Goal: Task Accomplishment & Management: Use online tool/utility

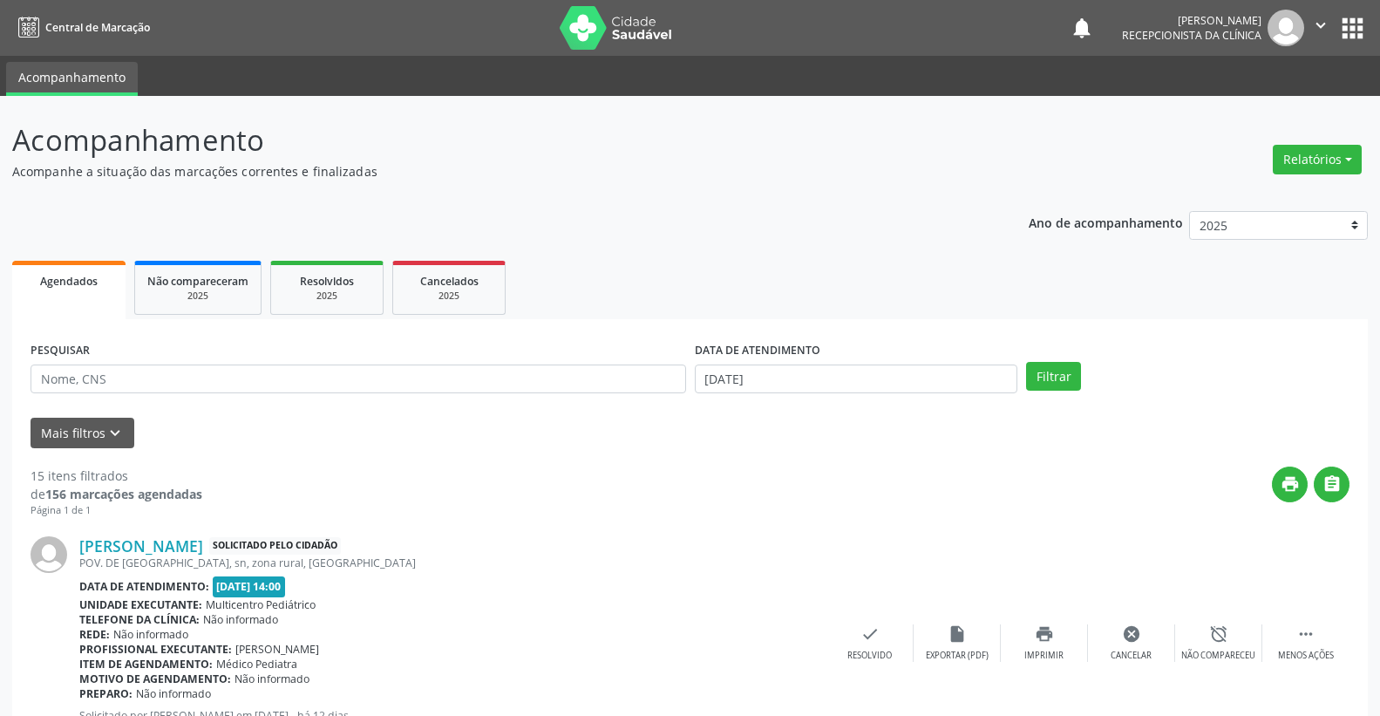
scroll to position [290, 0]
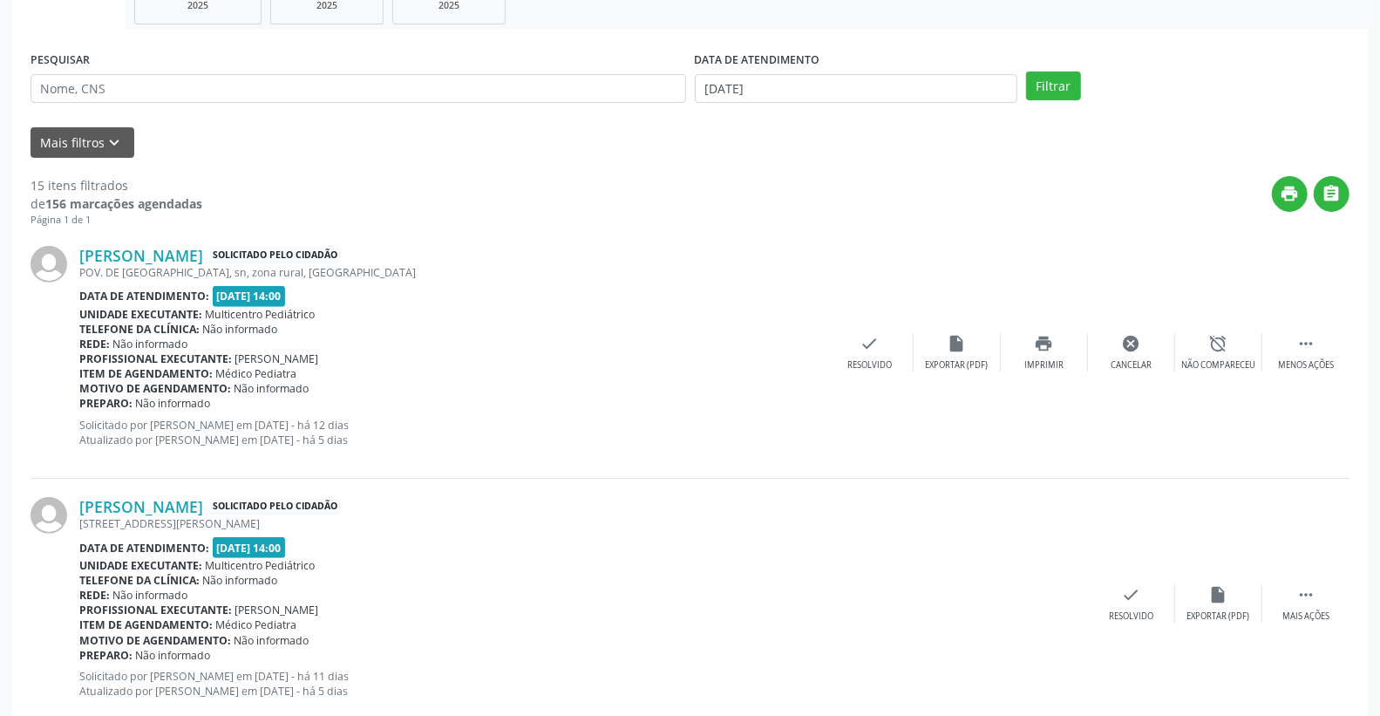
drag, startPoint x: 0, startPoint y: 0, endPoint x: 158, endPoint y: 392, distance: 422.8
click at [143, 382] on b "Motivo de agendamento:" at bounding box center [155, 388] width 152 height 15
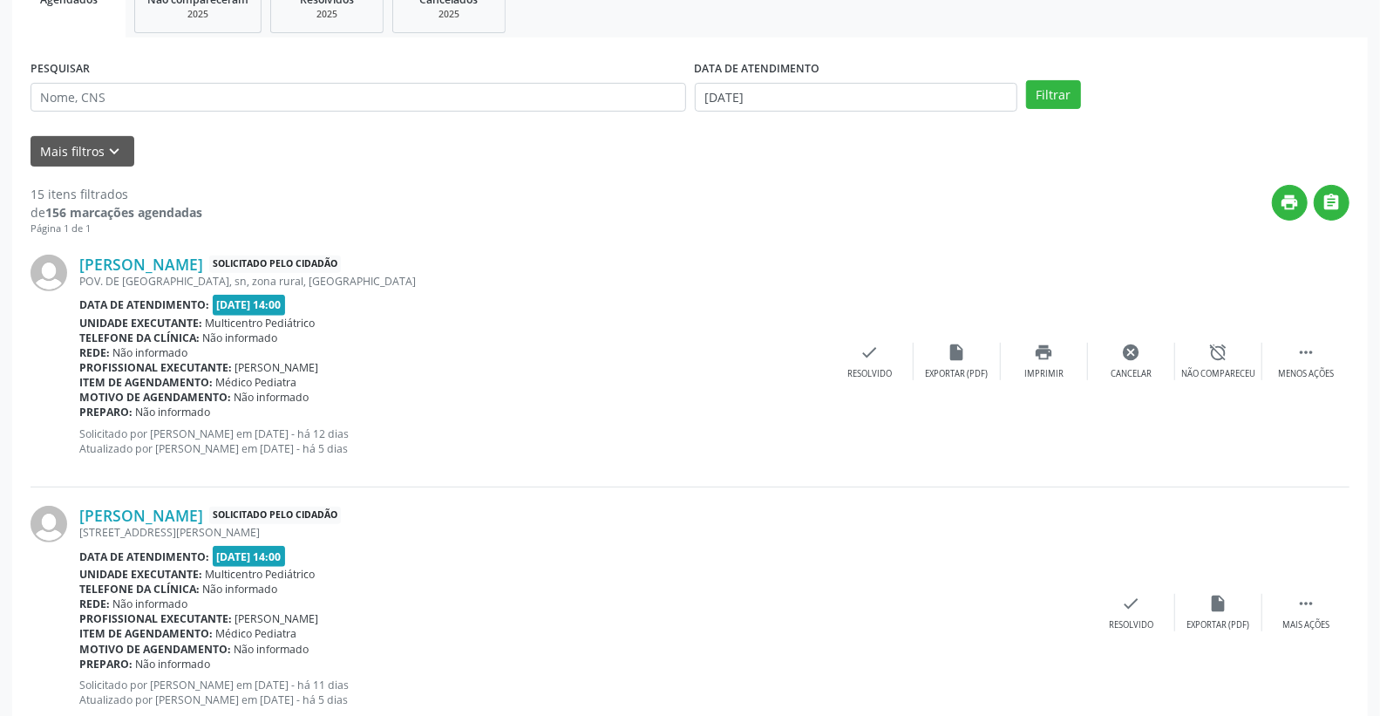
scroll to position [97, 0]
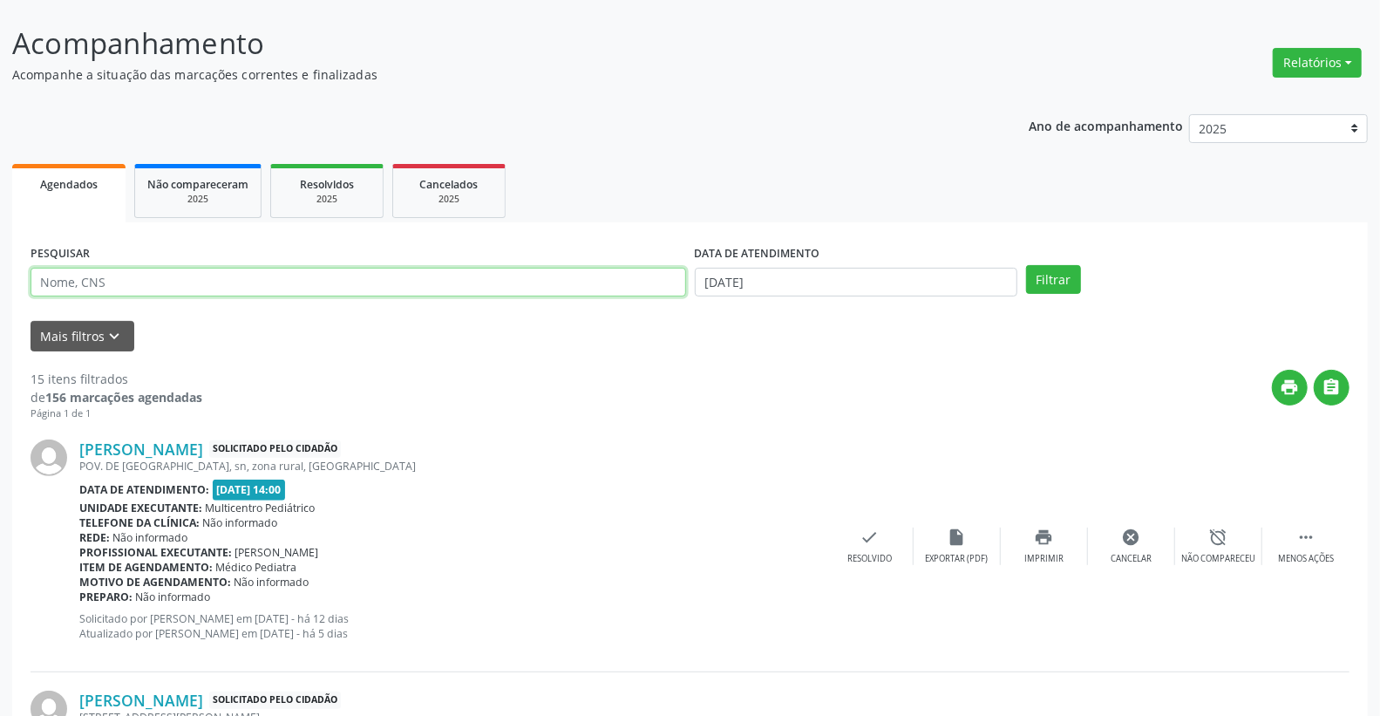
paste input "[PERSON_NAME]"
type input "[PERSON_NAME]"
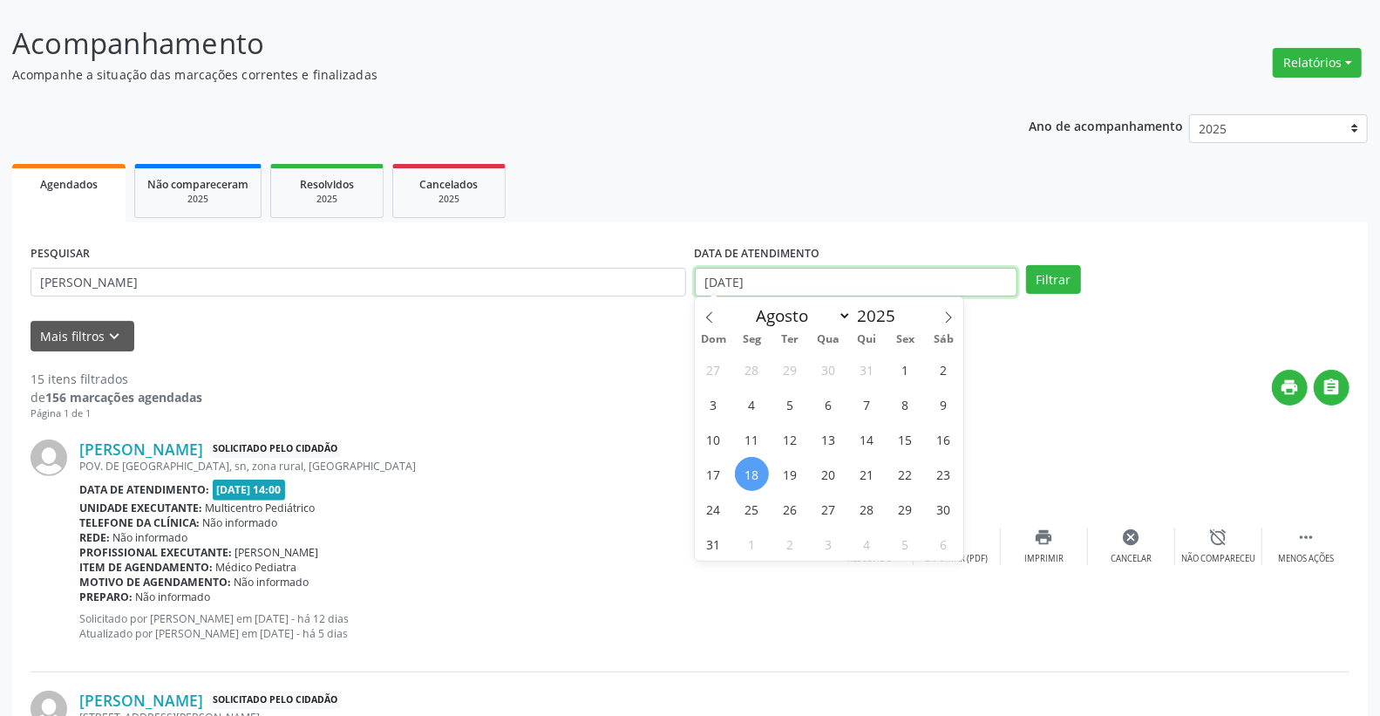
drag, startPoint x: 817, startPoint y: 286, endPoint x: 655, endPoint y: 288, distance: 162.1
click at [655, 288] on div "PESQUISAR [PERSON_NAME] DATA DE ATENDIMENTO [DATE] Filtrar" at bounding box center [689, 275] width 1327 height 68
click at [1066, 281] on button "Filtrar" at bounding box center [1053, 280] width 55 height 30
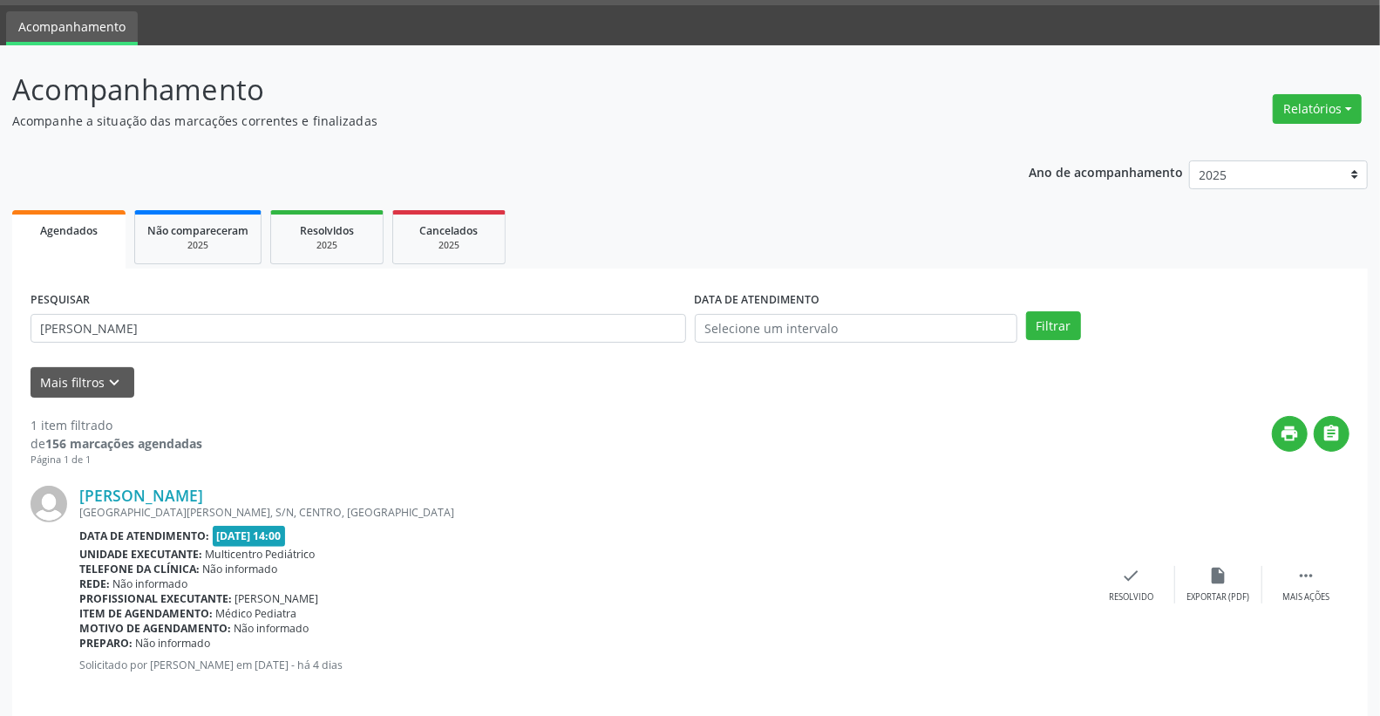
scroll to position [66, 0]
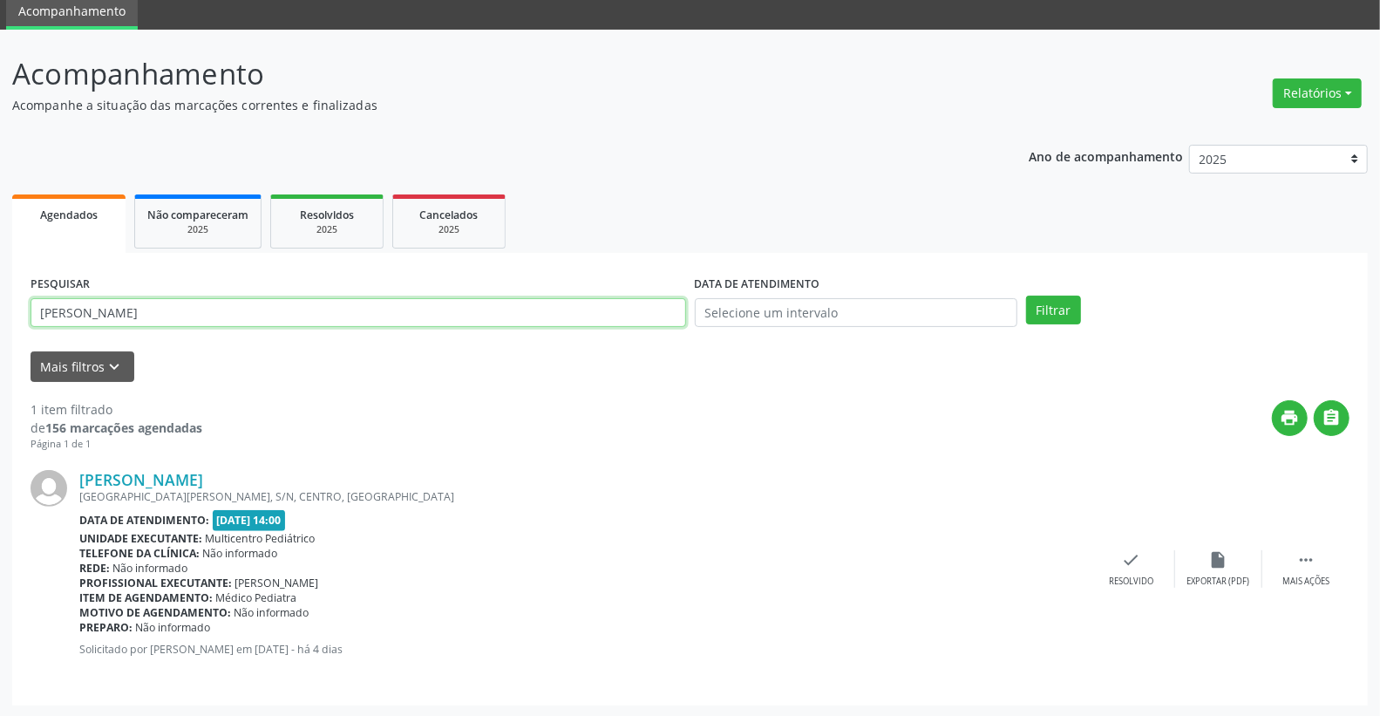
drag, startPoint x: 223, startPoint y: 317, endPoint x: 6, endPoint y: 312, distance: 217.1
click at [6, 312] on div "Acompanhamento Acompanhe a situação das marcações correntes e finalizadas Relat…" at bounding box center [690, 374] width 1380 height 688
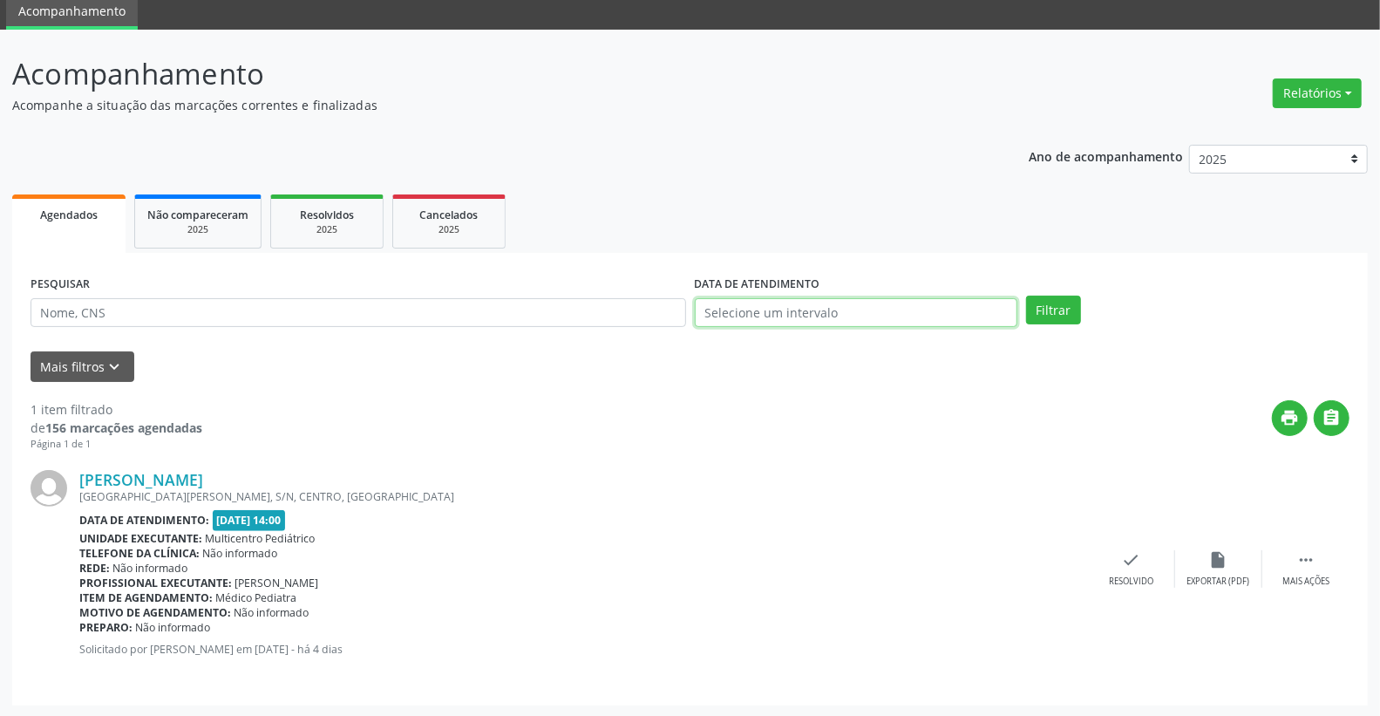
click at [912, 323] on input "text" at bounding box center [856, 313] width 323 height 30
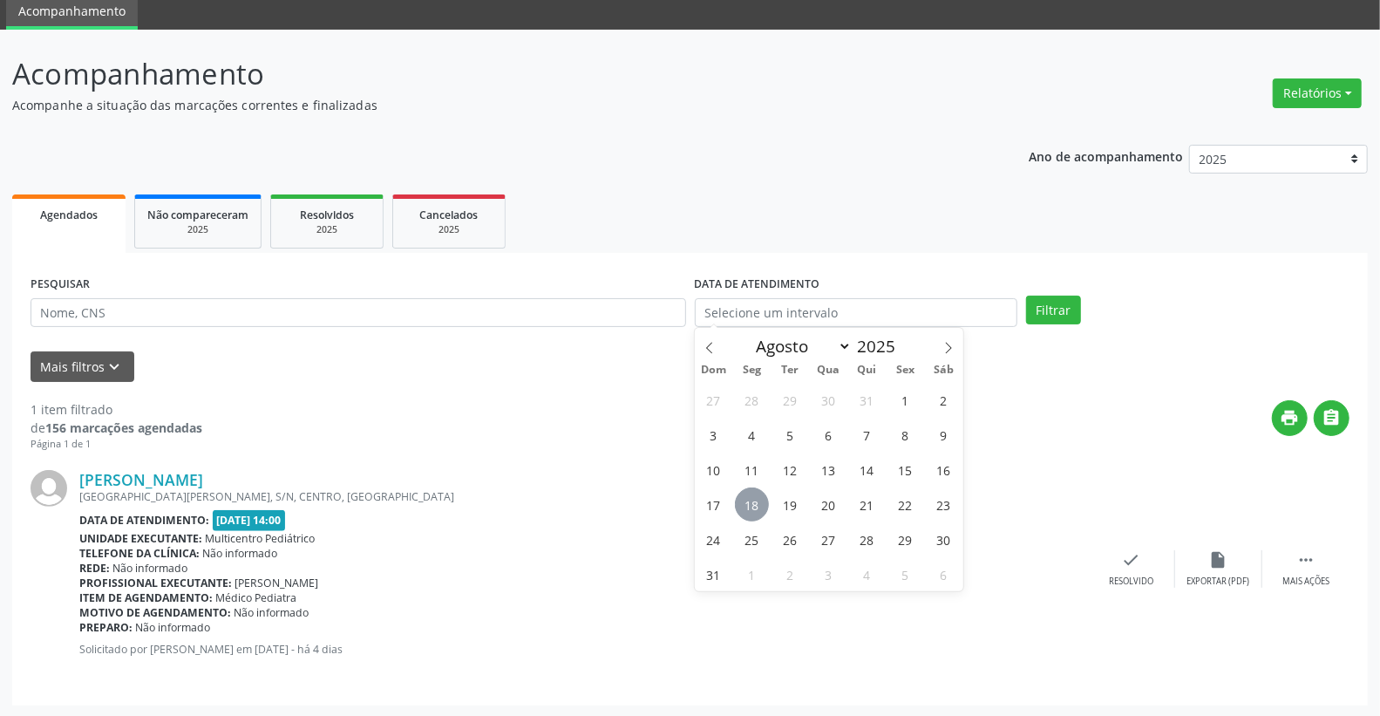
click at [762, 502] on span "18" at bounding box center [752, 504] width 34 height 34
type input "[DATE]"
click at [762, 502] on span "18" at bounding box center [752, 504] width 34 height 34
drag, startPoint x: 824, startPoint y: 307, endPoint x: 628, endPoint y: 307, distance: 195.2
click at [628, 307] on div "PESQUISAR DATA DE ATENDIMENTO [DATE] Filtrar" at bounding box center [689, 305] width 1327 height 68
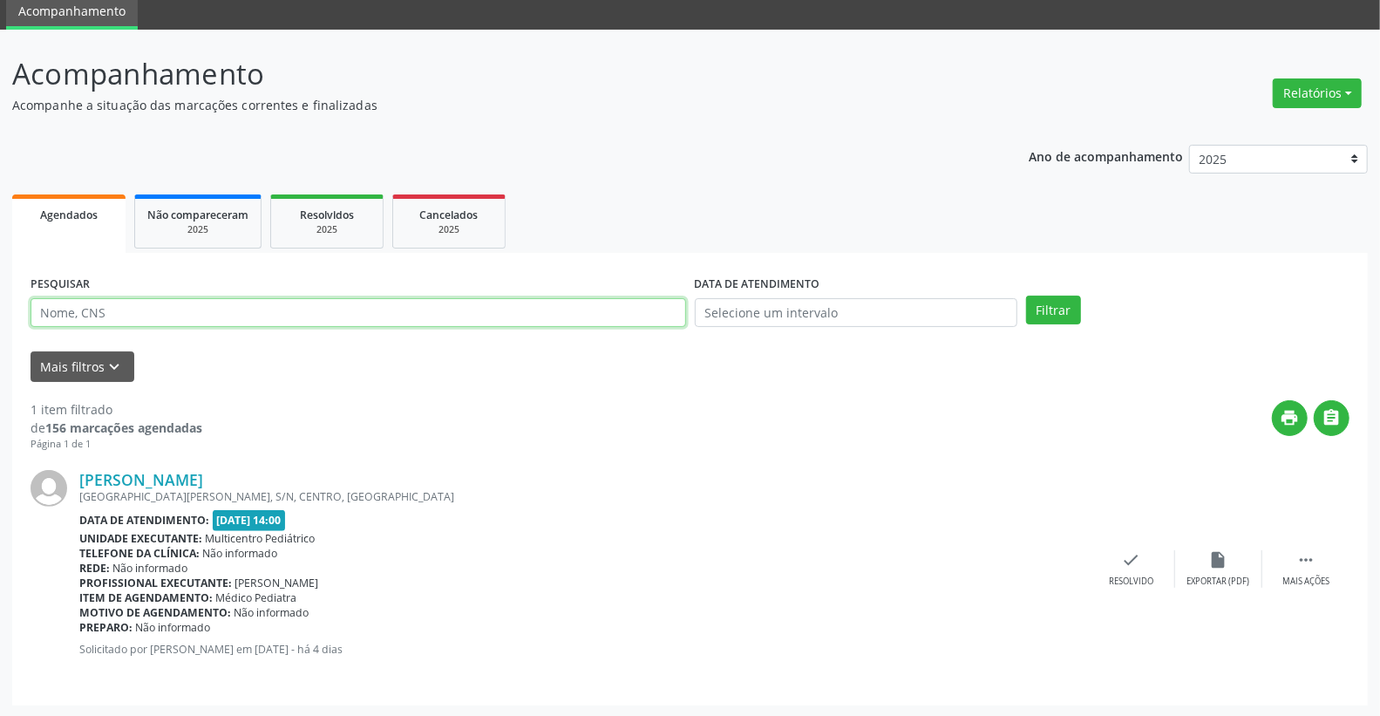
click at [628, 307] on input "text" at bounding box center [358, 313] width 655 height 30
paste input "[PERSON_NAME]"
type input "[PERSON_NAME]"
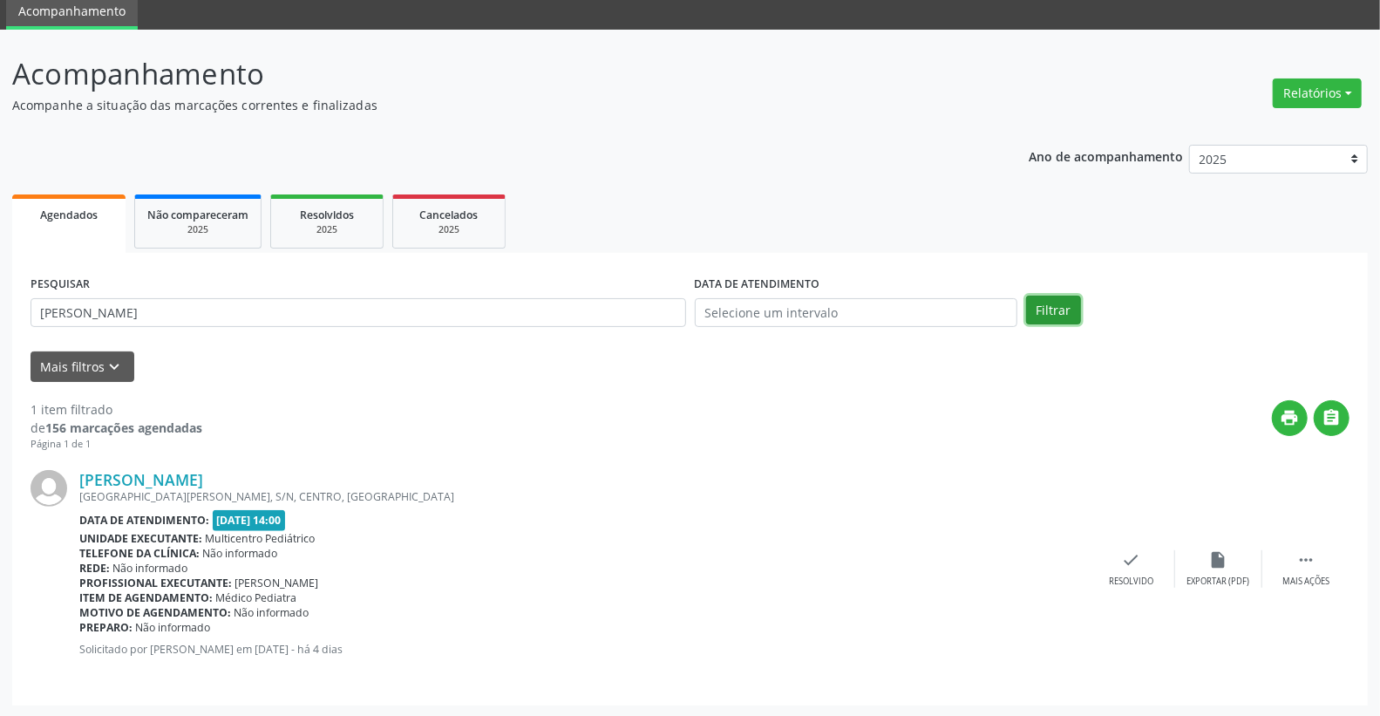
click at [1049, 302] on button "Filtrar" at bounding box center [1053, 310] width 55 height 30
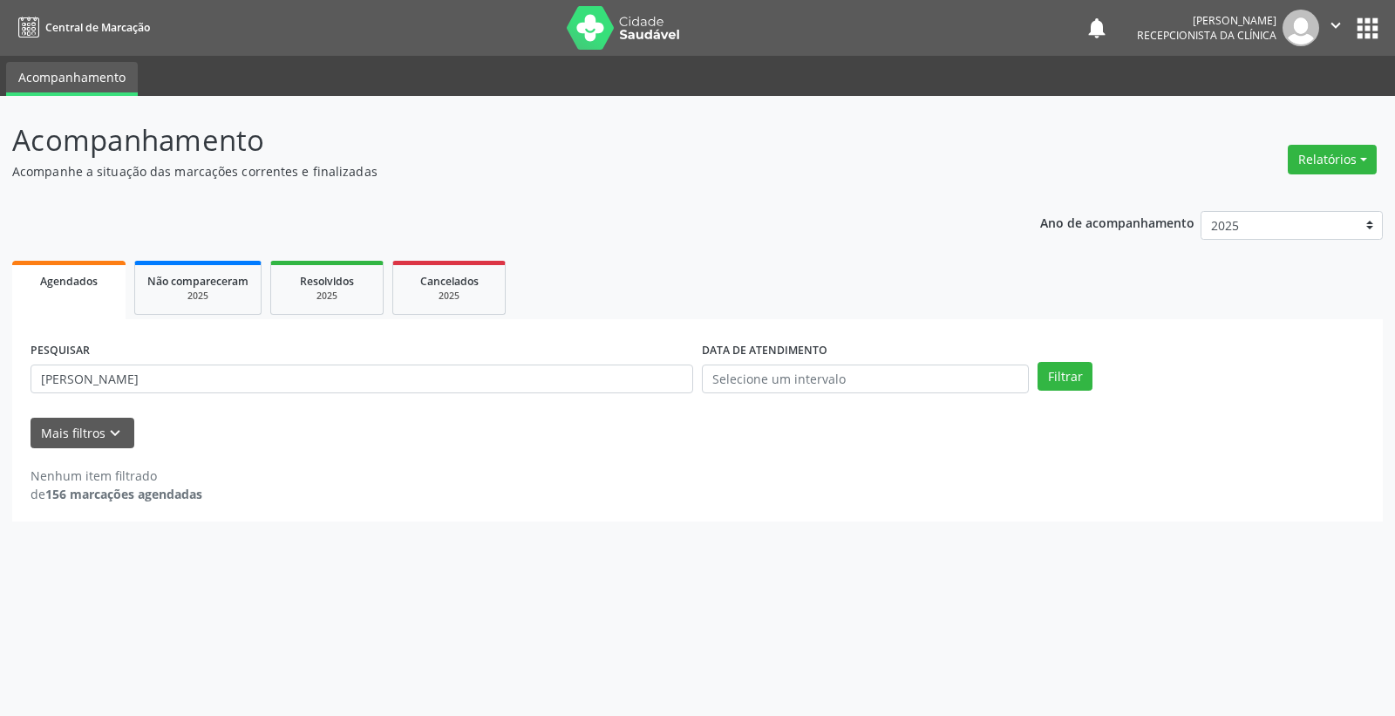
click at [857, 393] on div "DATA DE ATENDIMENTO" at bounding box center [865, 371] width 336 height 68
click at [857, 387] on input "text" at bounding box center [865, 379] width 327 height 30
click at [756, 571] on span "18" at bounding box center [752, 570] width 34 height 34
type input "[DATE]"
click at [756, 571] on span "18" at bounding box center [752, 570] width 34 height 34
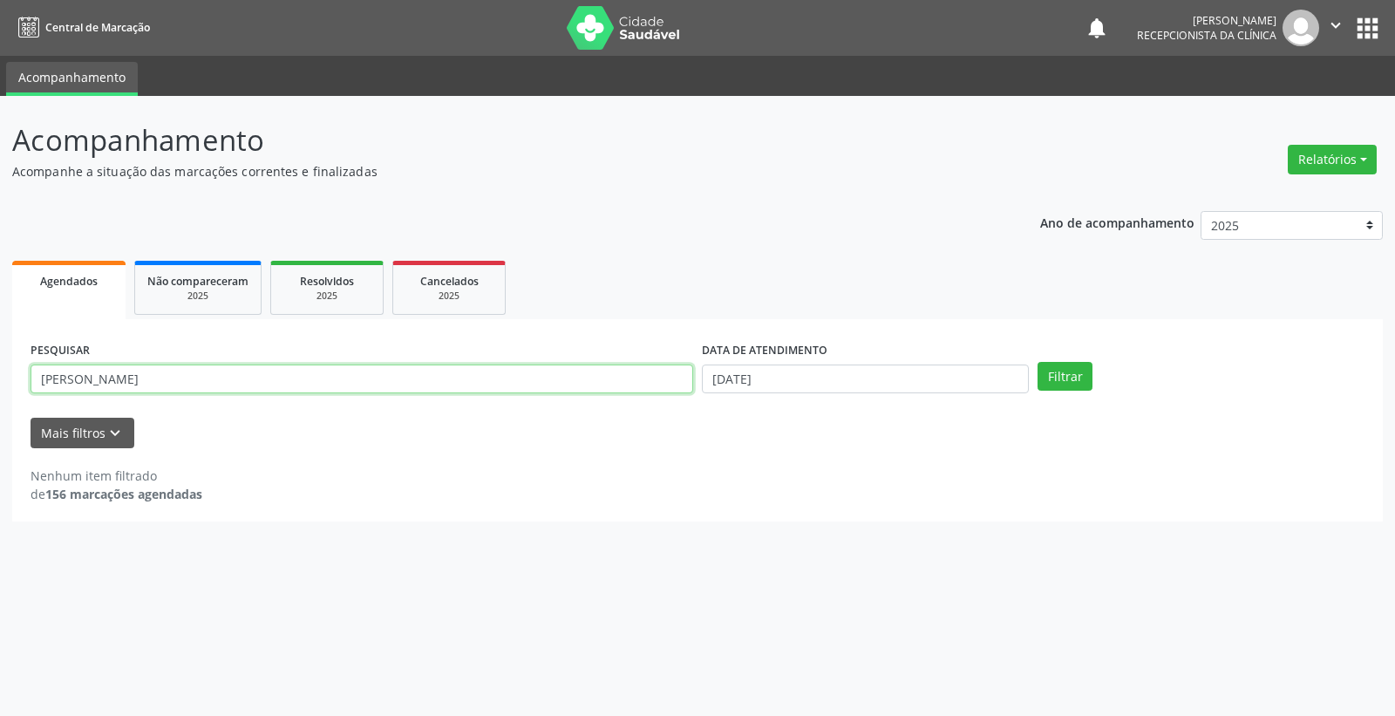
click at [427, 378] on input "[PERSON_NAME]" at bounding box center [362, 379] width 662 height 30
click at [1079, 377] on button "Filtrar" at bounding box center [1064, 377] width 55 height 30
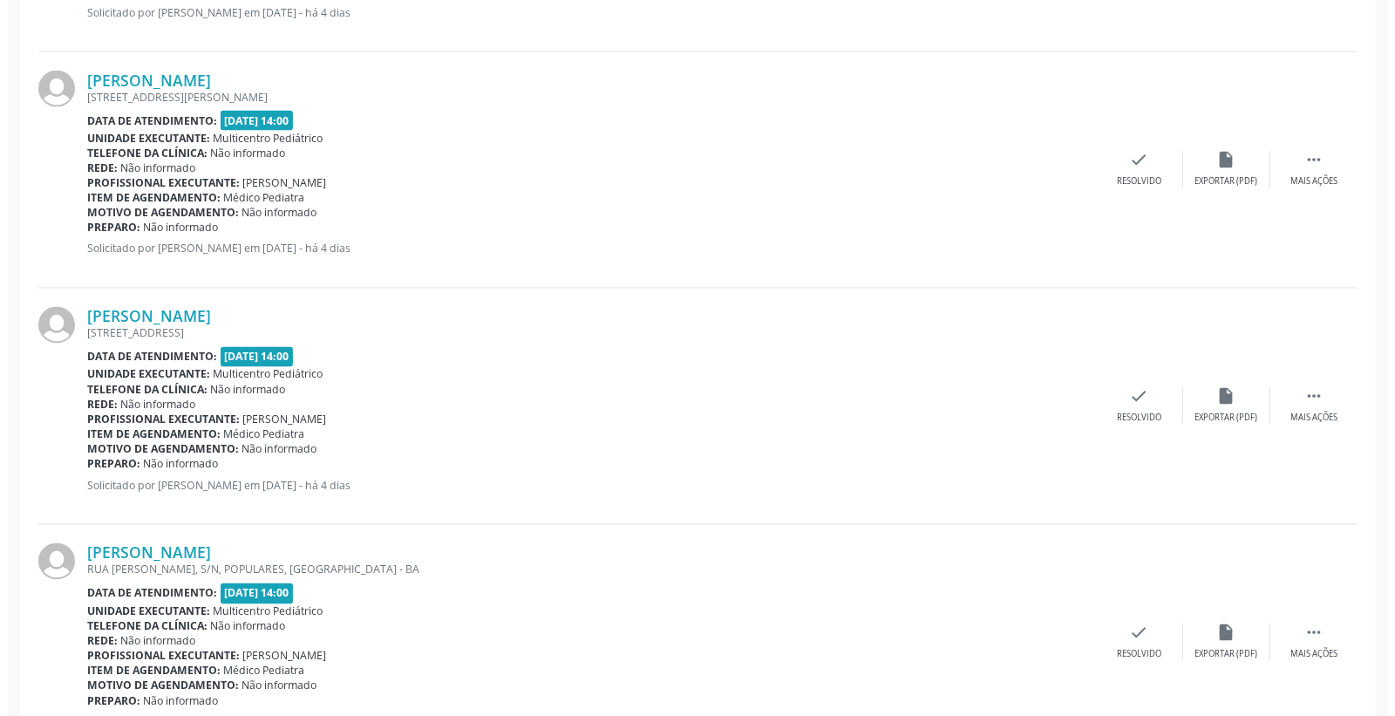
scroll to position [1937, 0]
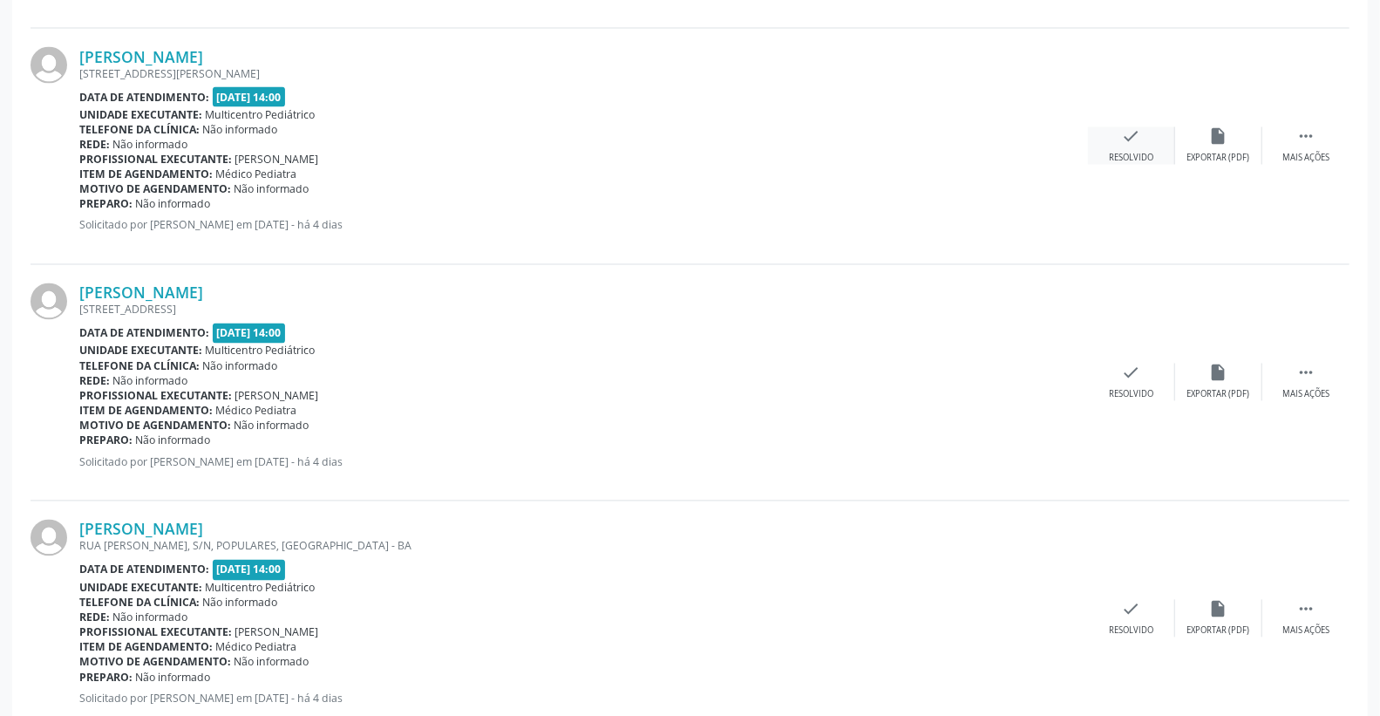
click at [1126, 142] on icon "check" at bounding box center [1131, 136] width 19 height 19
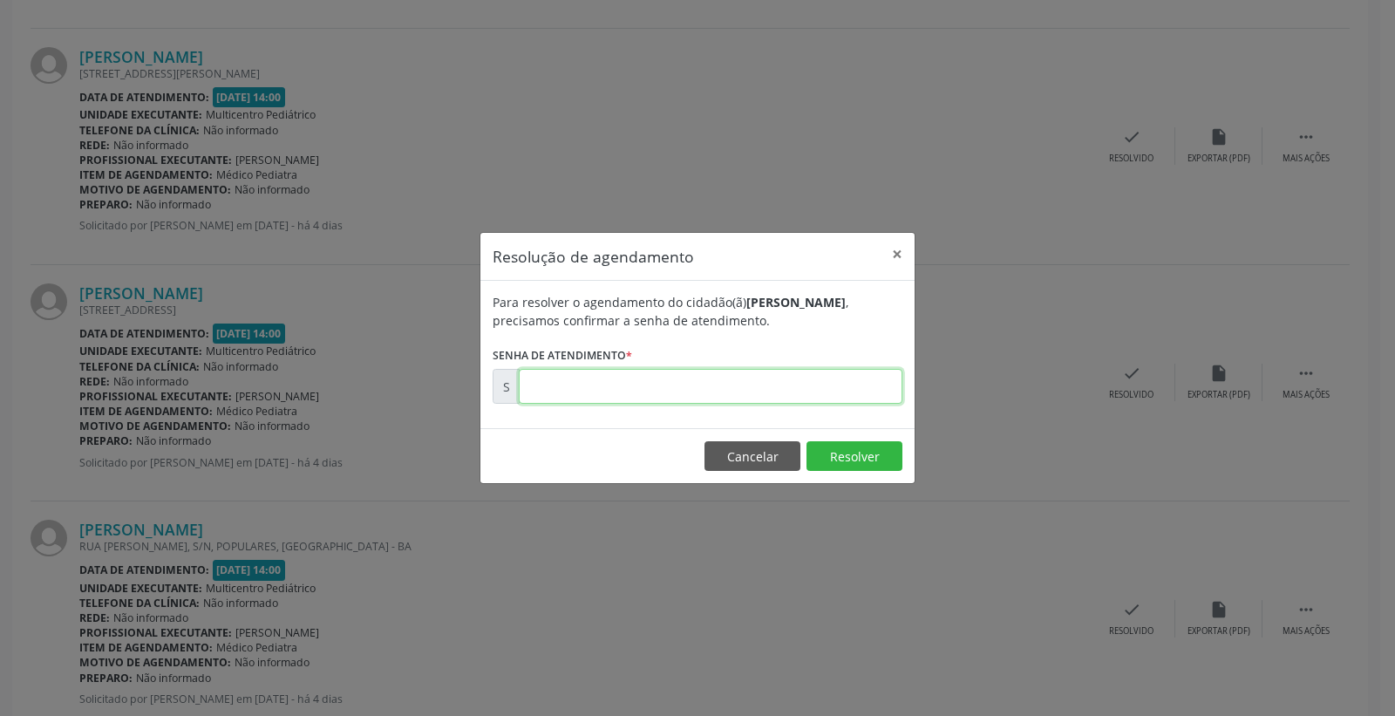
click at [851, 376] on input "text" at bounding box center [711, 386] width 384 height 35
type input "00171821"
click at [863, 467] on button "Resolver" at bounding box center [854, 456] width 96 height 30
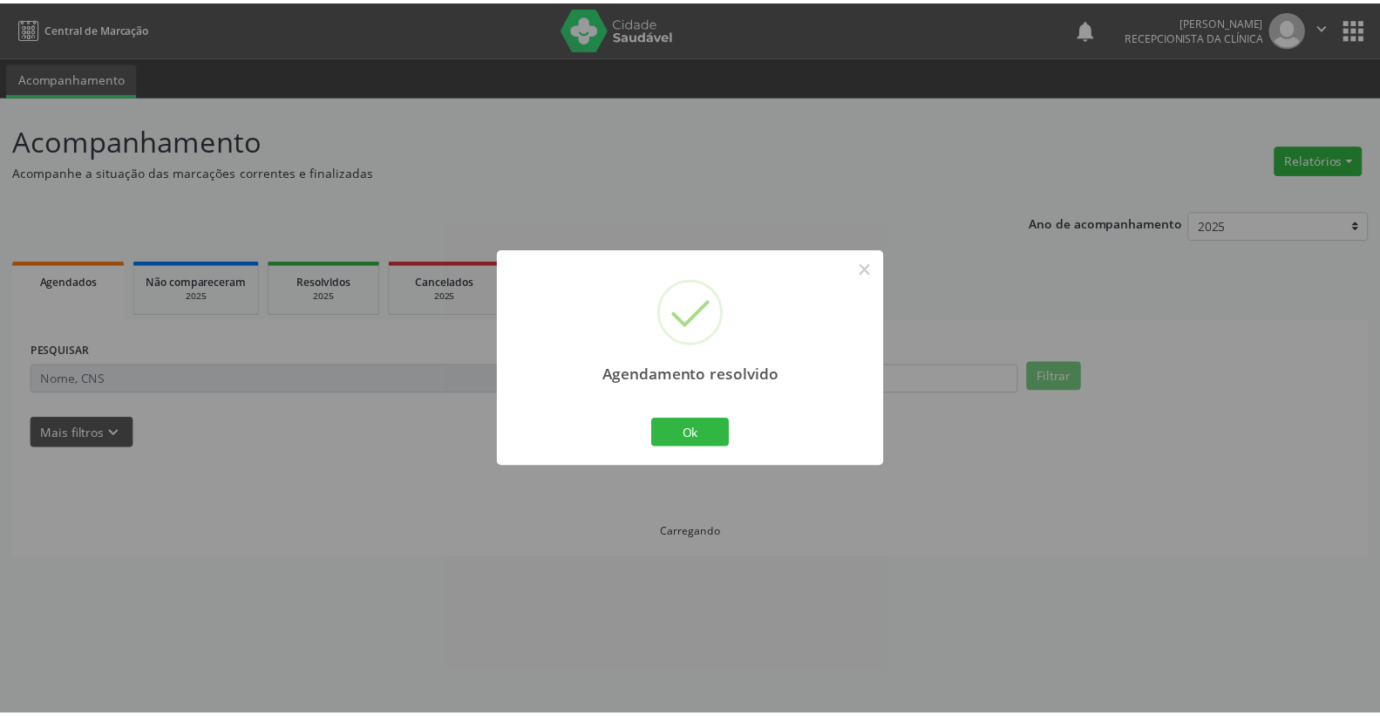
scroll to position [0, 0]
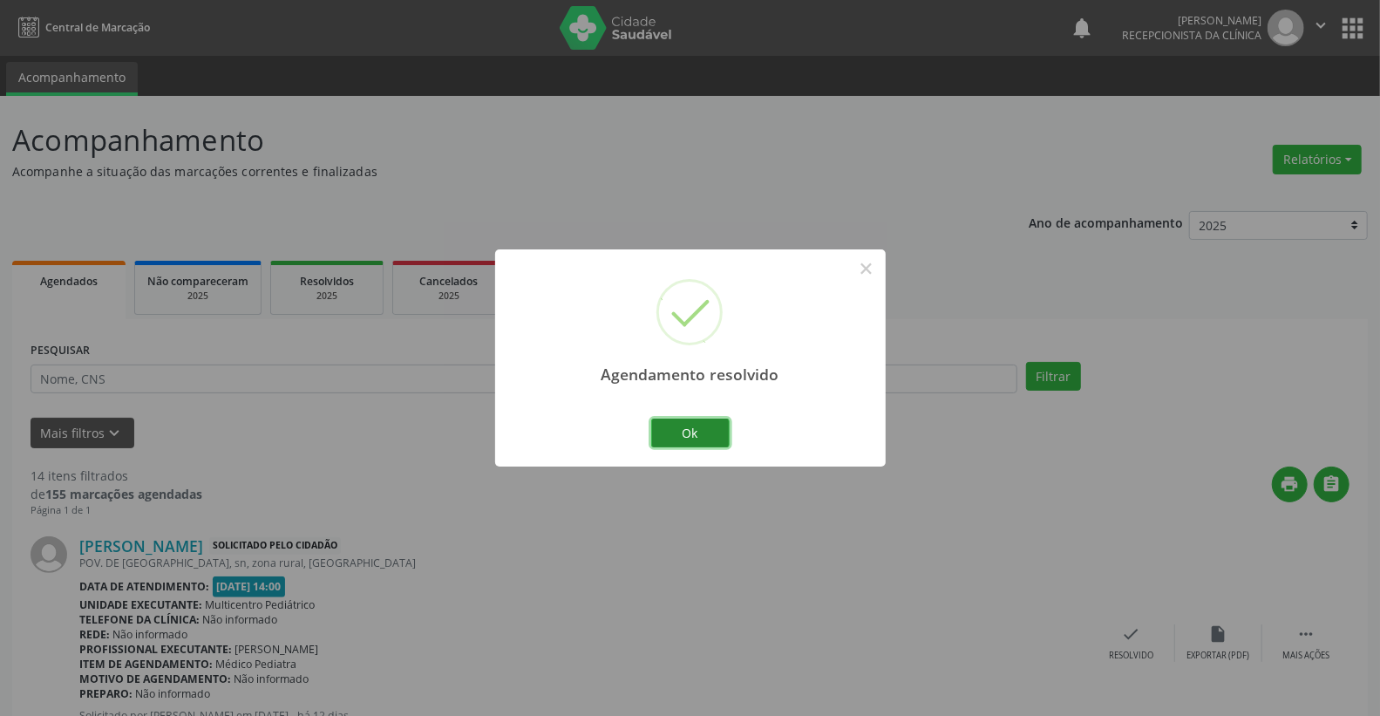
click at [704, 423] on button "Ok" at bounding box center [690, 433] width 78 height 30
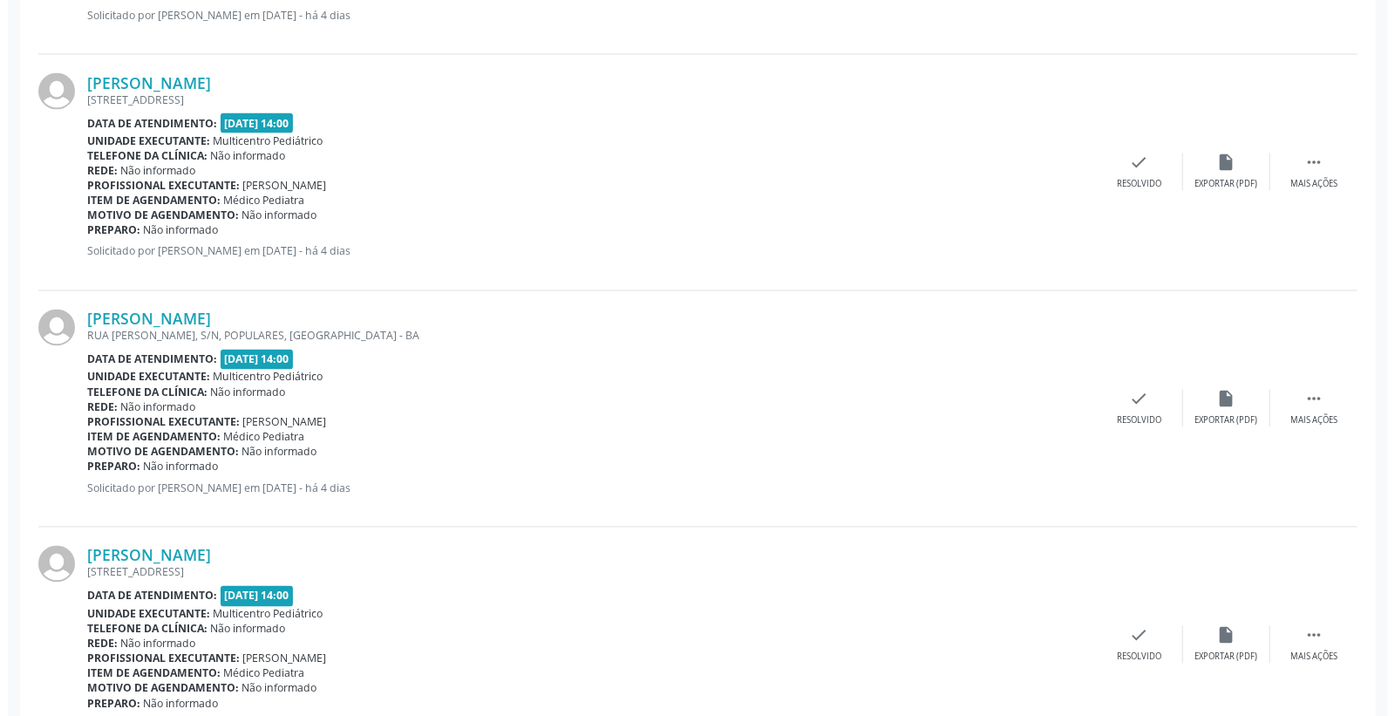
scroll to position [2130, 0]
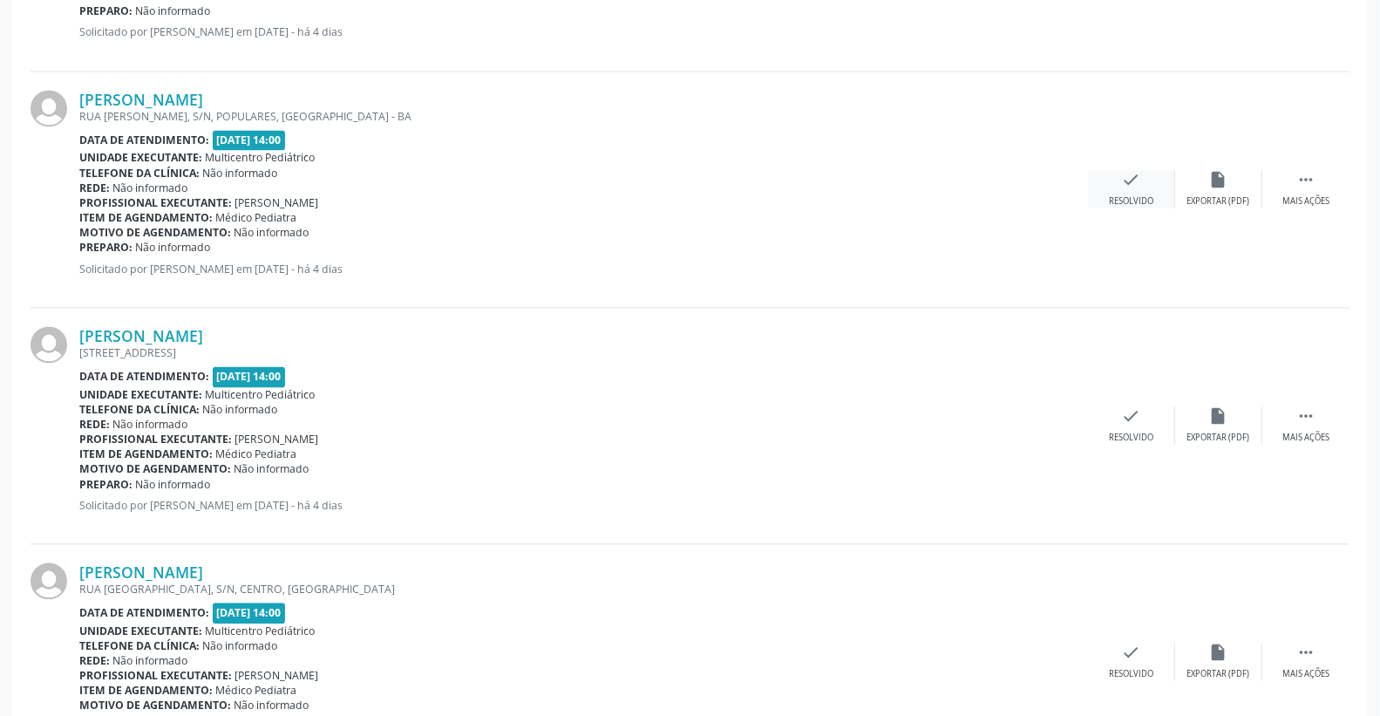
click at [1145, 185] on div "check Resolvido" at bounding box center [1131, 188] width 87 height 37
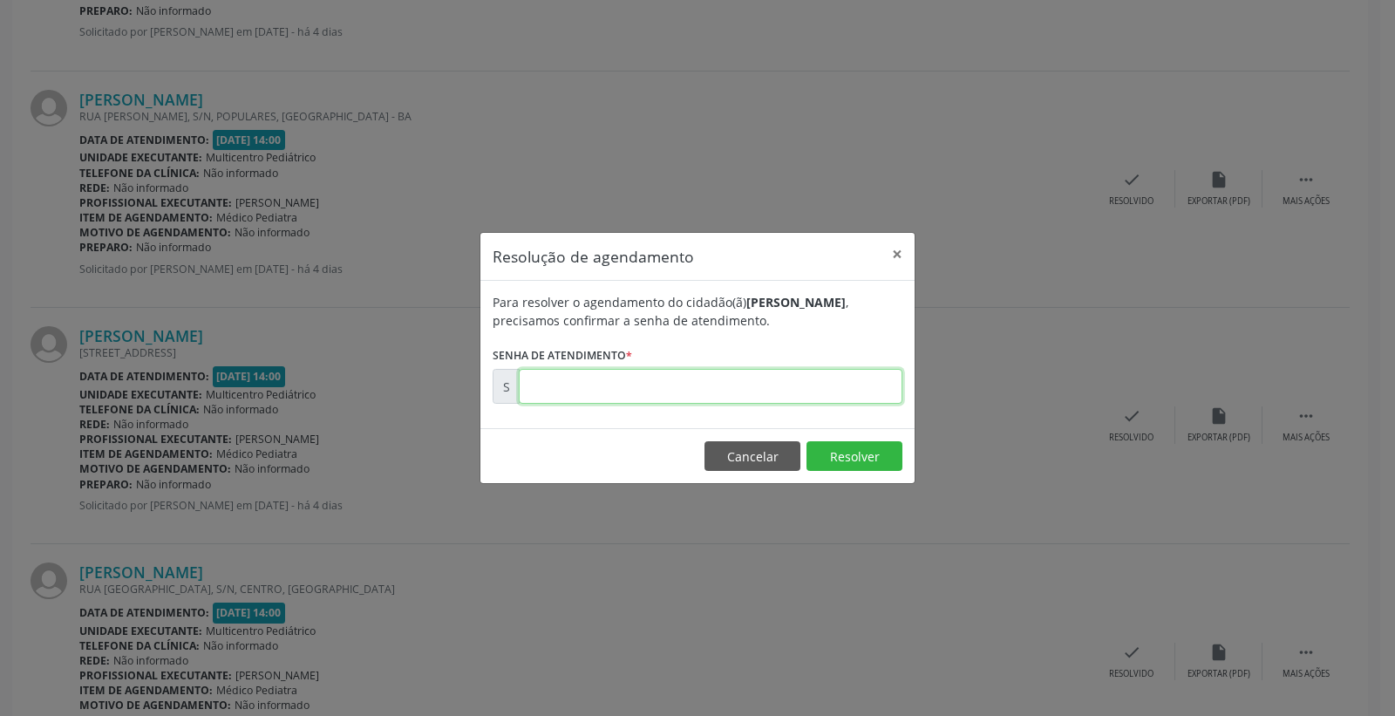
click at [817, 380] on input "text" at bounding box center [711, 386] width 384 height 35
type input "00171890"
click at [886, 448] on button "Resolver" at bounding box center [854, 456] width 96 height 30
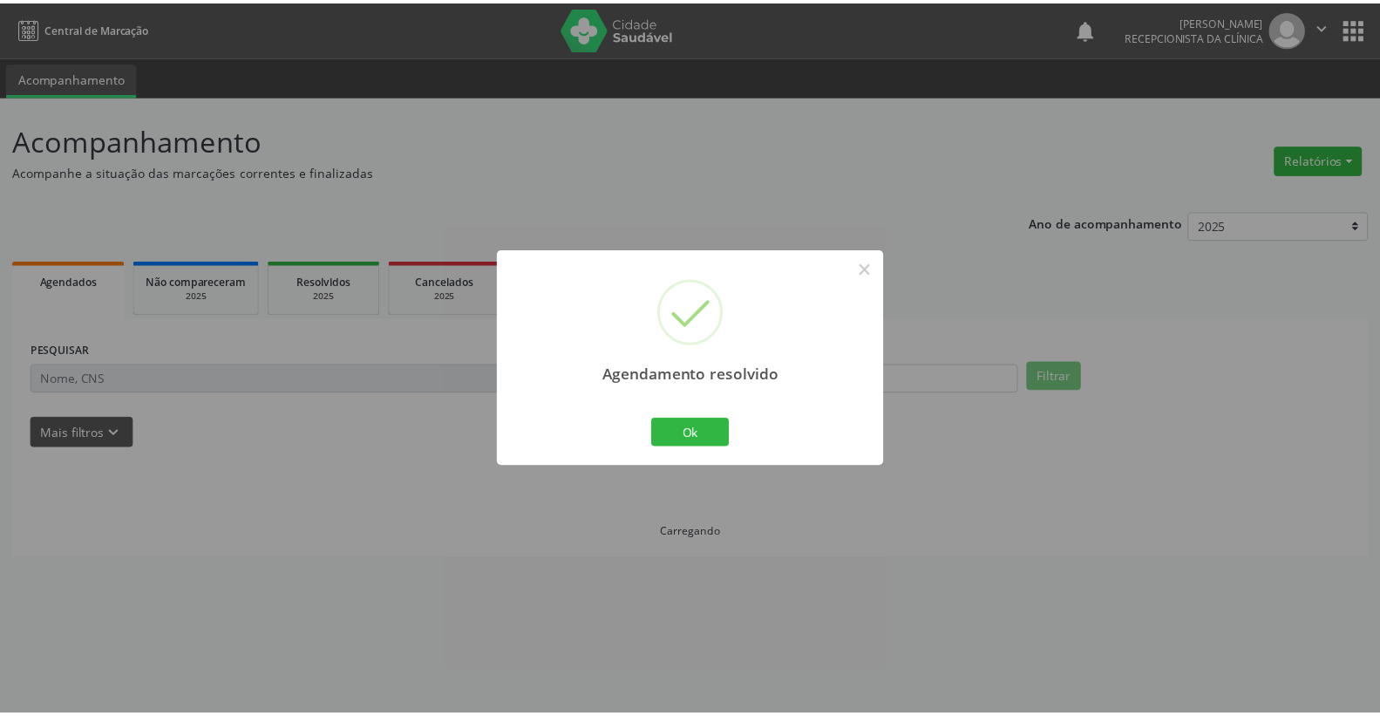
scroll to position [0, 0]
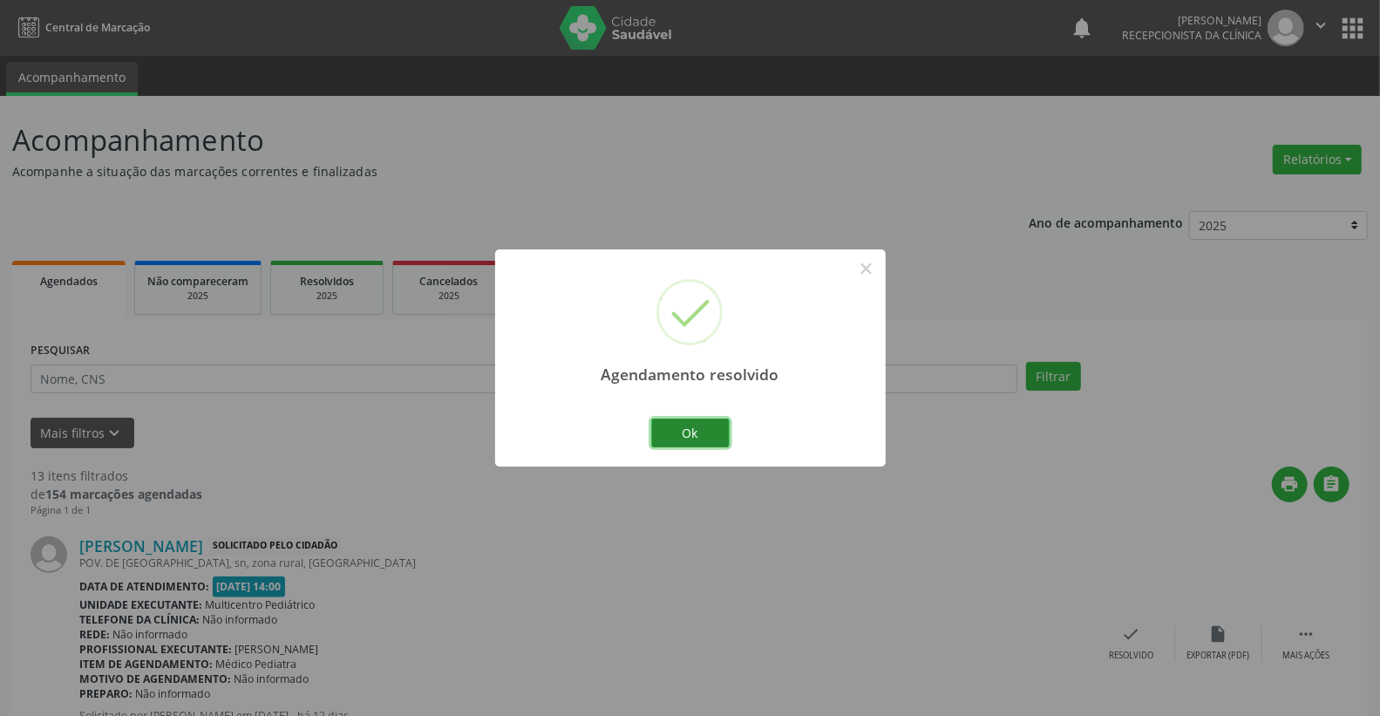
click at [707, 443] on button "Ok" at bounding box center [690, 433] width 78 height 30
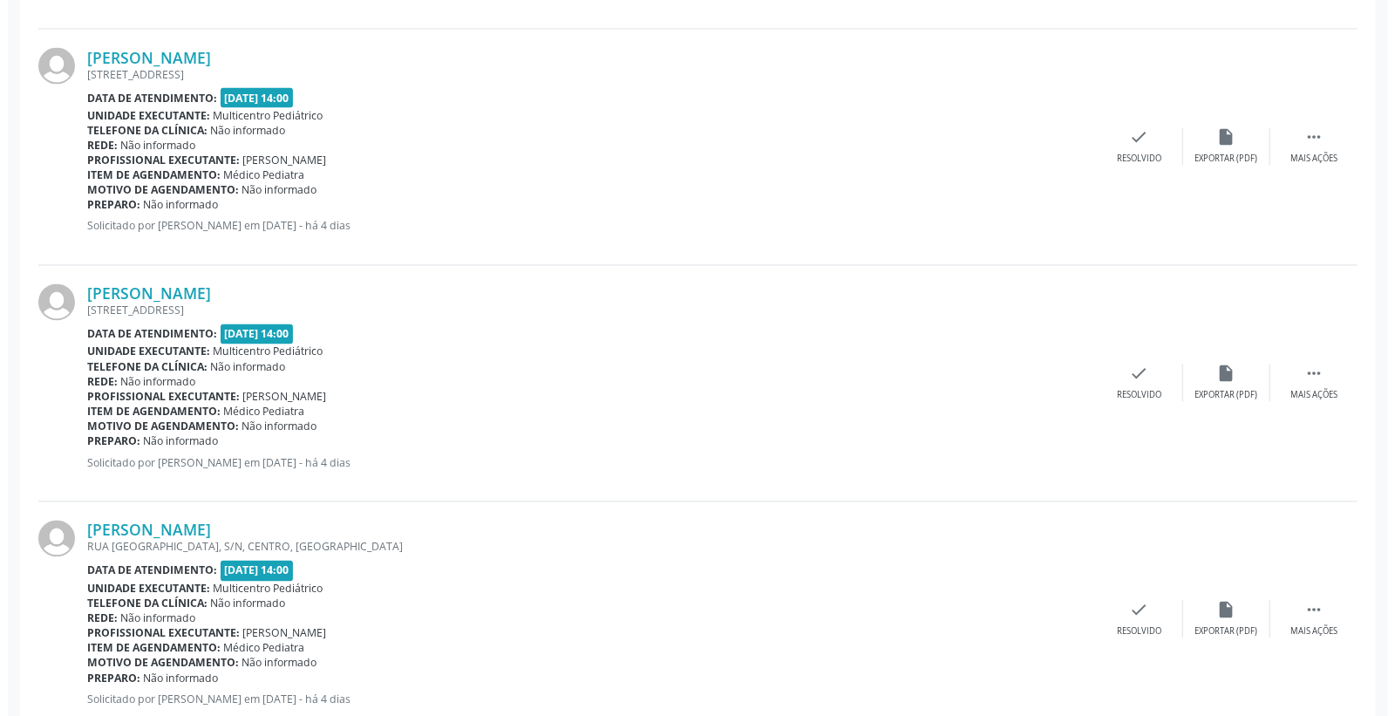
scroll to position [1937, 0]
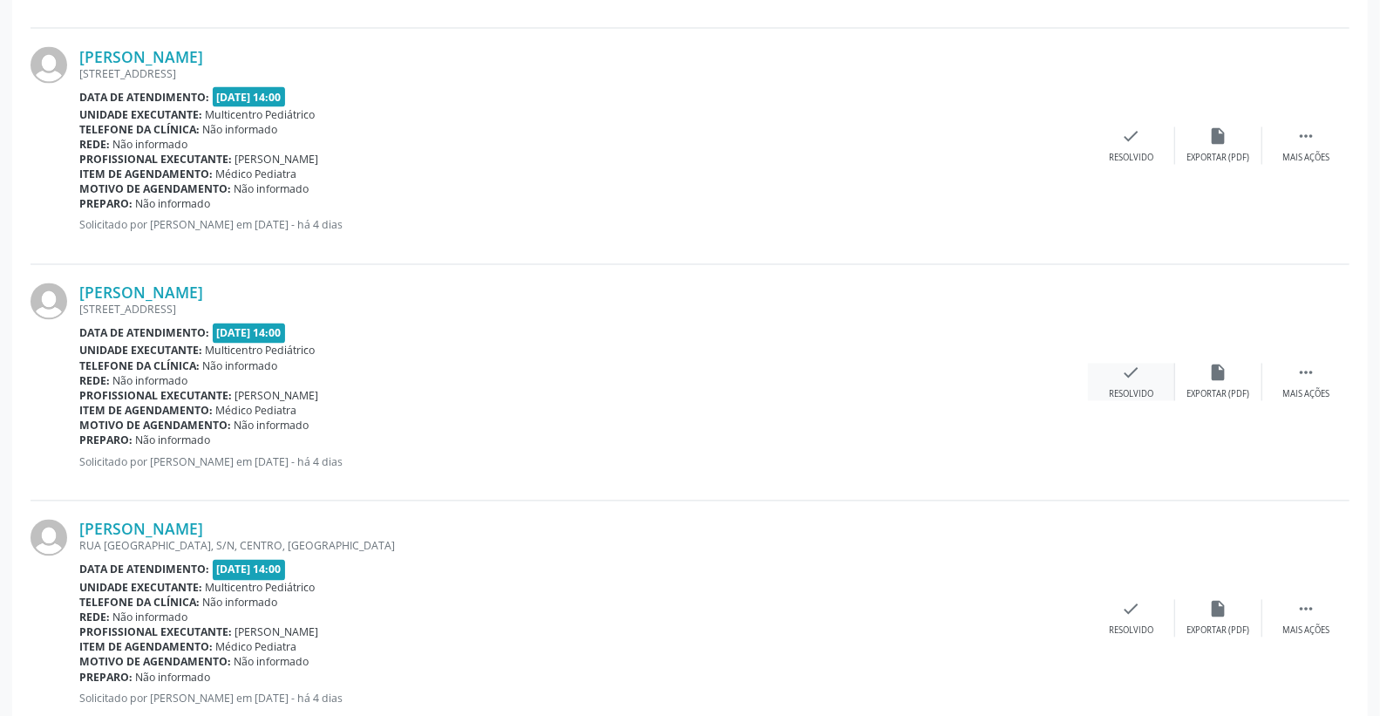
click at [1137, 375] on icon "check" at bounding box center [1131, 372] width 19 height 19
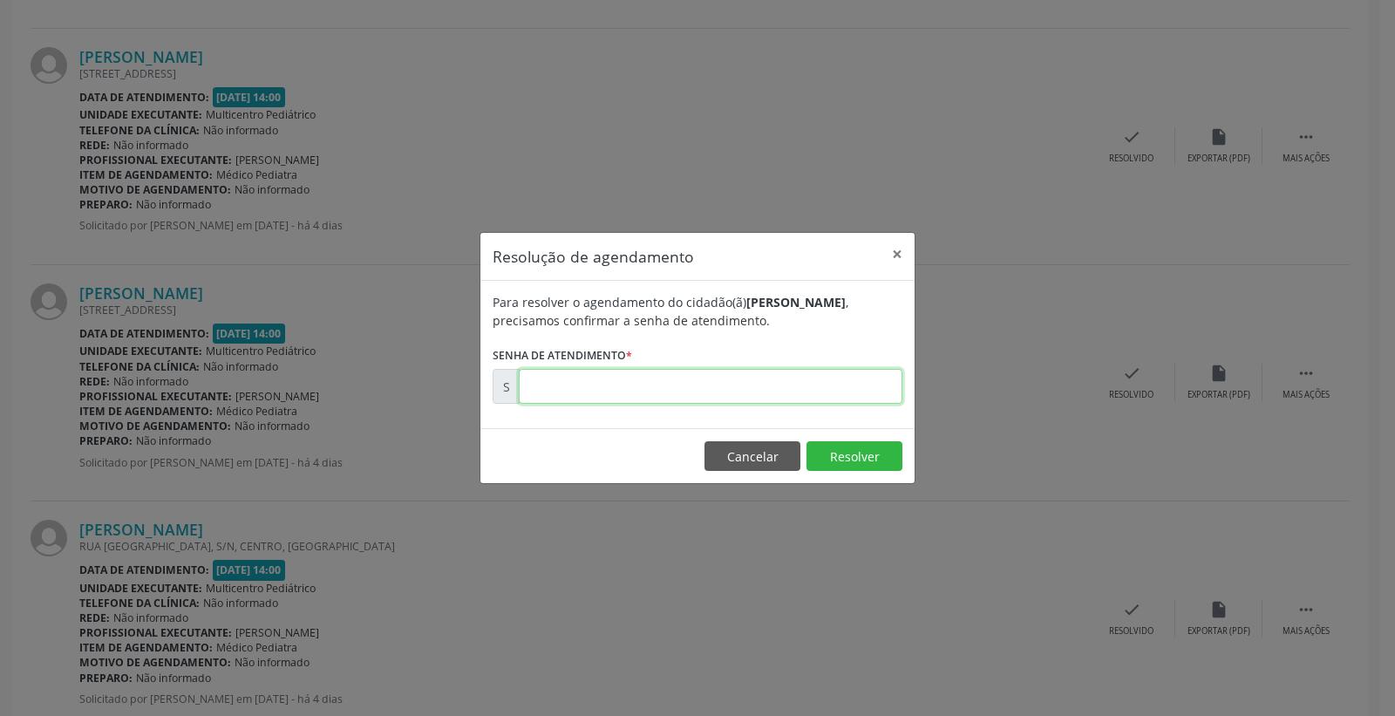
click at [805, 377] on input "text" at bounding box center [711, 386] width 384 height 35
type input "00171892"
click at [850, 464] on button "Resolver" at bounding box center [854, 456] width 96 height 30
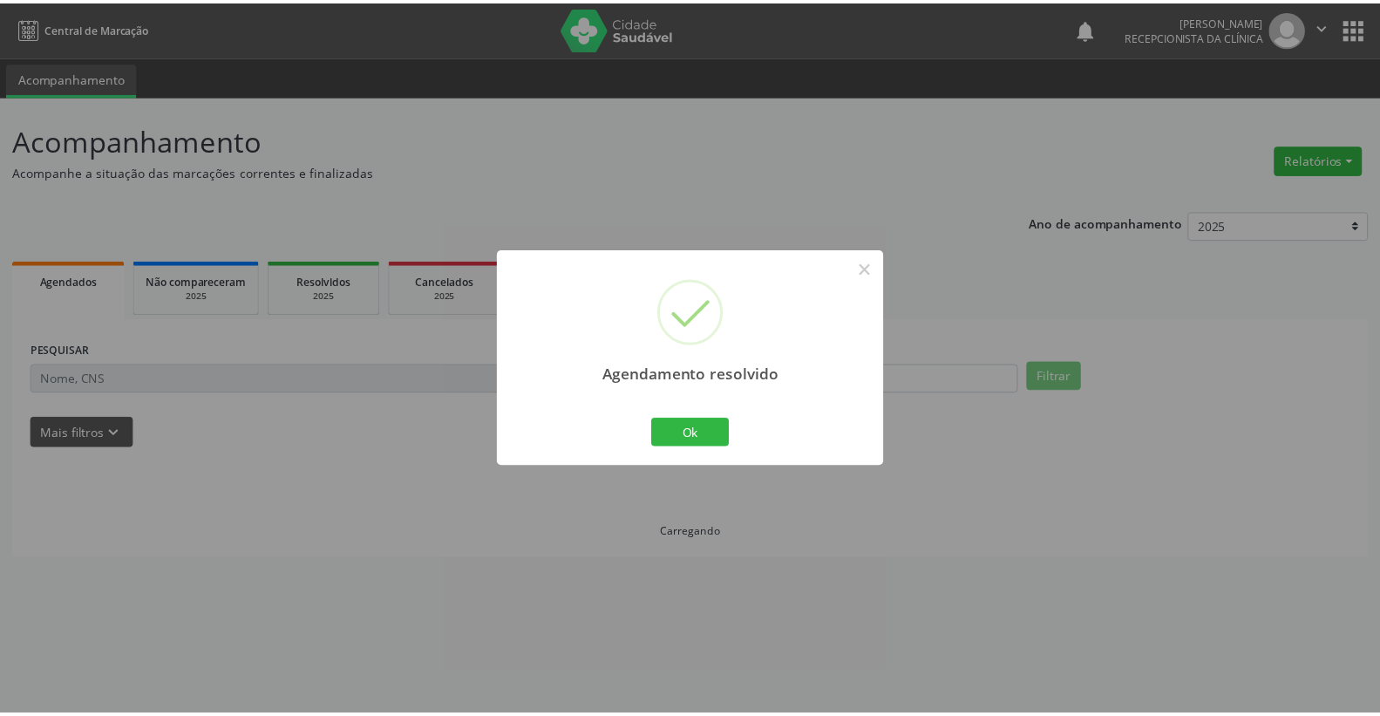
scroll to position [0, 0]
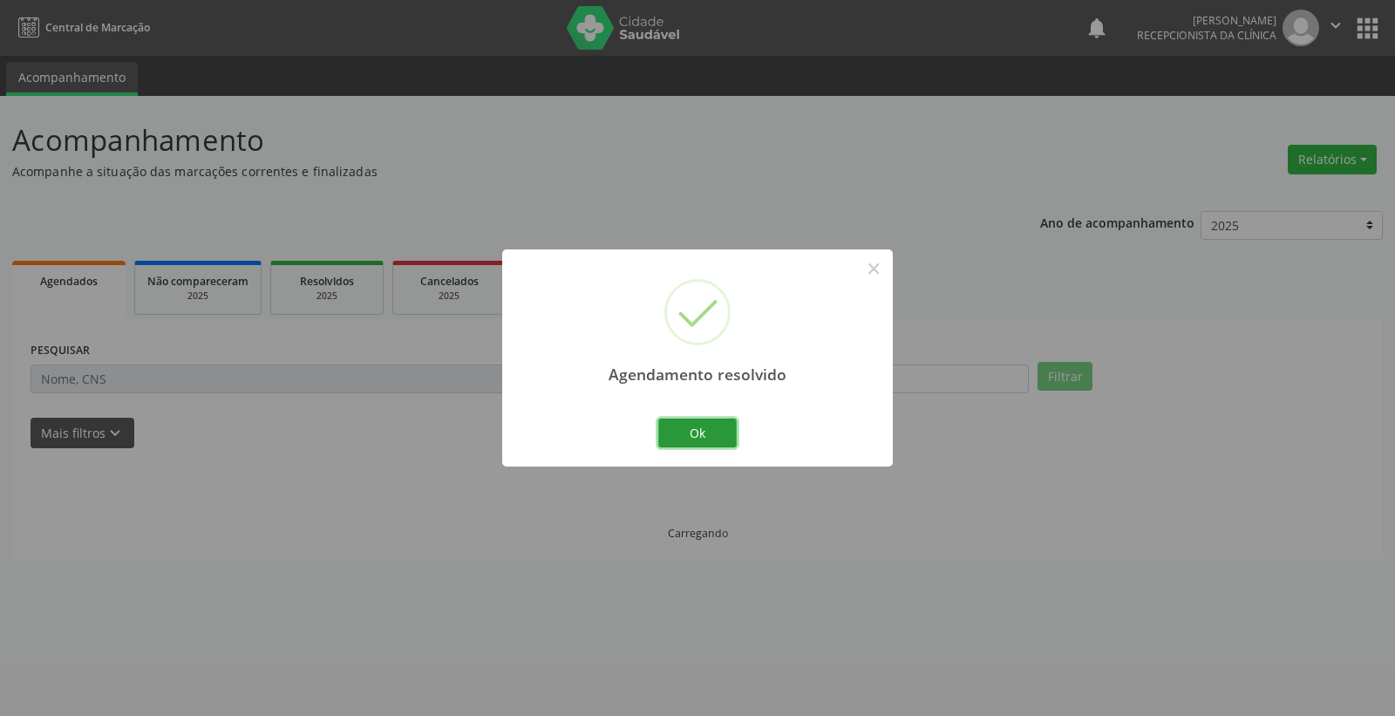
click at [716, 424] on button "Ok" at bounding box center [697, 433] width 78 height 30
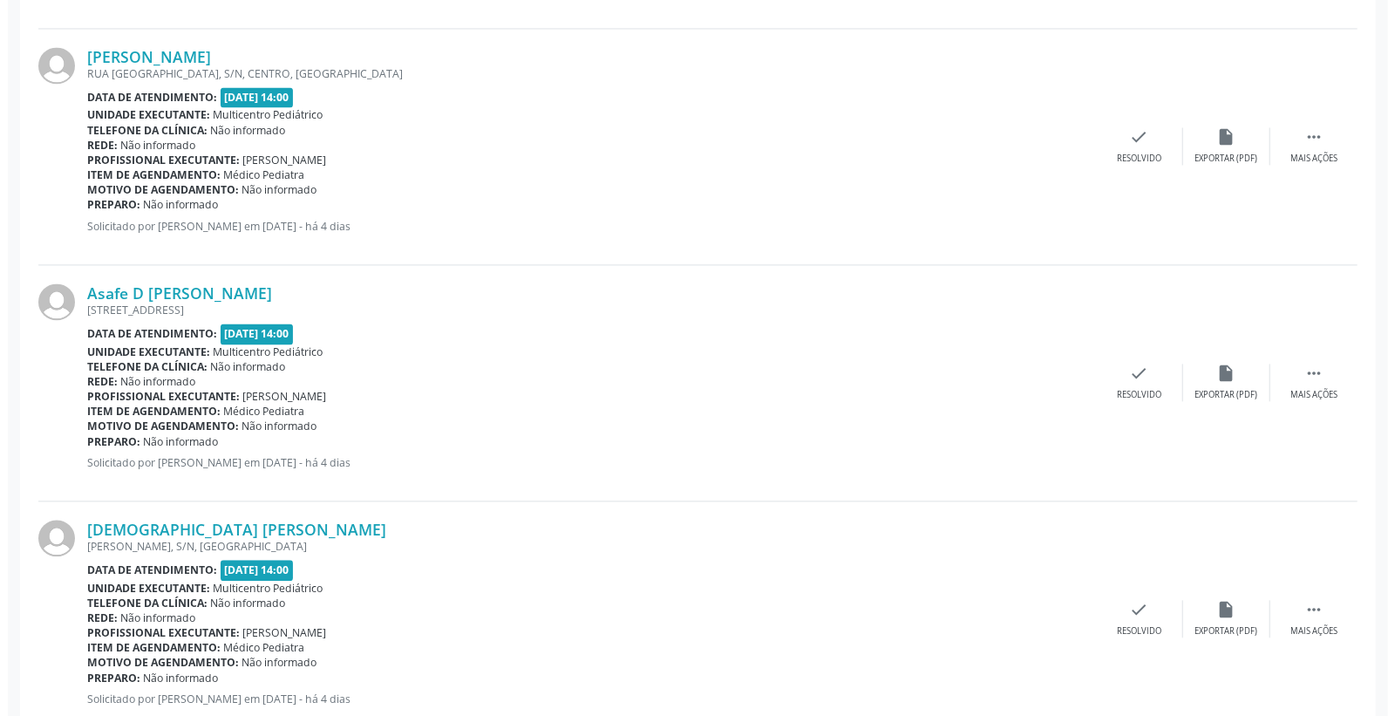
scroll to position [2227, 0]
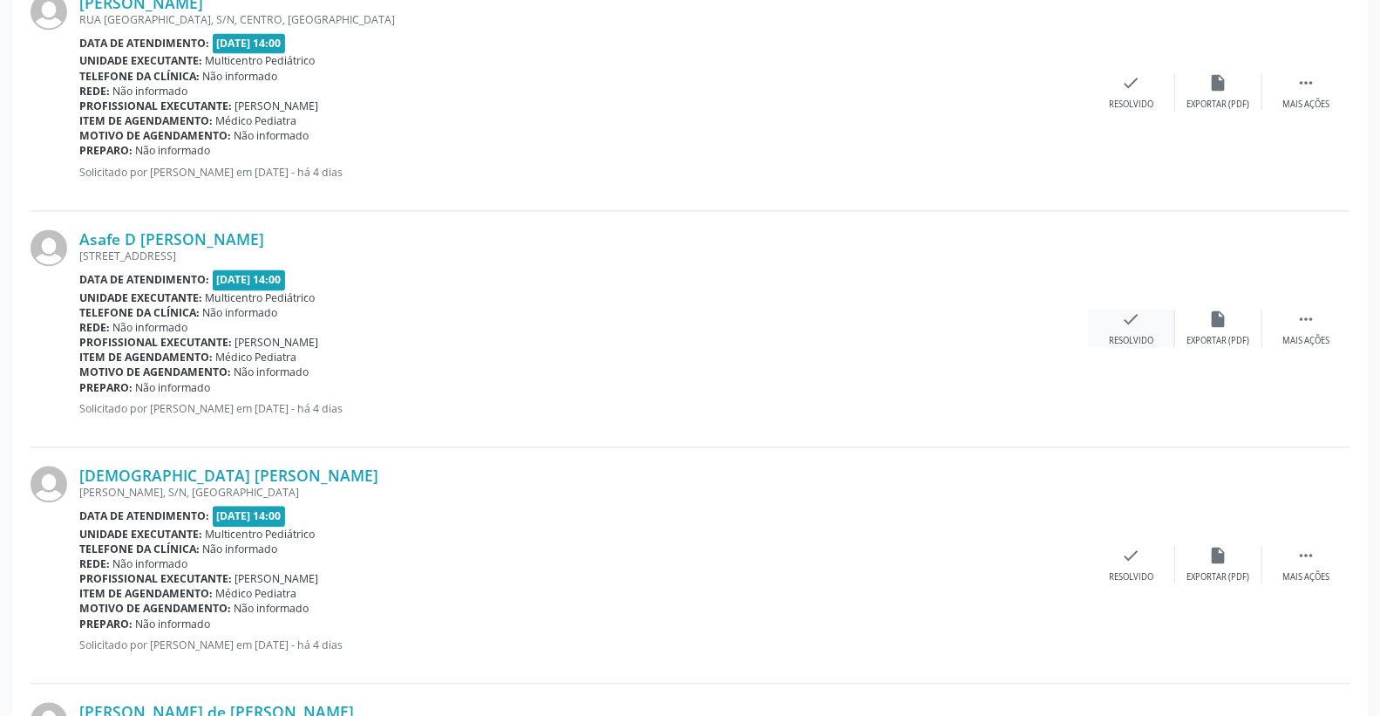
click at [1137, 320] on icon "check" at bounding box center [1131, 318] width 19 height 19
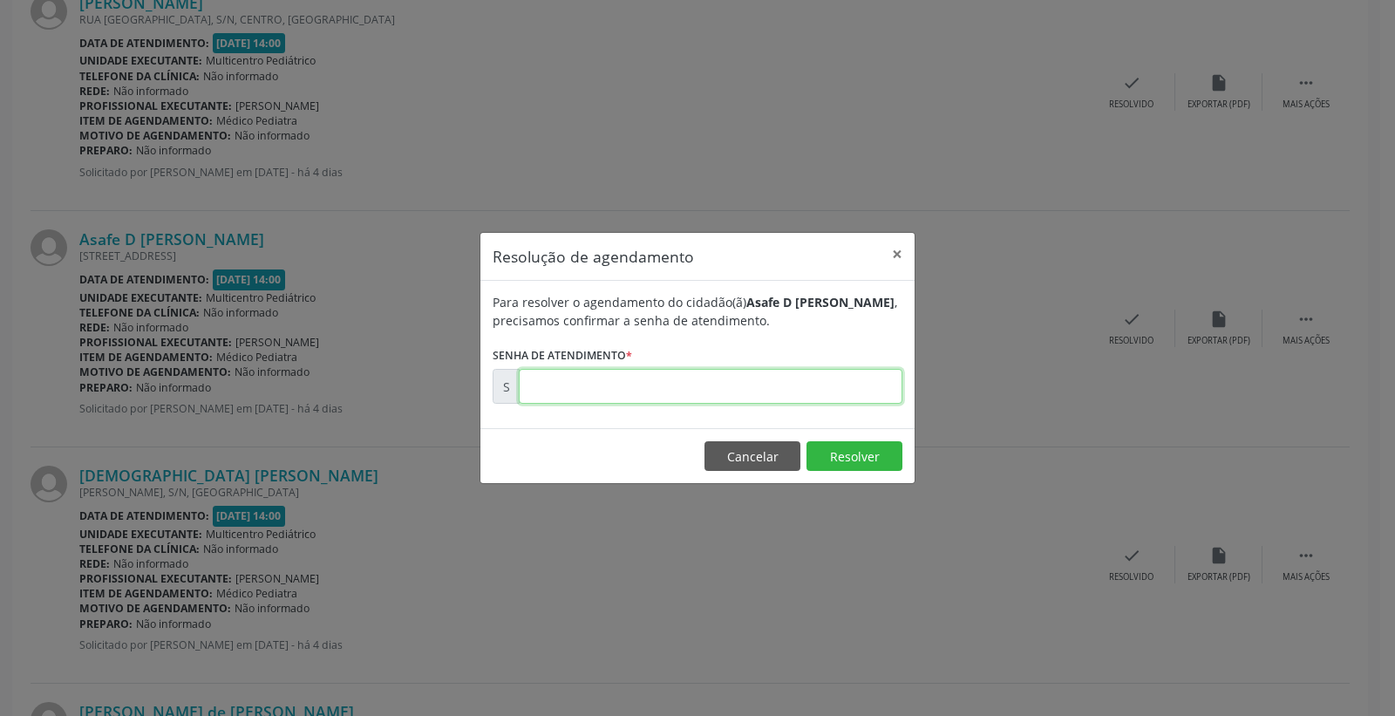
click at [842, 378] on input "text" at bounding box center [711, 386] width 384 height 35
type input "00171911"
click at [830, 472] on footer "Cancelar Resolver" at bounding box center [697, 455] width 434 height 55
click at [831, 464] on button "Resolver" at bounding box center [854, 456] width 96 height 30
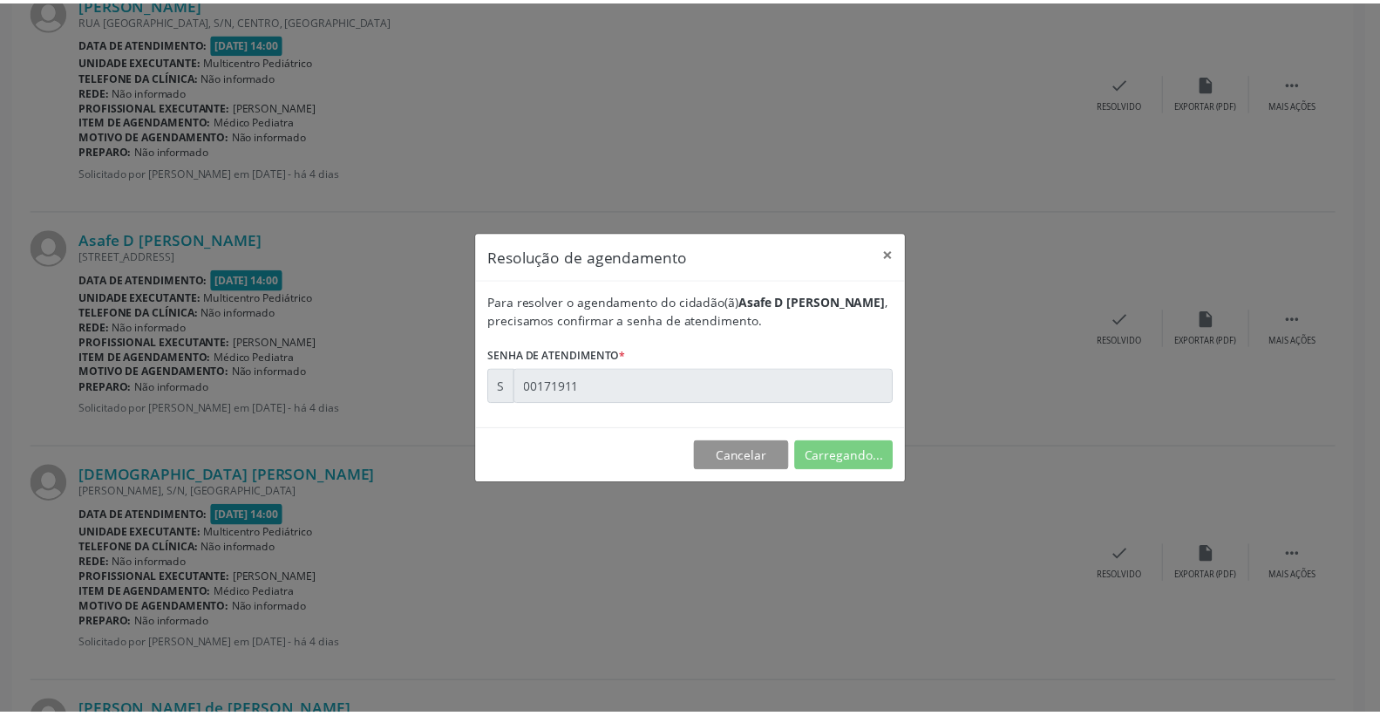
scroll to position [0, 0]
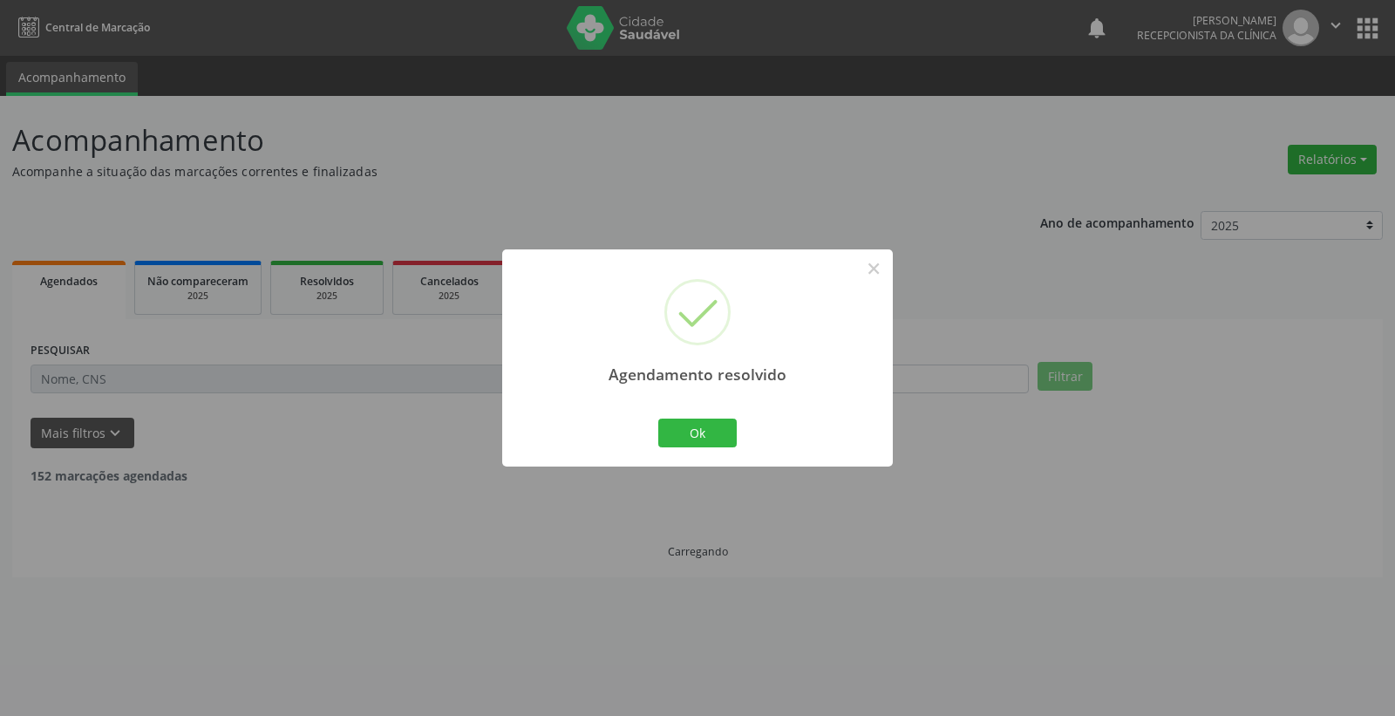
click at [696, 448] on div "Ok Cancel" at bounding box center [698, 432] width 86 height 37
click at [697, 445] on button "Ok" at bounding box center [697, 433] width 78 height 30
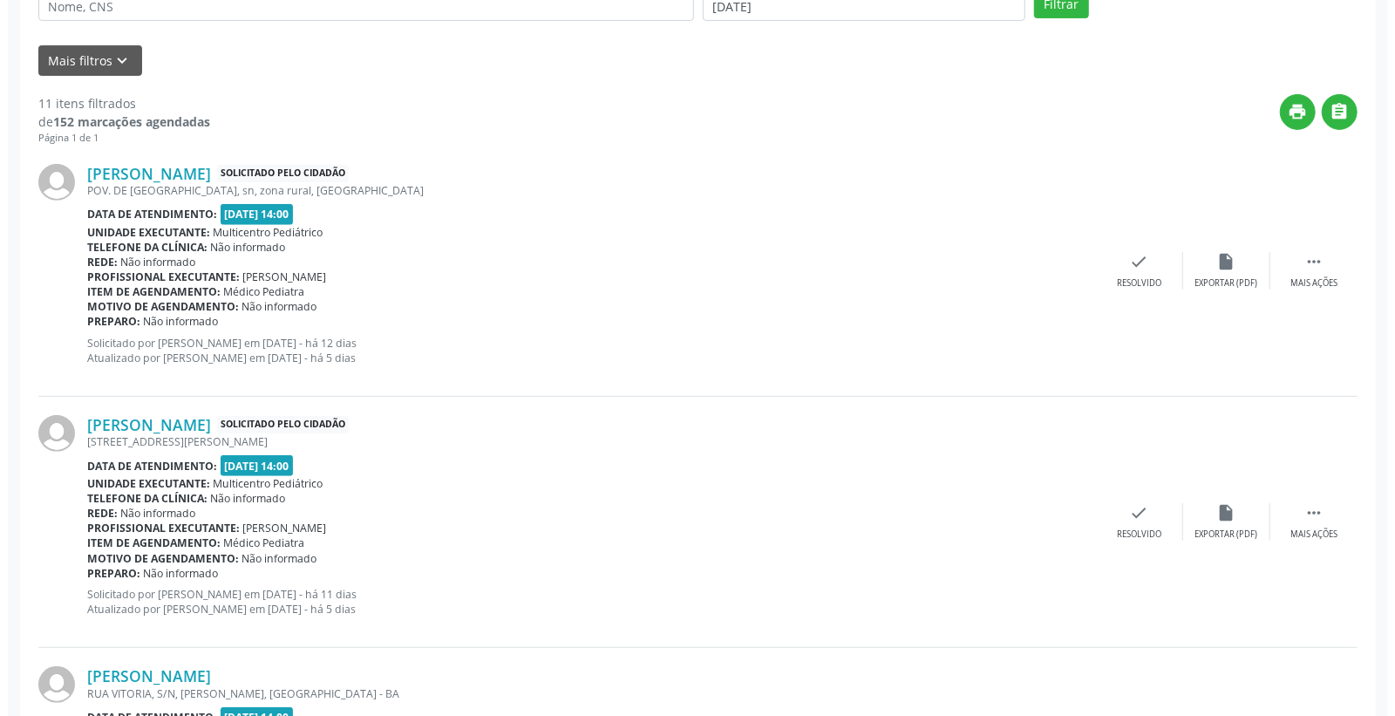
scroll to position [387, 0]
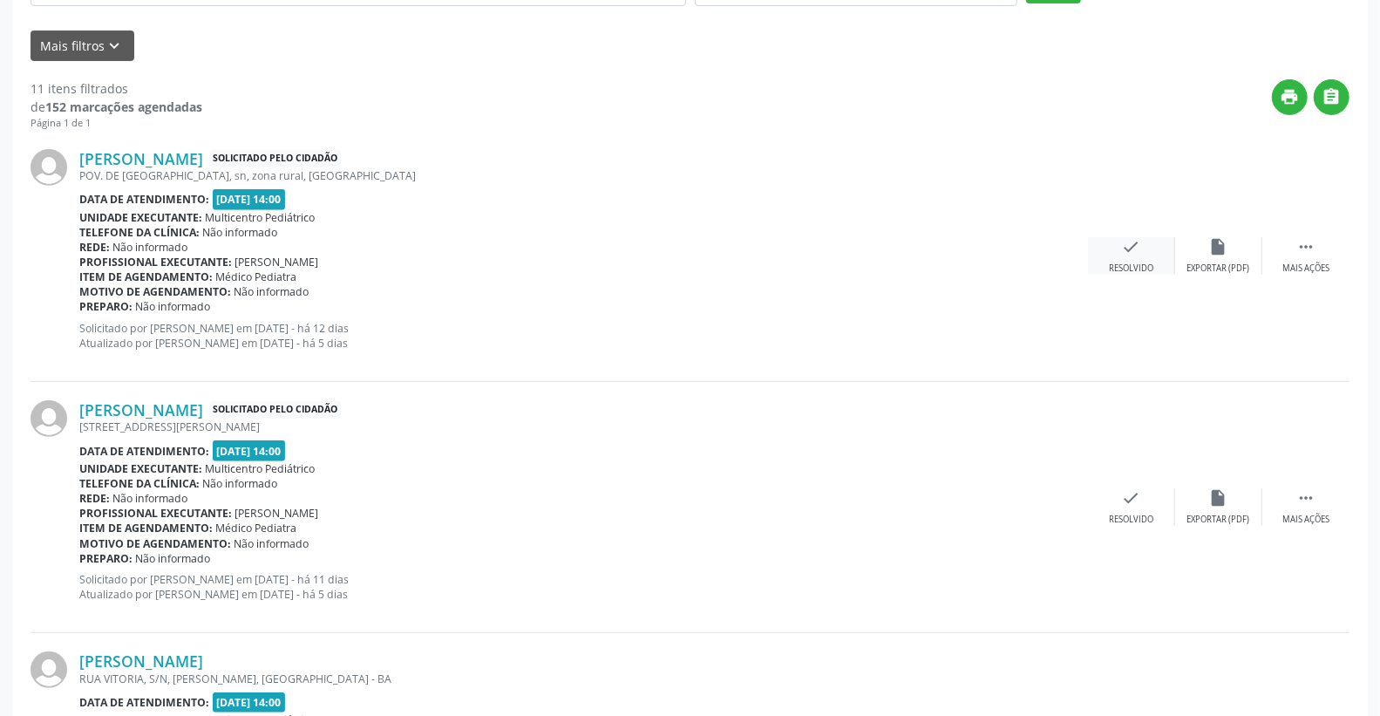
click at [1134, 248] on icon "check" at bounding box center [1131, 246] width 19 height 19
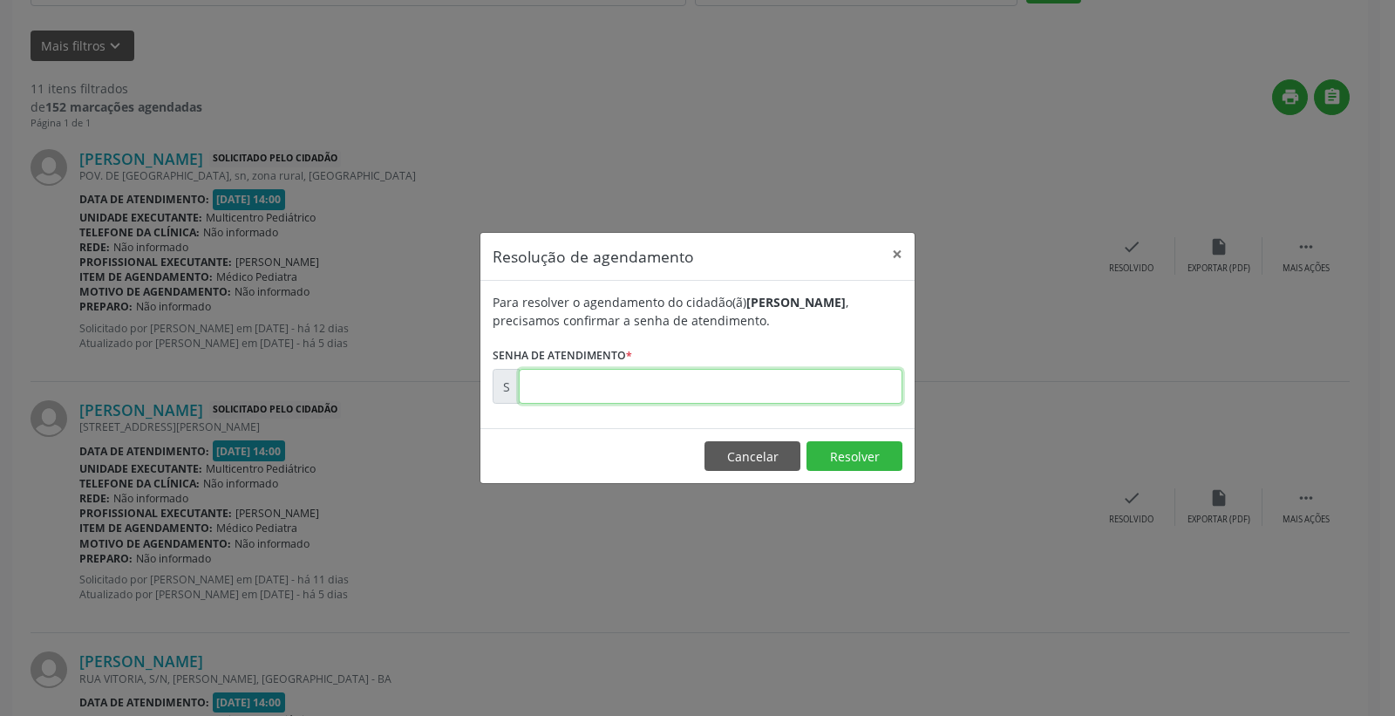
click at [866, 398] on input "text" at bounding box center [711, 386] width 384 height 35
type input "00170315"
click at [859, 450] on button "Resolver" at bounding box center [854, 456] width 96 height 30
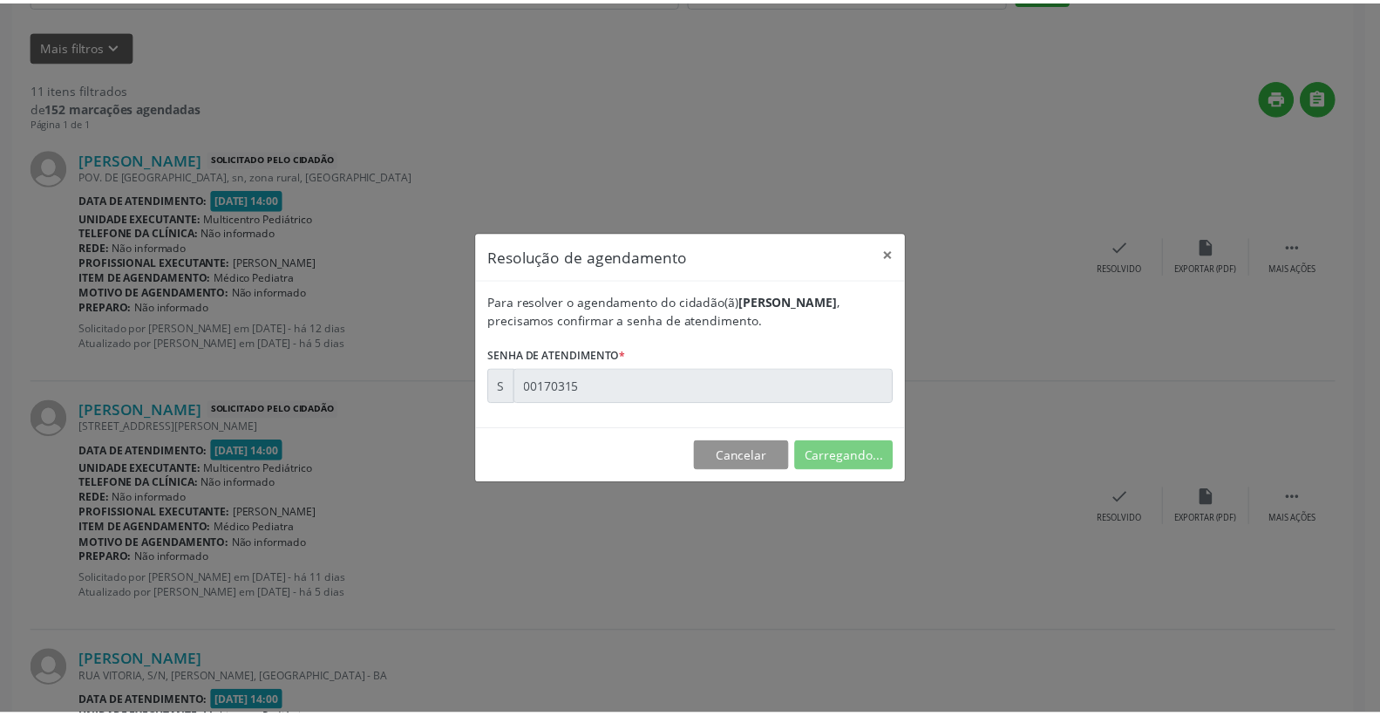
scroll to position [0, 0]
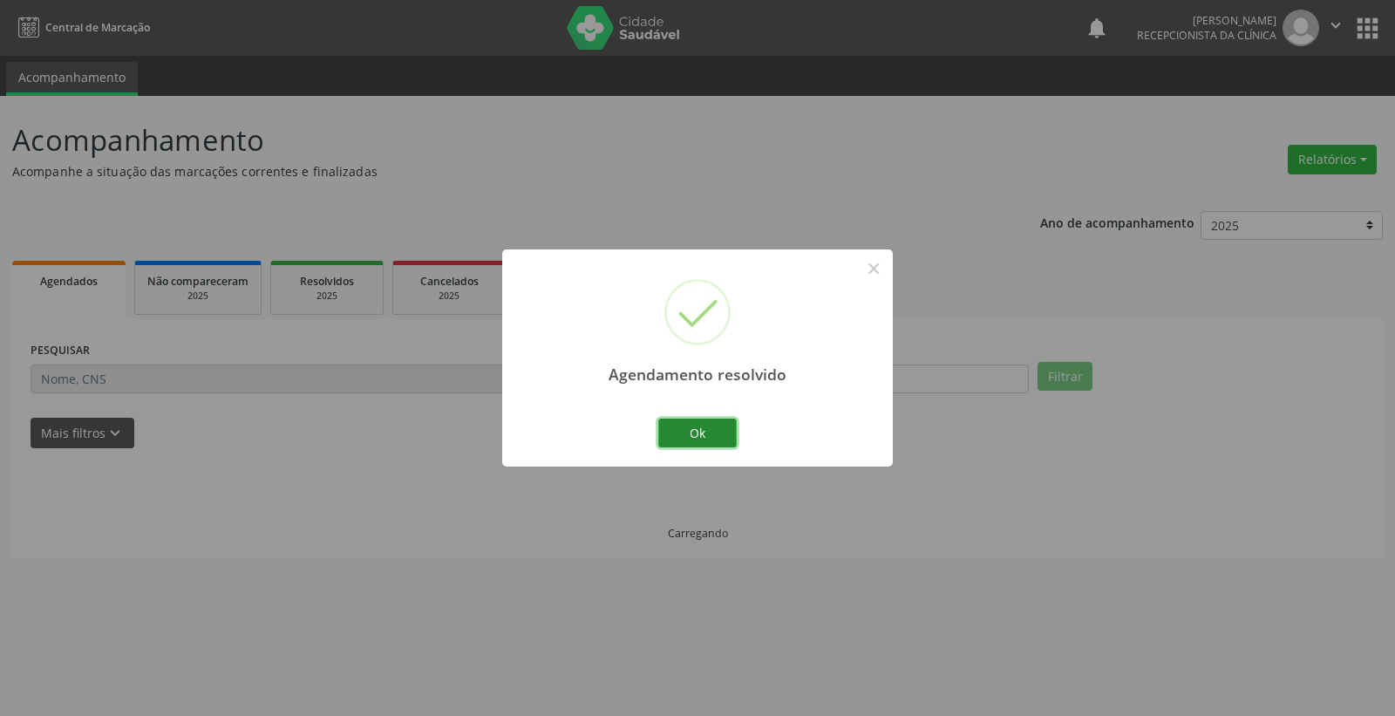
click at [703, 429] on button "Ok" at bounding box center [697, 433] width 78 height 30
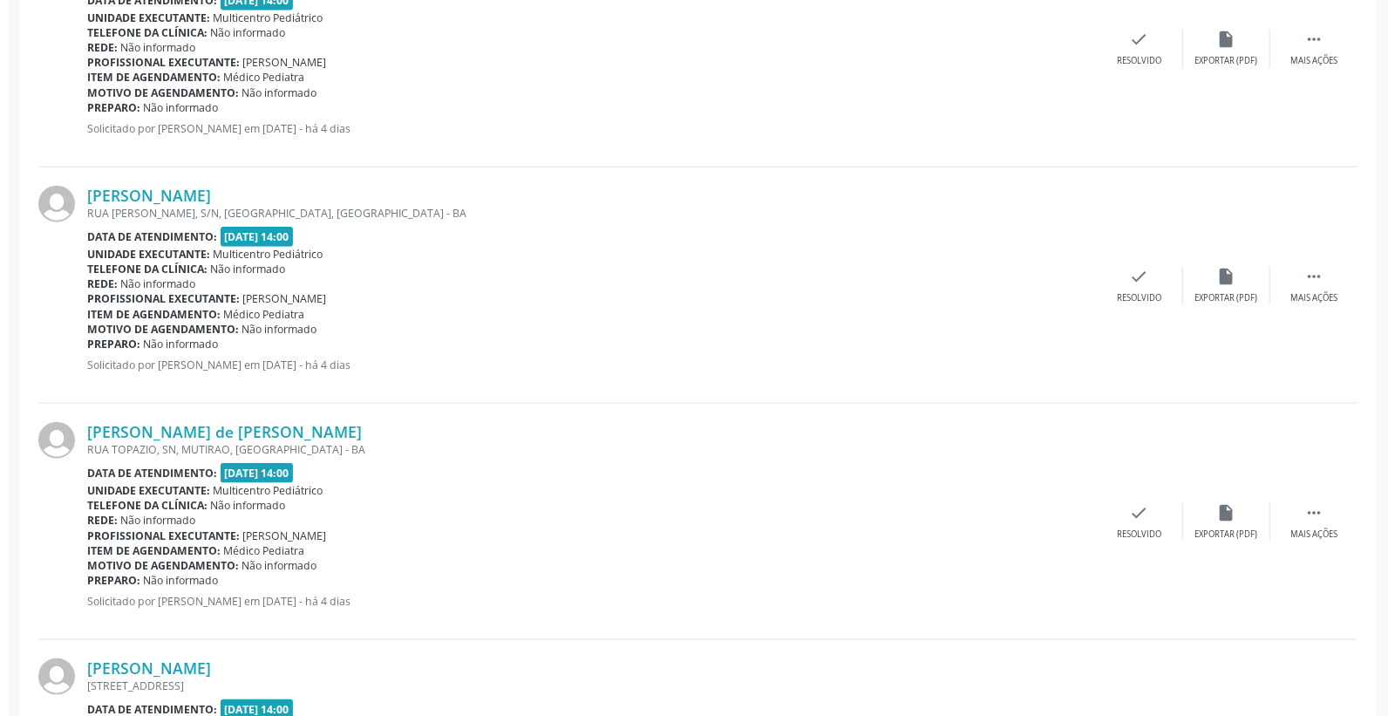
scroll to position [1065, 0]
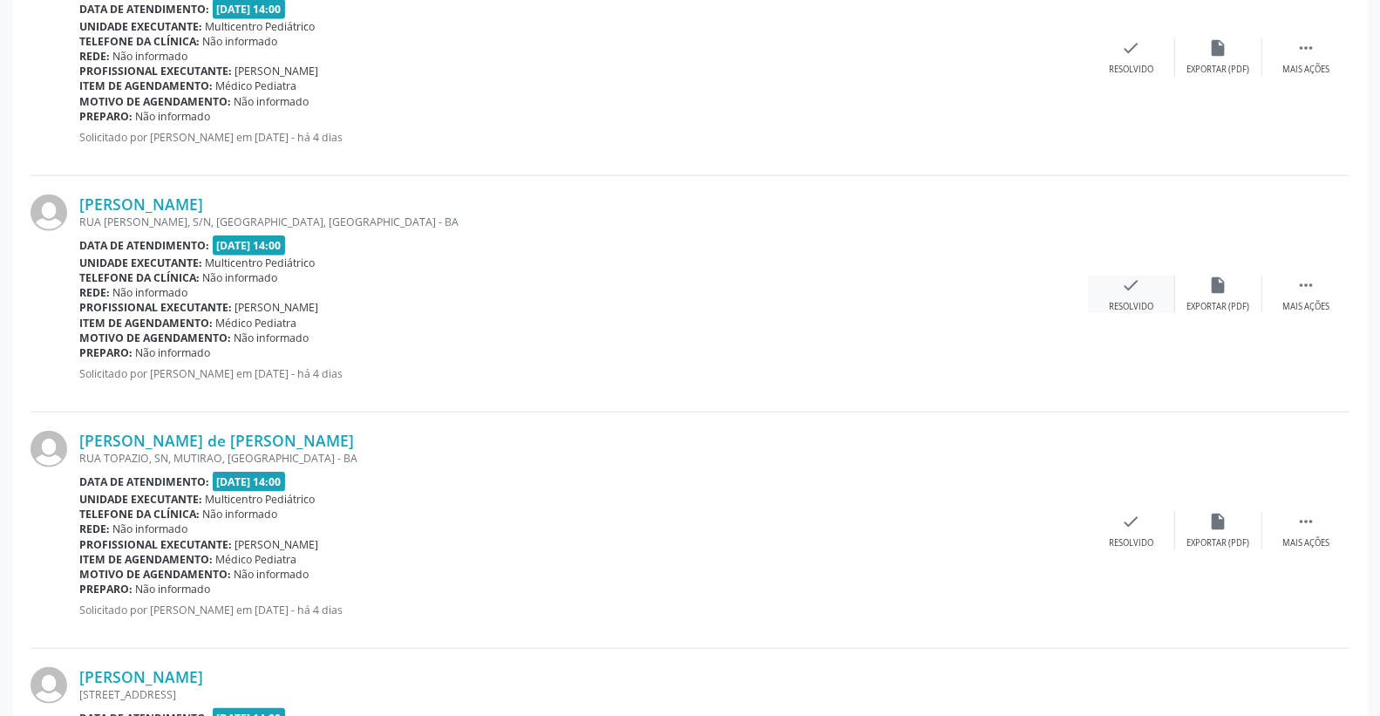
click at [1136, 286] on icon "check" at bounding box center [1131, 284] width 19 height 19
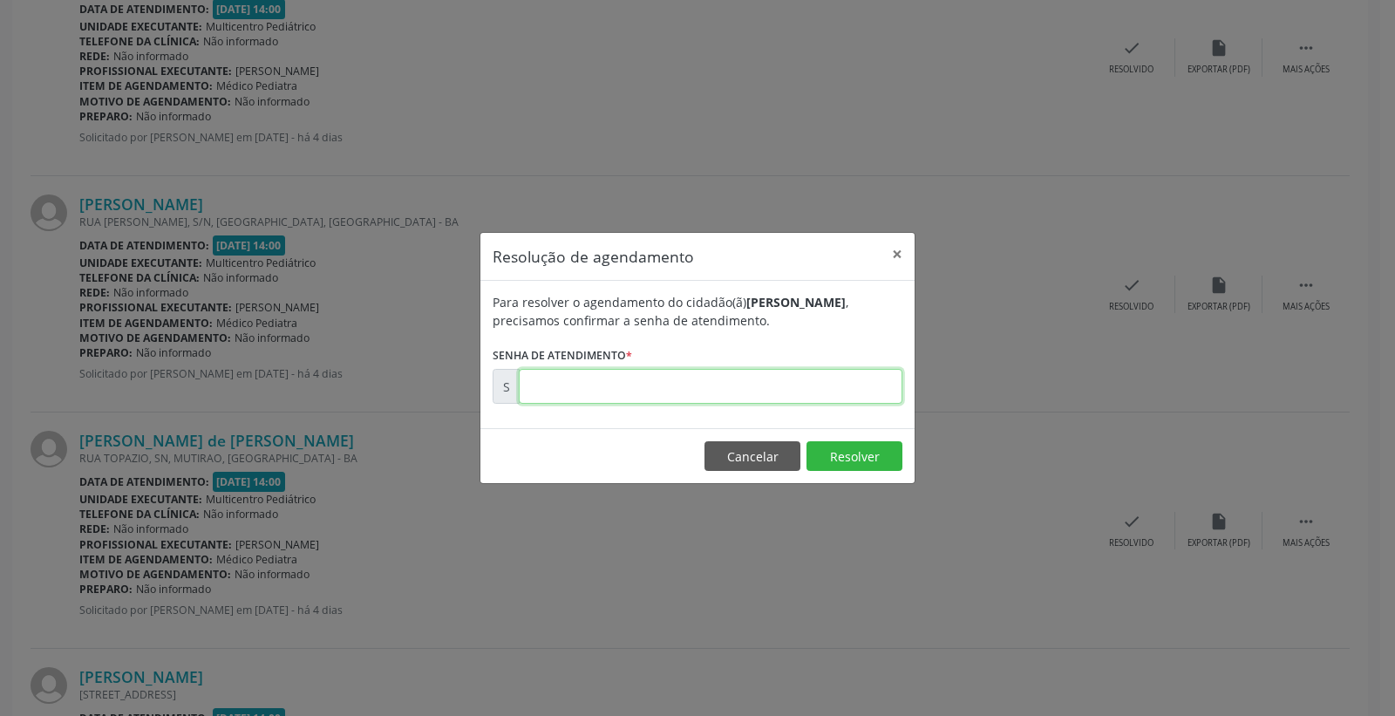
click at [832, 399] on input "text" at bounding box center [711, 386] width 384 height 35
type input "00171768"
click at [858, 452] on button "Resolver" at bounding box center [854, 456] width 96 height 30
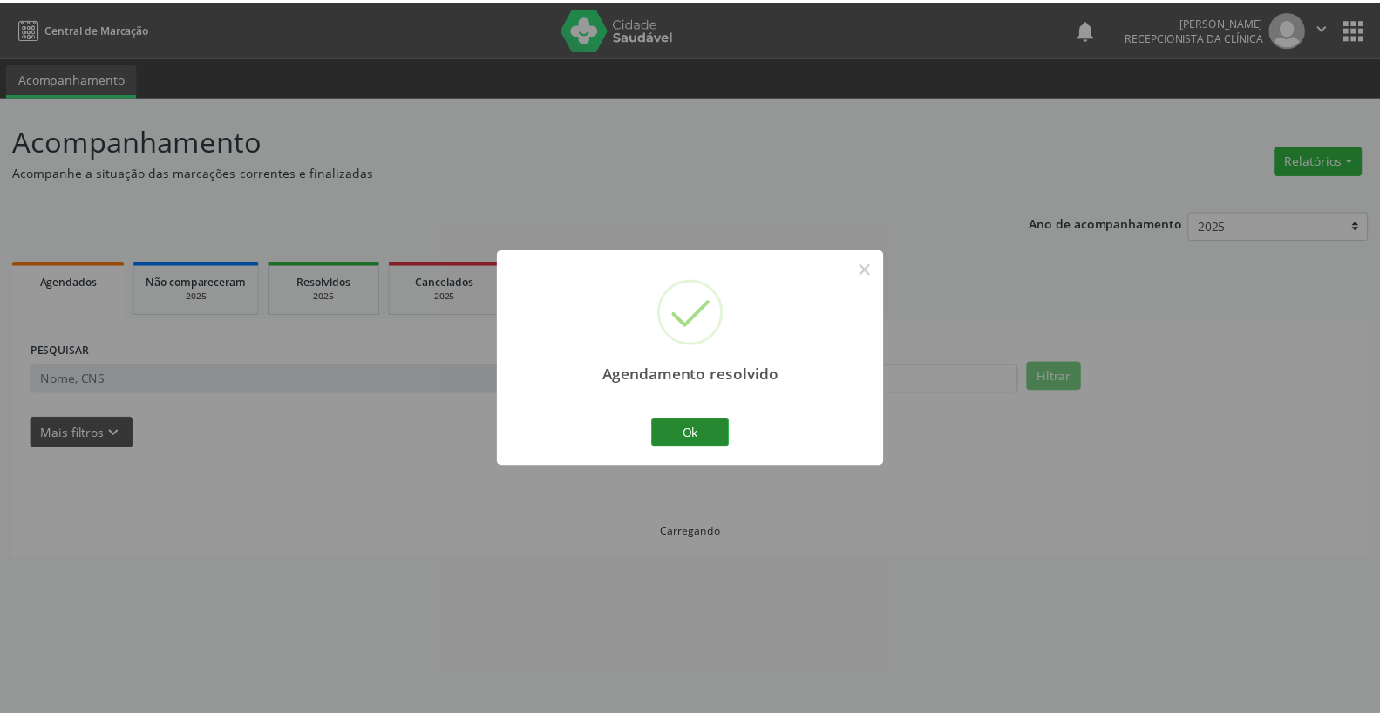
scroll to position [0, 0]
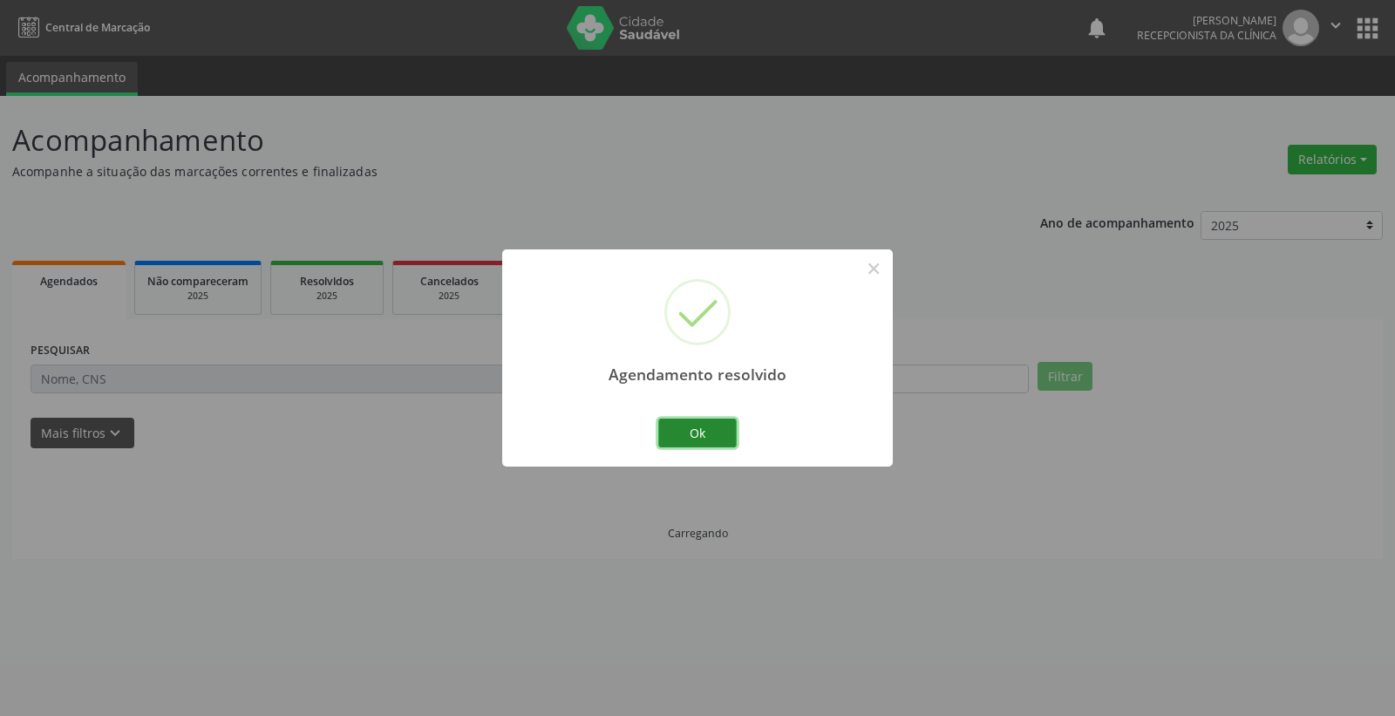
click at [700, 442] on button "Ok" at bounding box center [697, 433] width 78 height 30
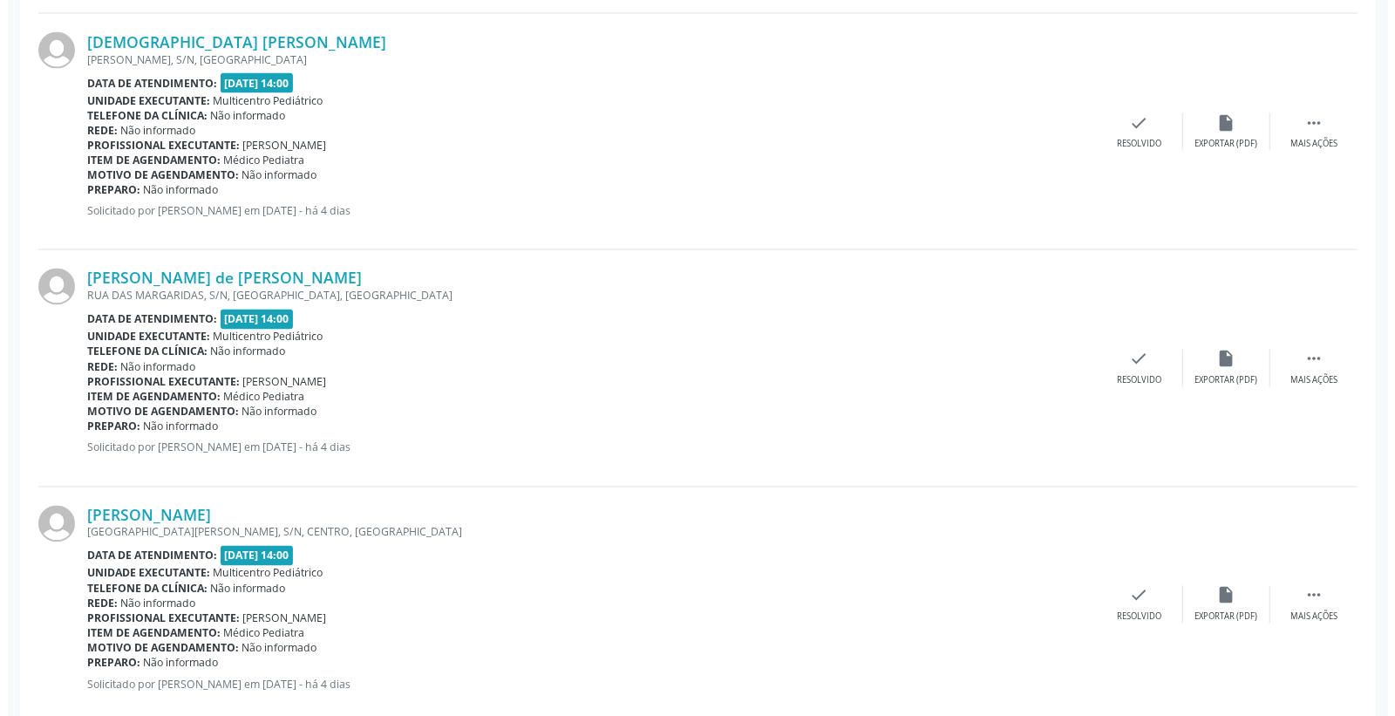
scroll to position [1937, 0]
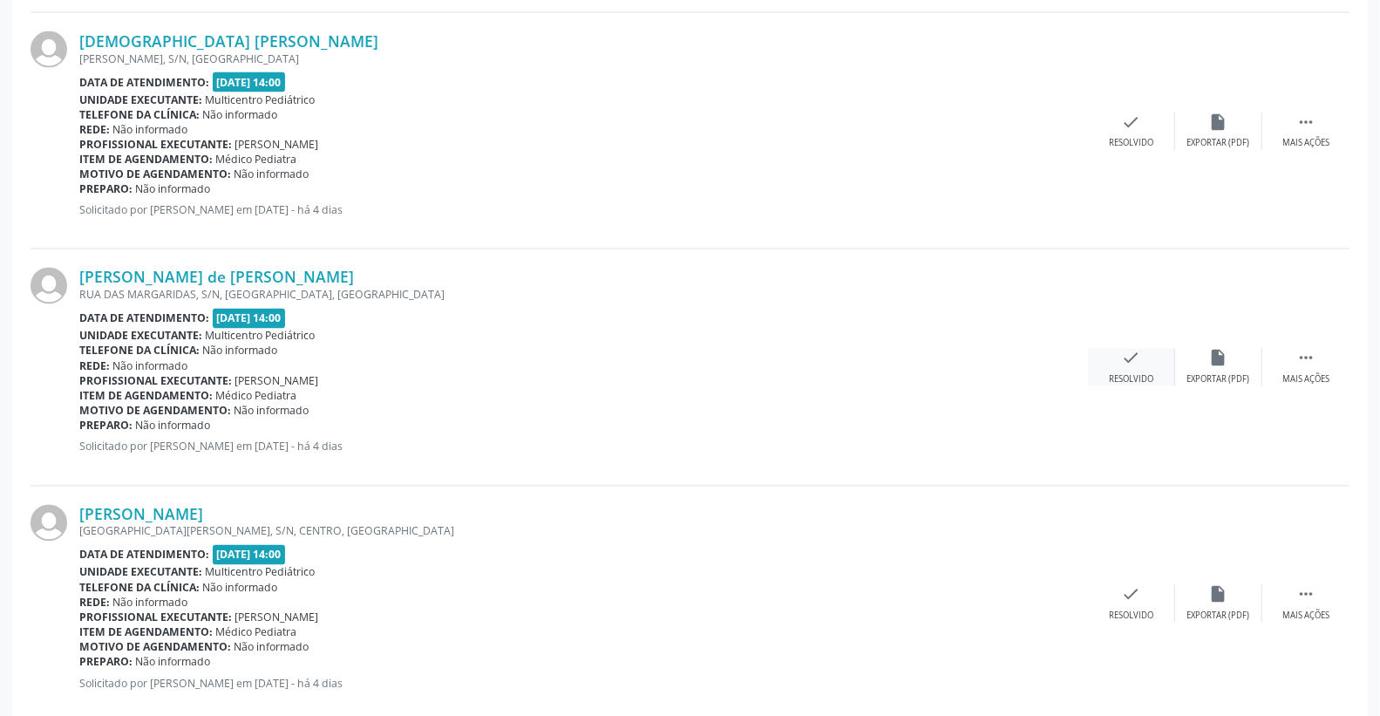
click at [1140, 363] on div "check Resolvido" at bounding box center [1131, 367] width 87 height 37
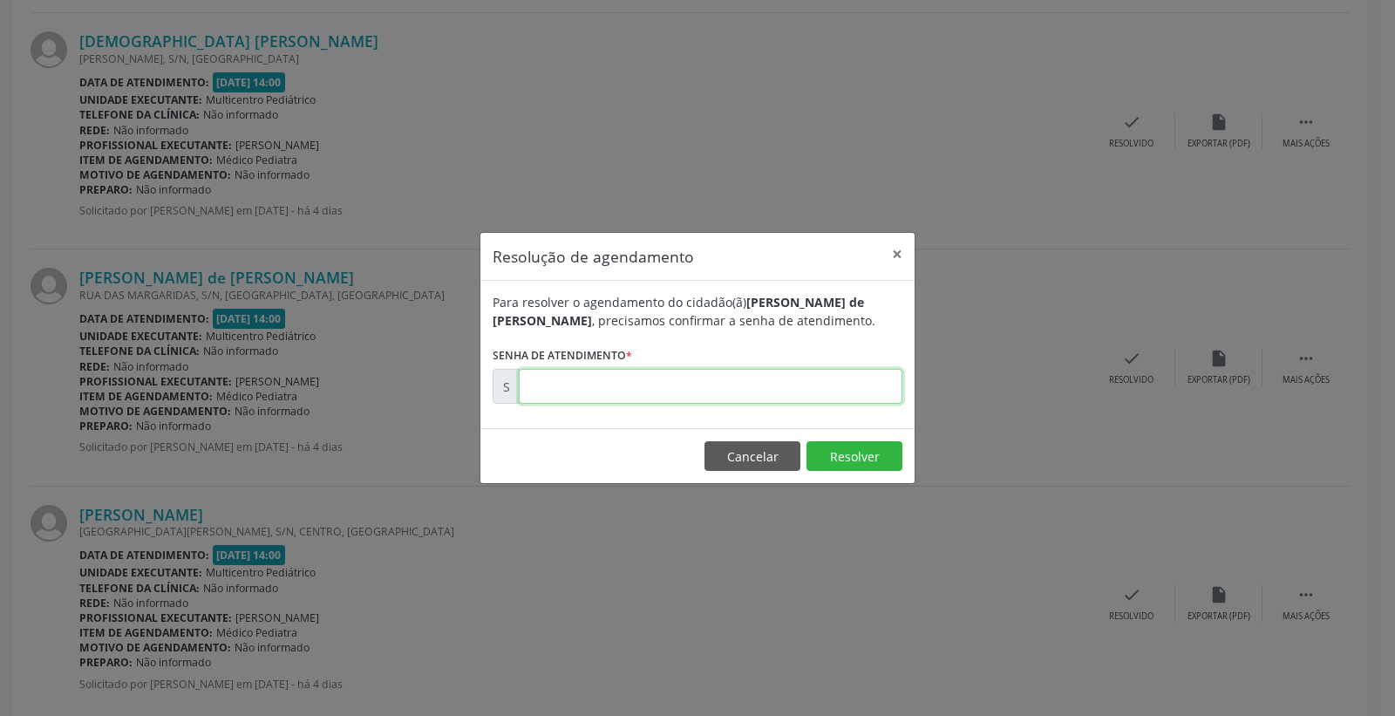
click at [821, 379] on input "text" at bounding box center [711, 386] width 384 height 35
type input "00171942"
click at [835, 456] on button "Resolver" at bounding box center [854, 456] width 96 height 30
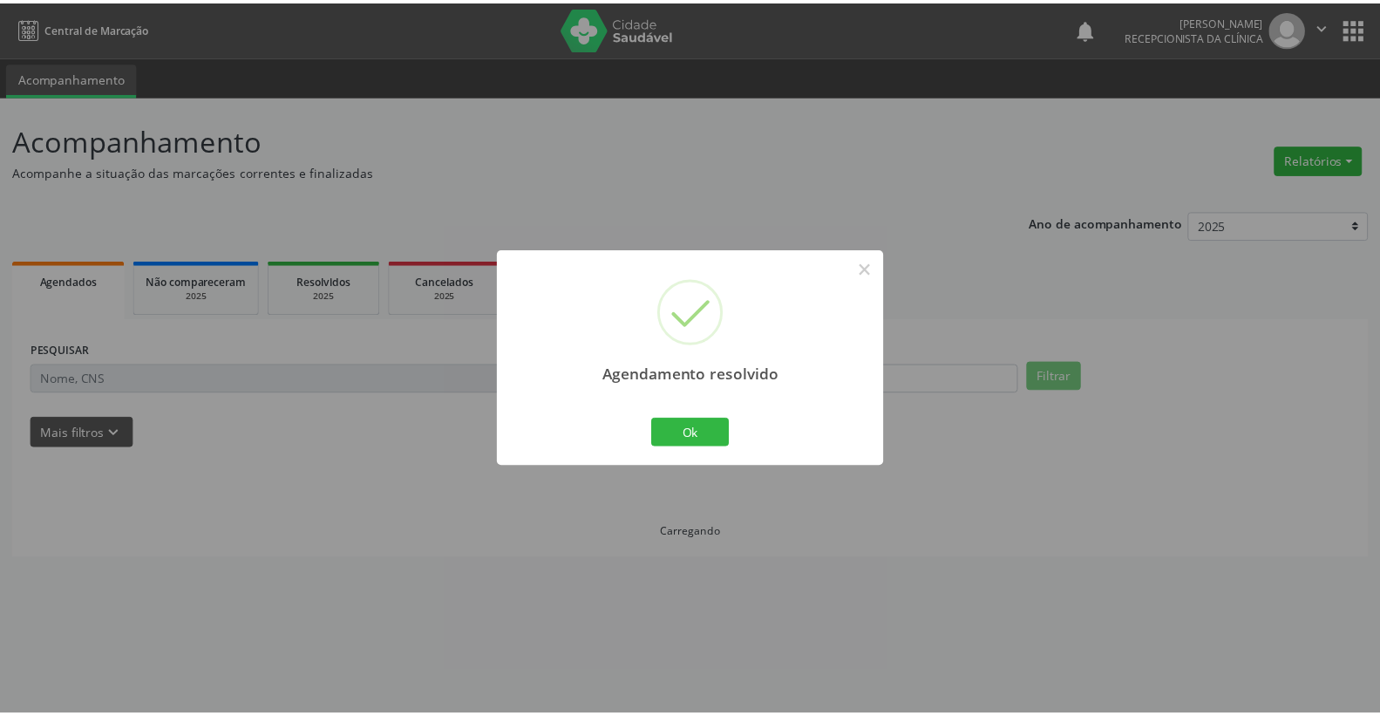
scroll to position [0, 0]
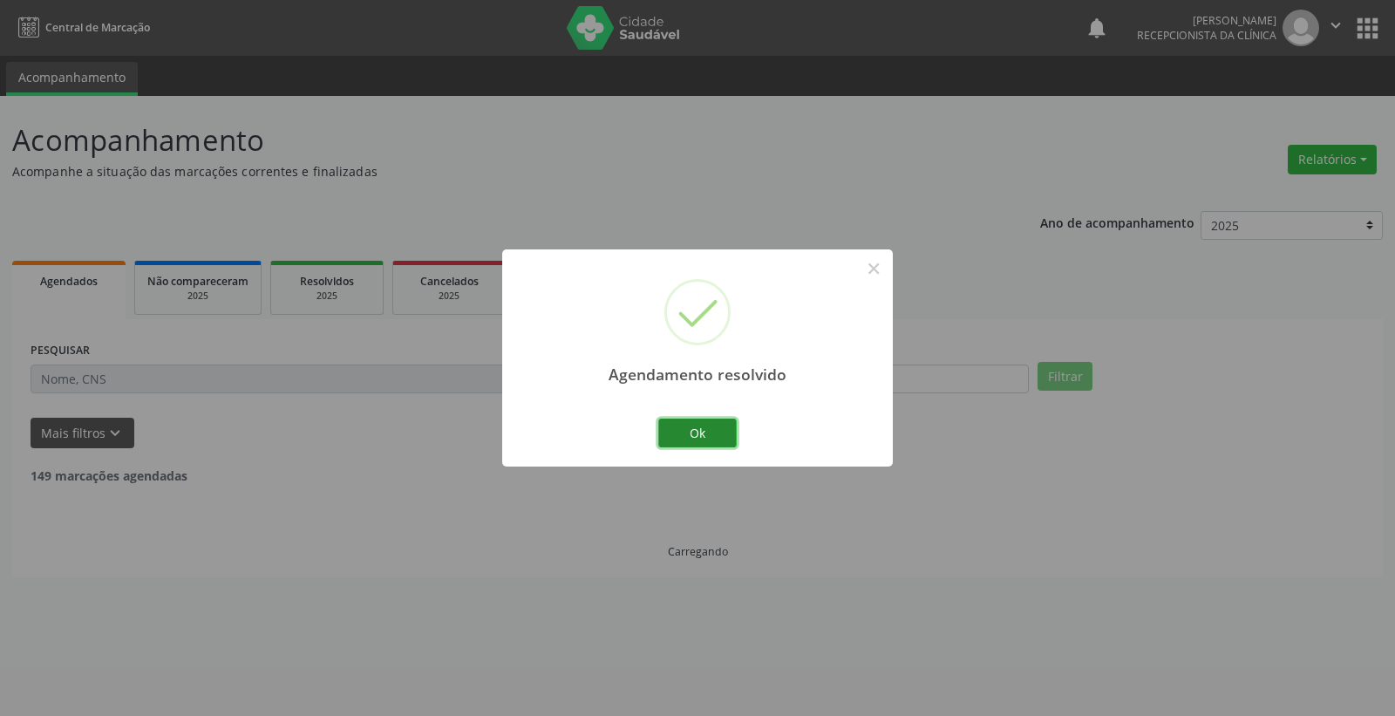
click at [695, 424] on button "Ok" at bounding box center [697, 433] width 78 height 30
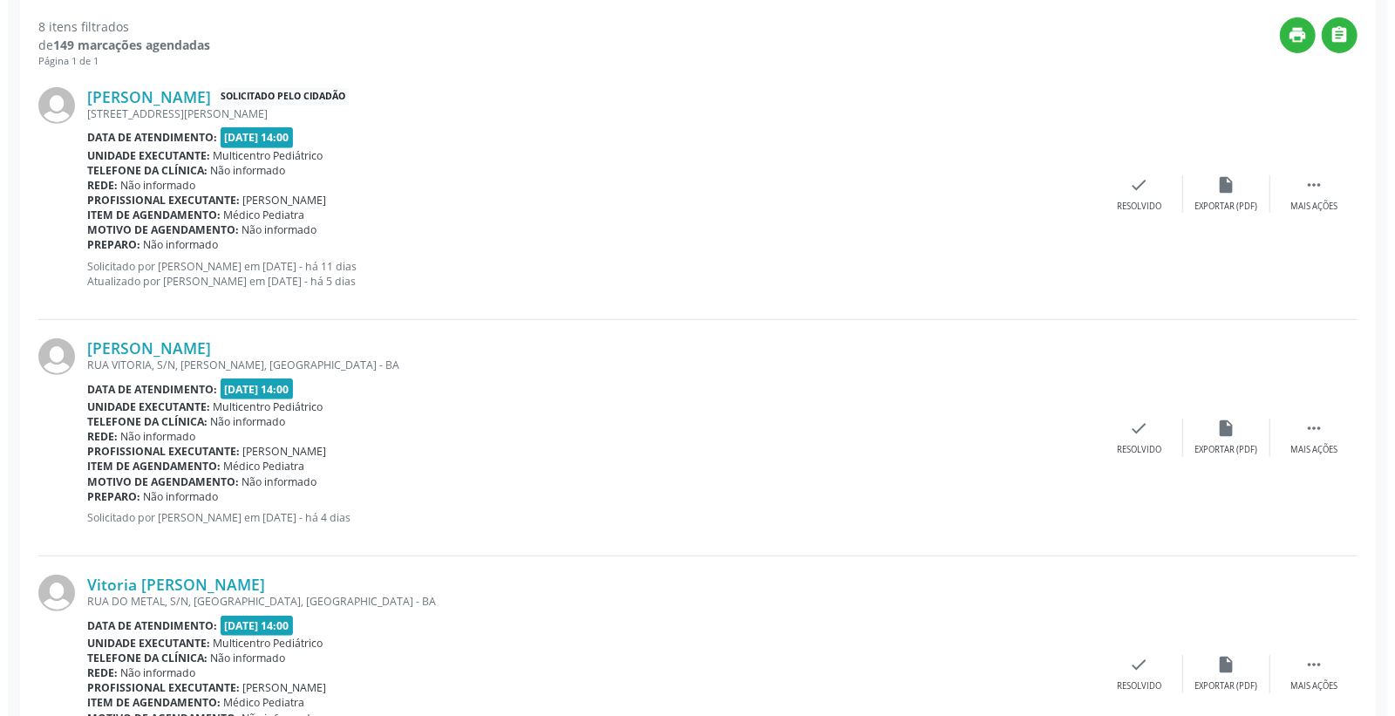
scroll to position [484, 0]
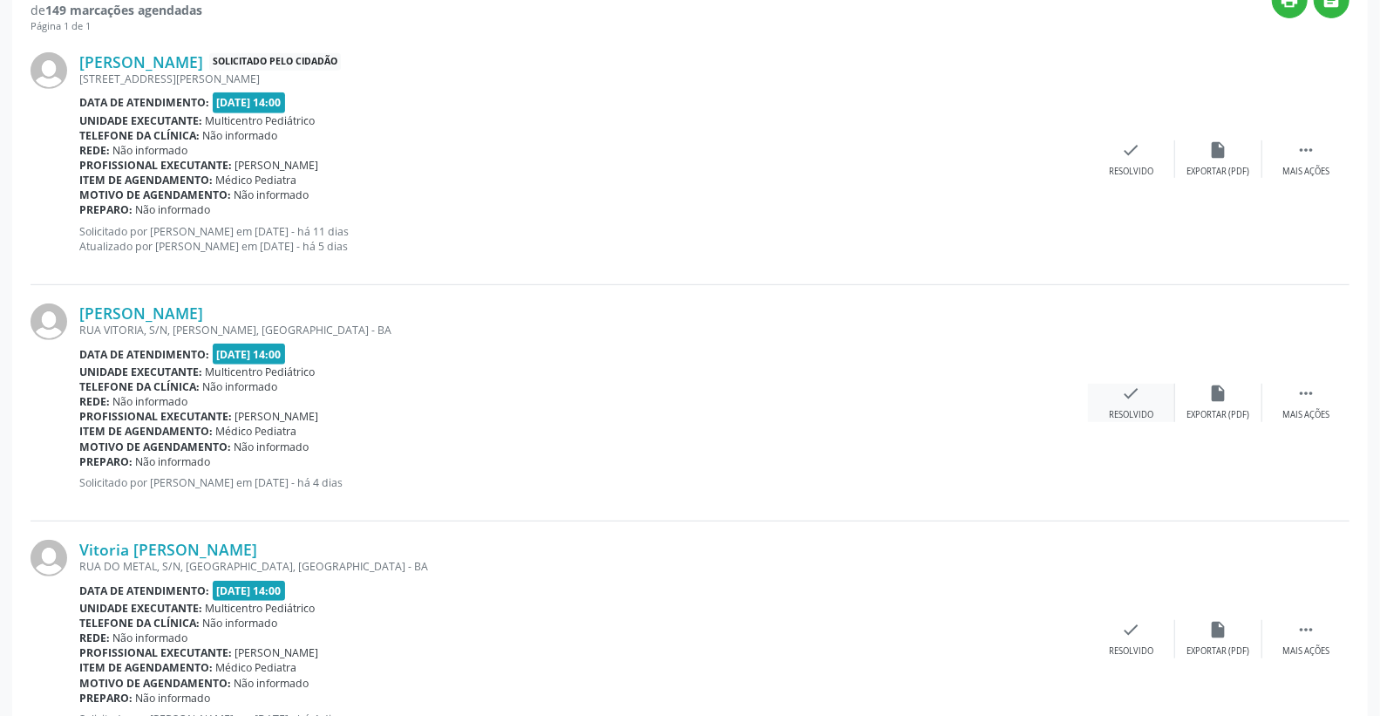
click at [1147, 384] on div "check Resolvido" at bounding box center [1131, 402] width 87 height 37
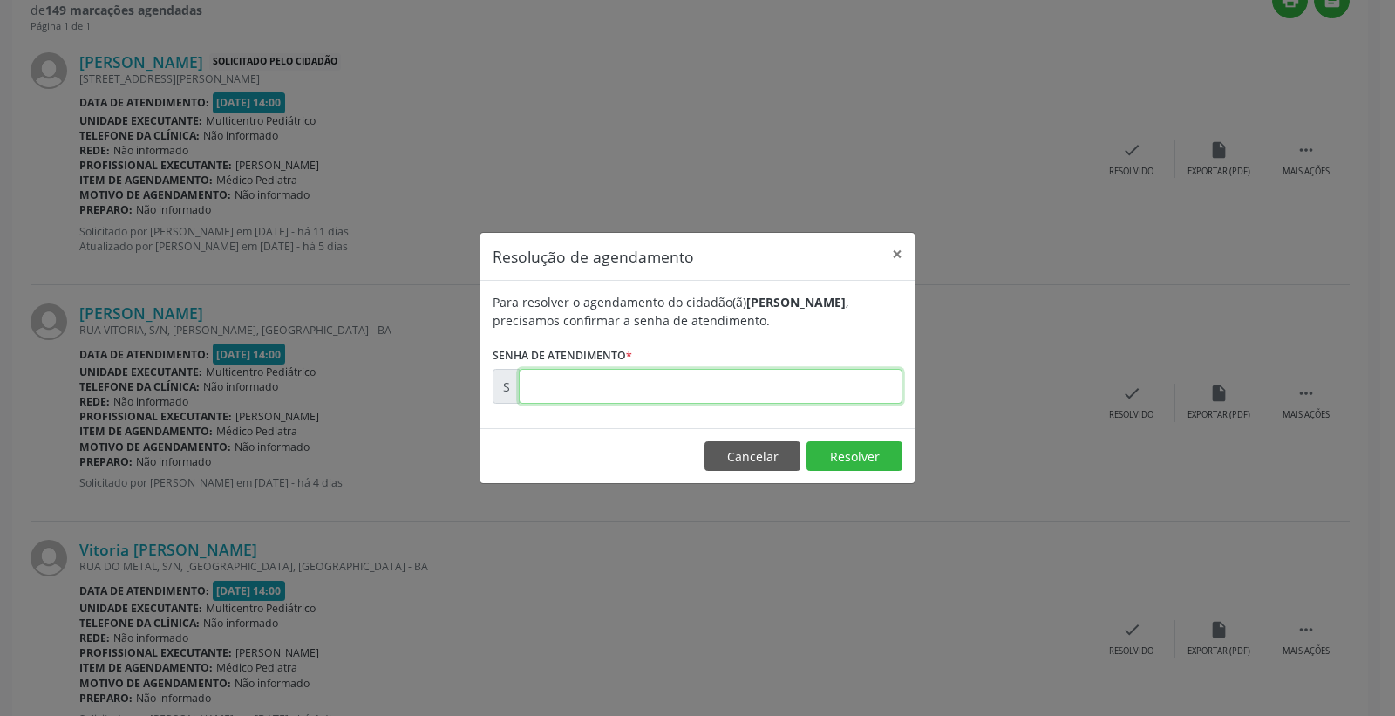
click at [815, 397] on input "text" at bounding box center [711, 386] width 384 height 35
type input "00171698"
click at [857, 457] on button "Resolver" at bounding box center [854, 456] width 96 height 30
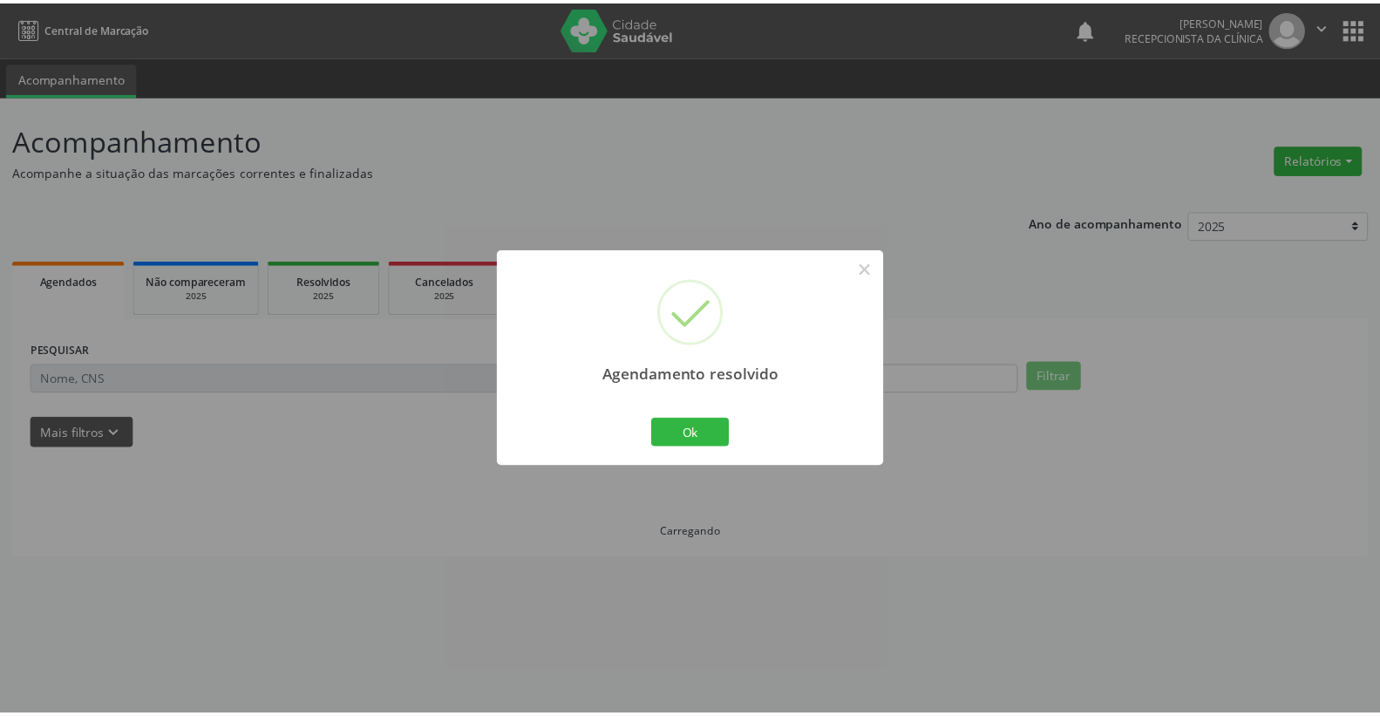
scroll to position [0, 0]
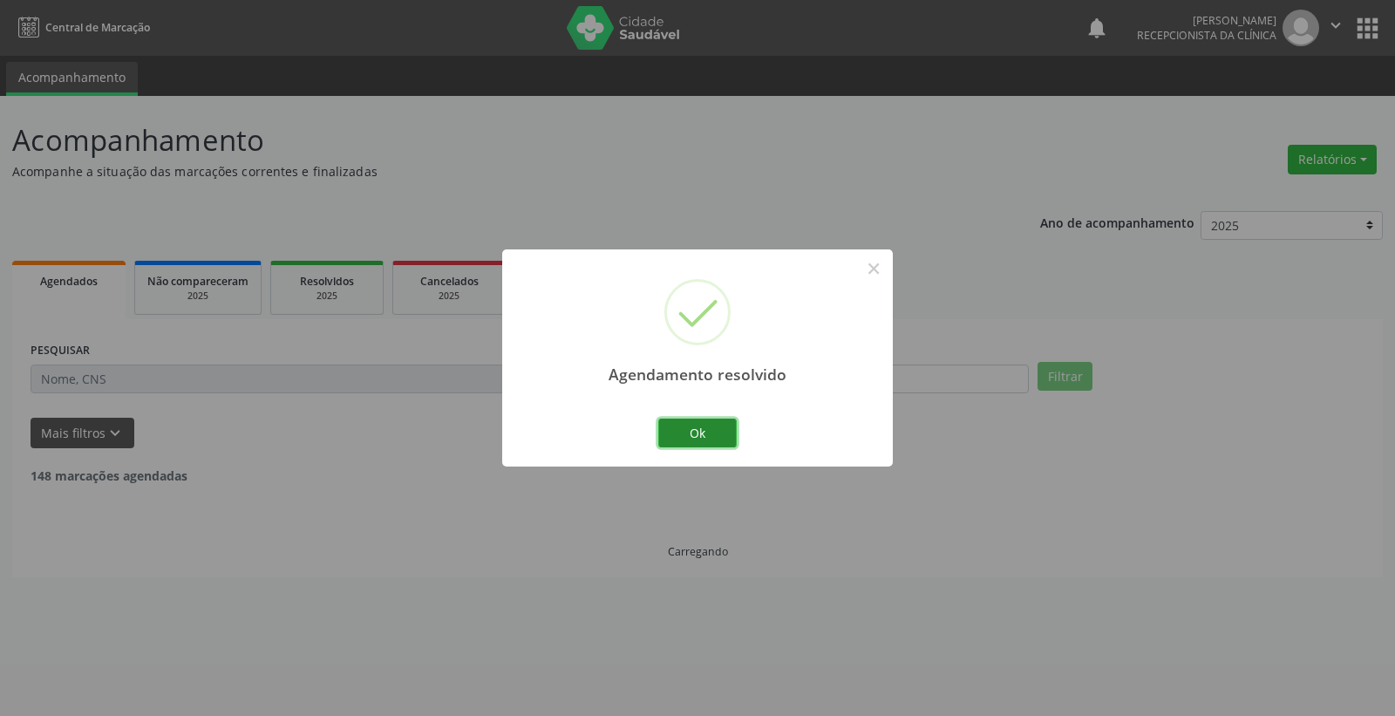
click at [717, 419] on button "Ok" at bounding box center [697, 433] width 78 height 30
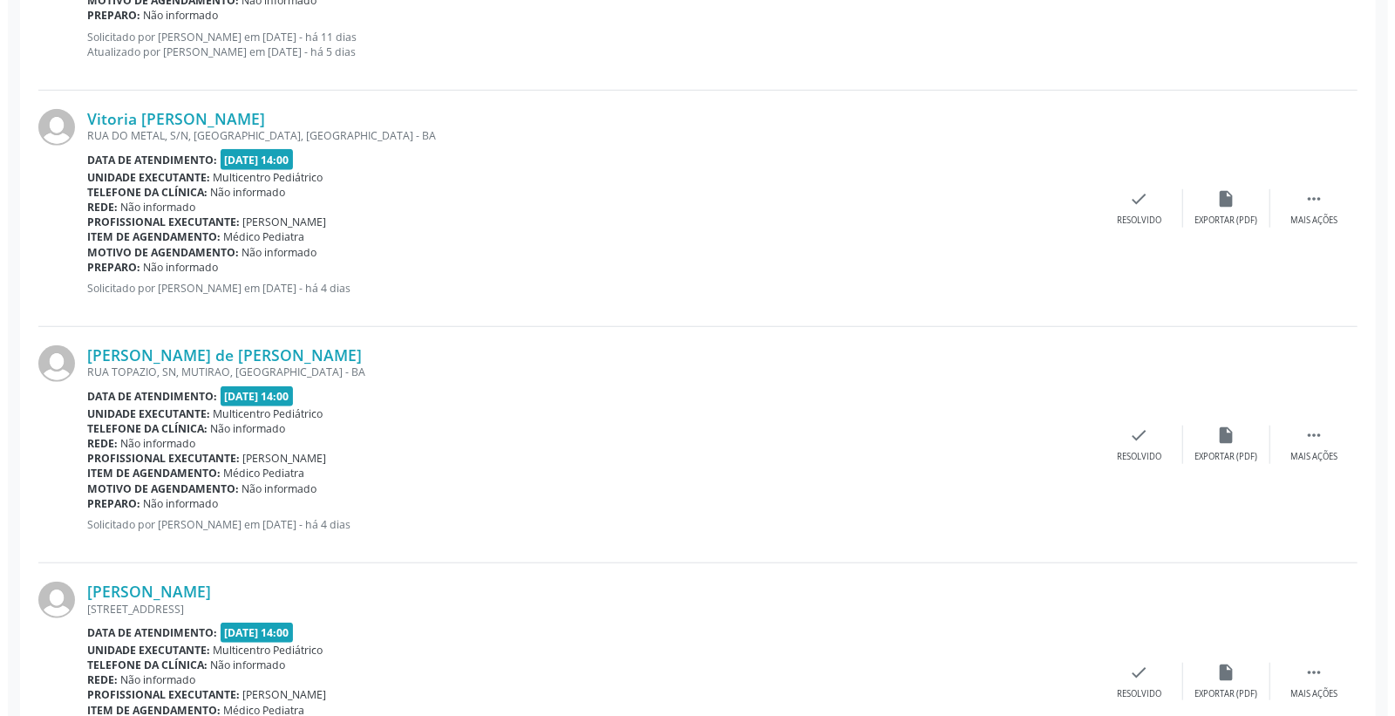
scroll to position [677, 0]
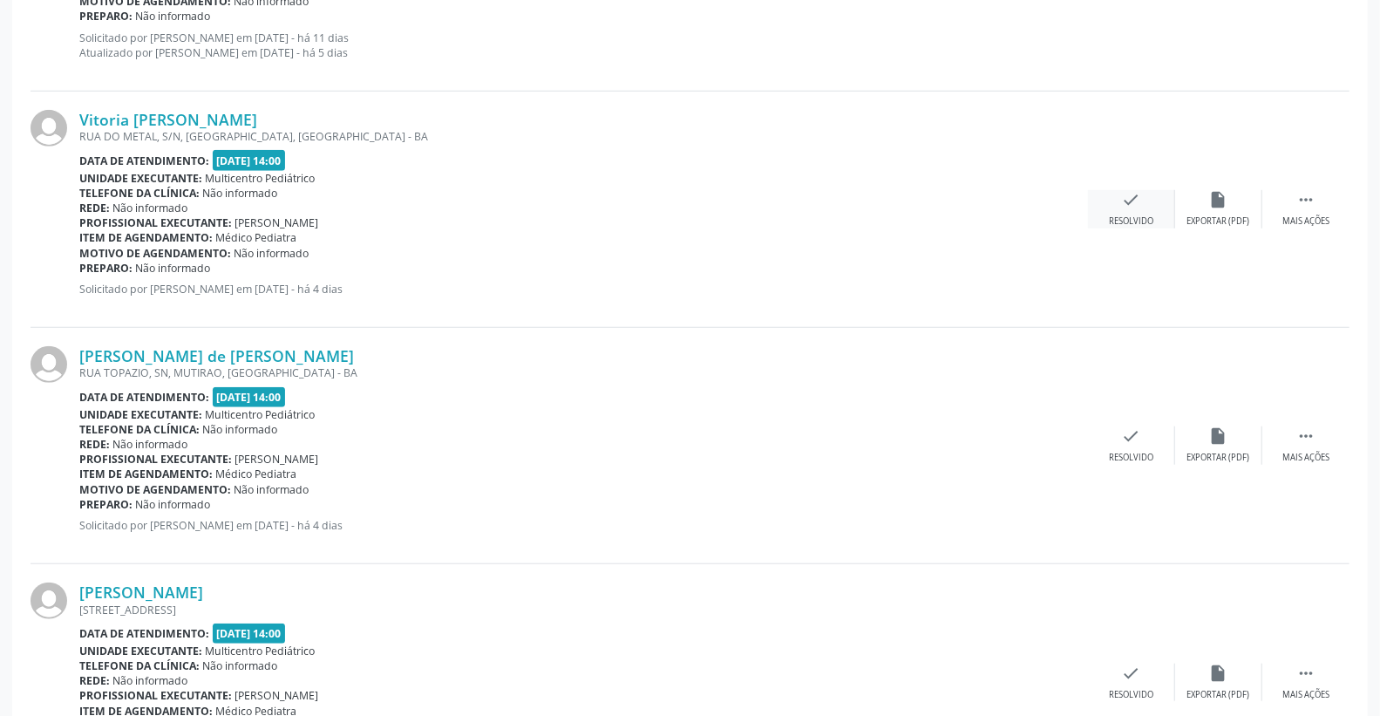
click at [1131, 196] on icon "check" at bounding box center [1131, 199] width 19 height 19
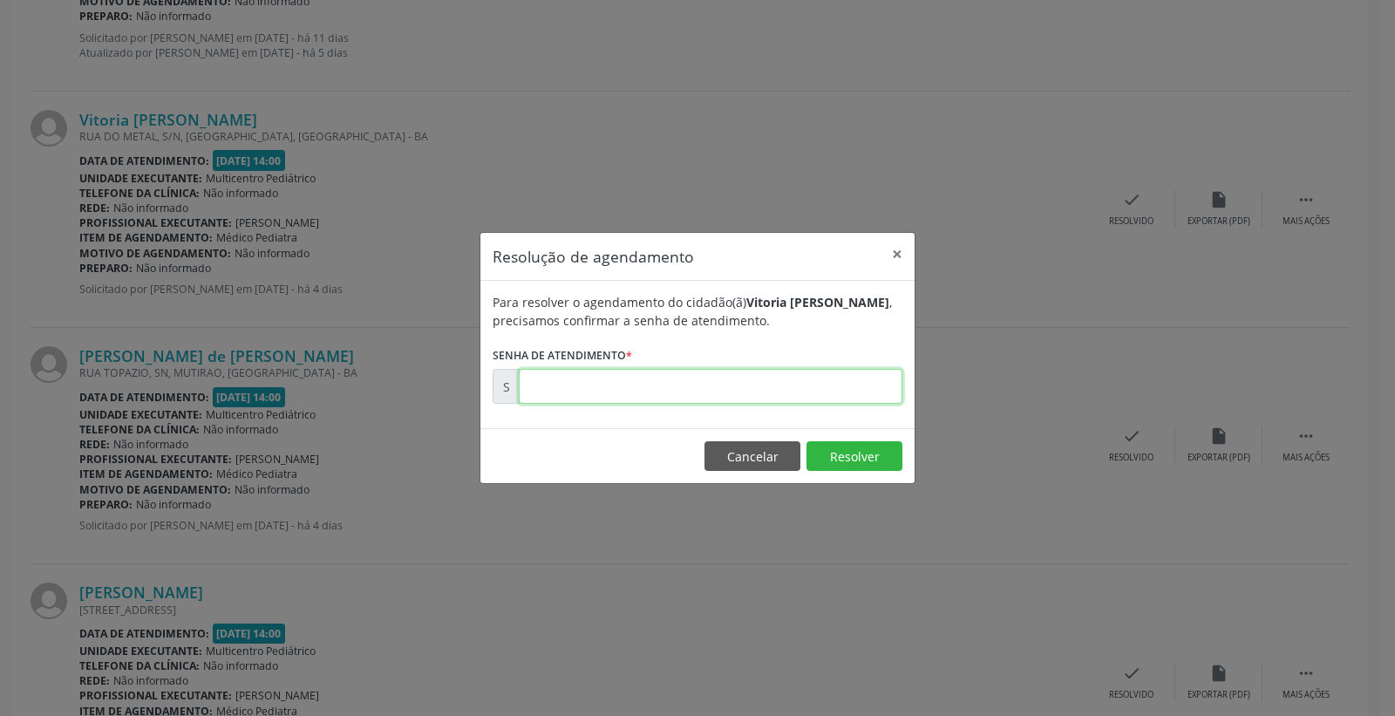
click at [861, 389] on input "text" at bounding box center [711, 386] width 384 height 35
type input "00171703"
click at [868, 445] on button "Resolver" at bounding box center [854, 456] width 96 height 30
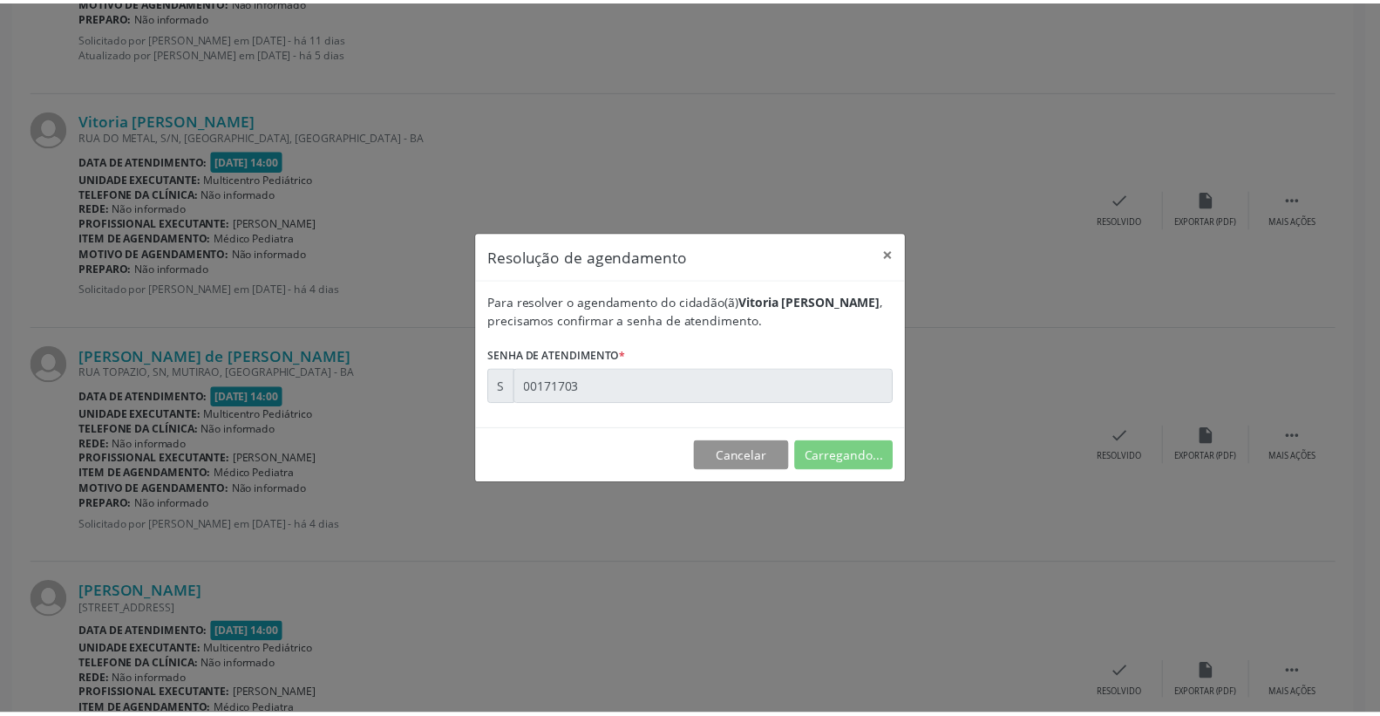
scroll to position [0, 0]
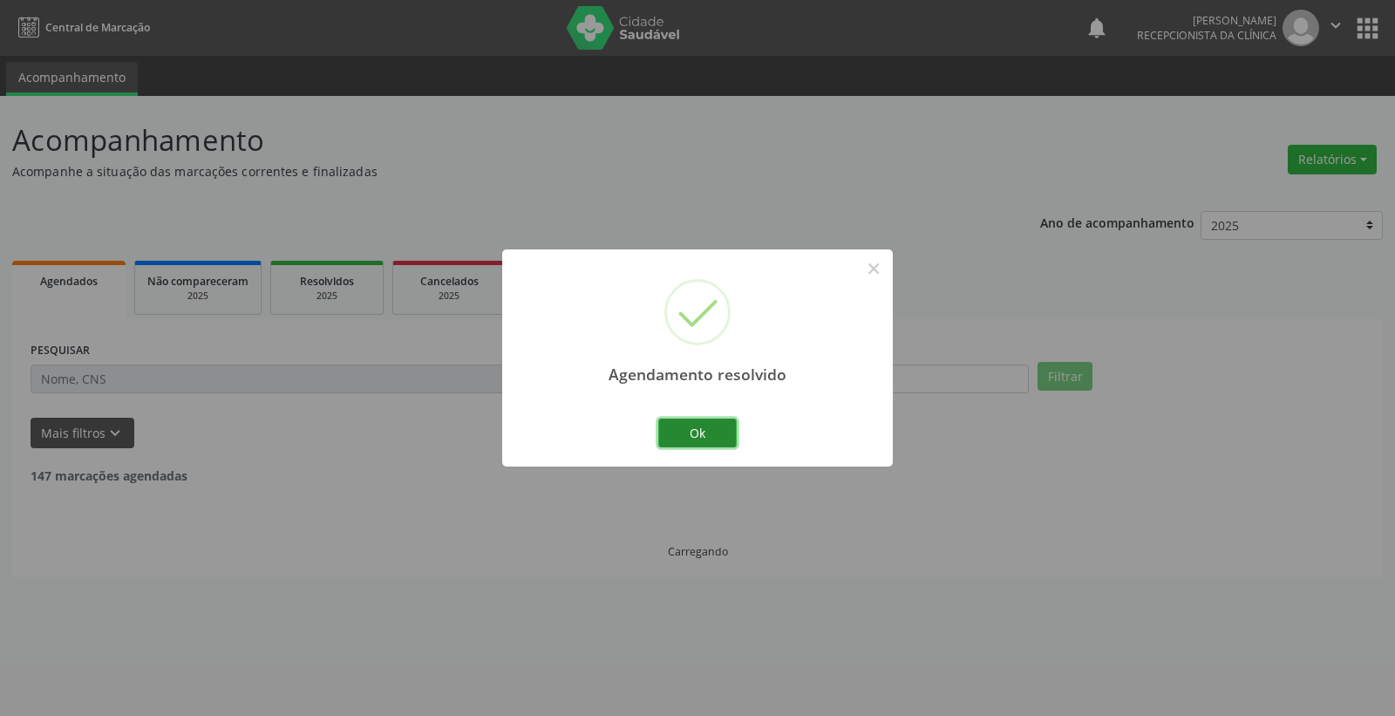
click at [695, 438] on button "Ok" at bounding box center [697, 433] width 78 height 30
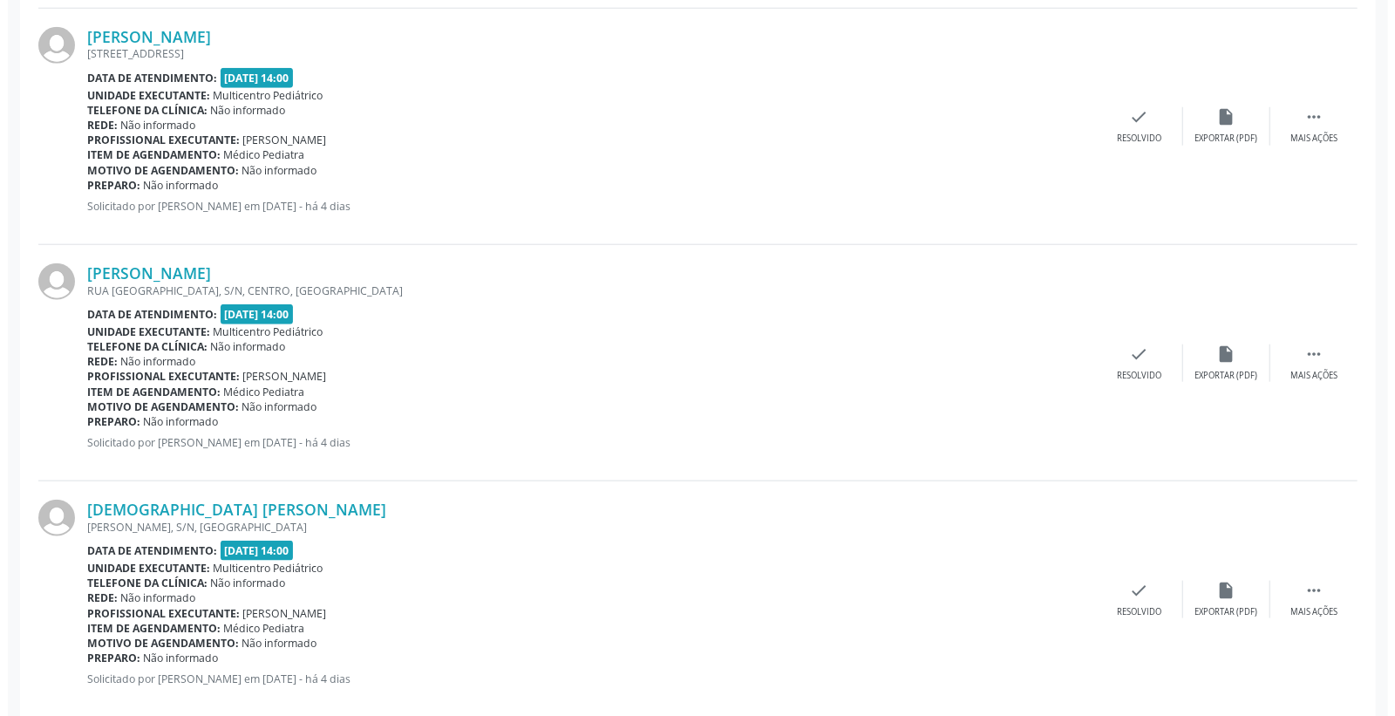
scroll to position [1259, 0]
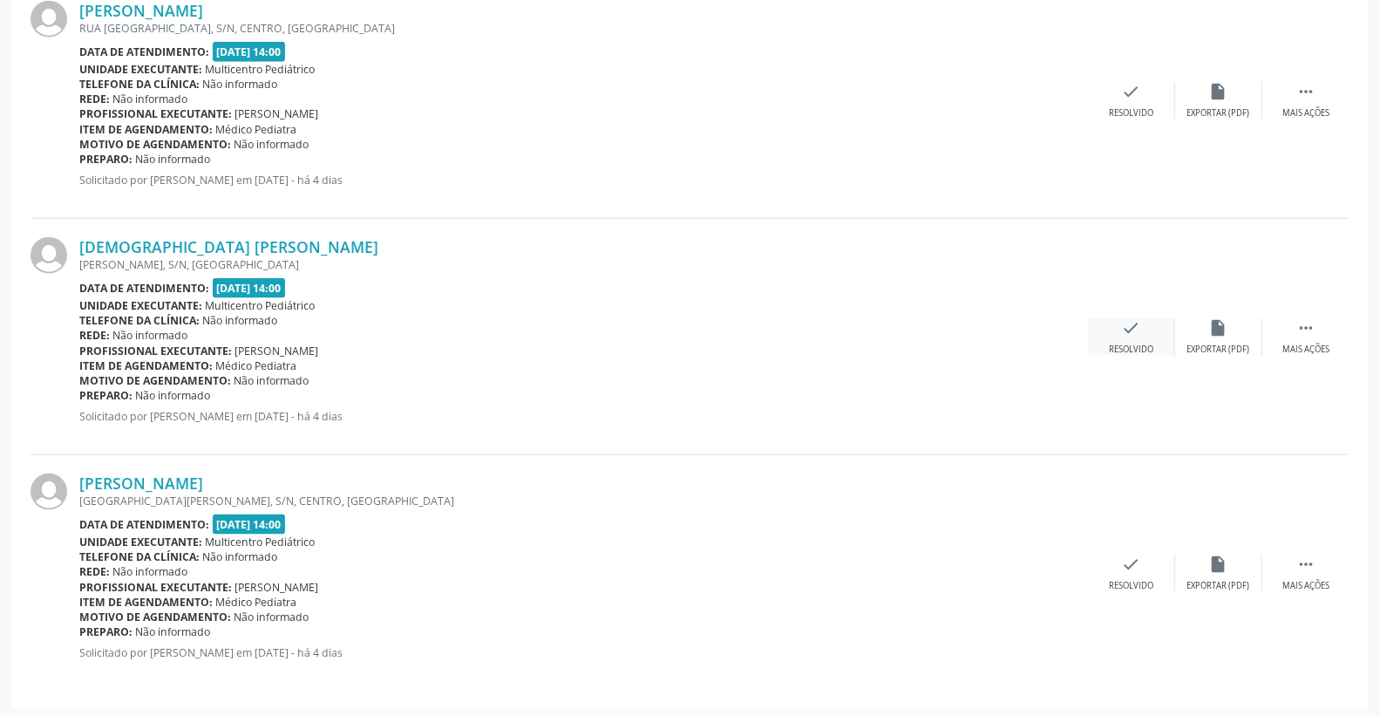
click at [1146, 326] on div "check Resolvido" at bounding box center [1131, 336] width 87 height 37
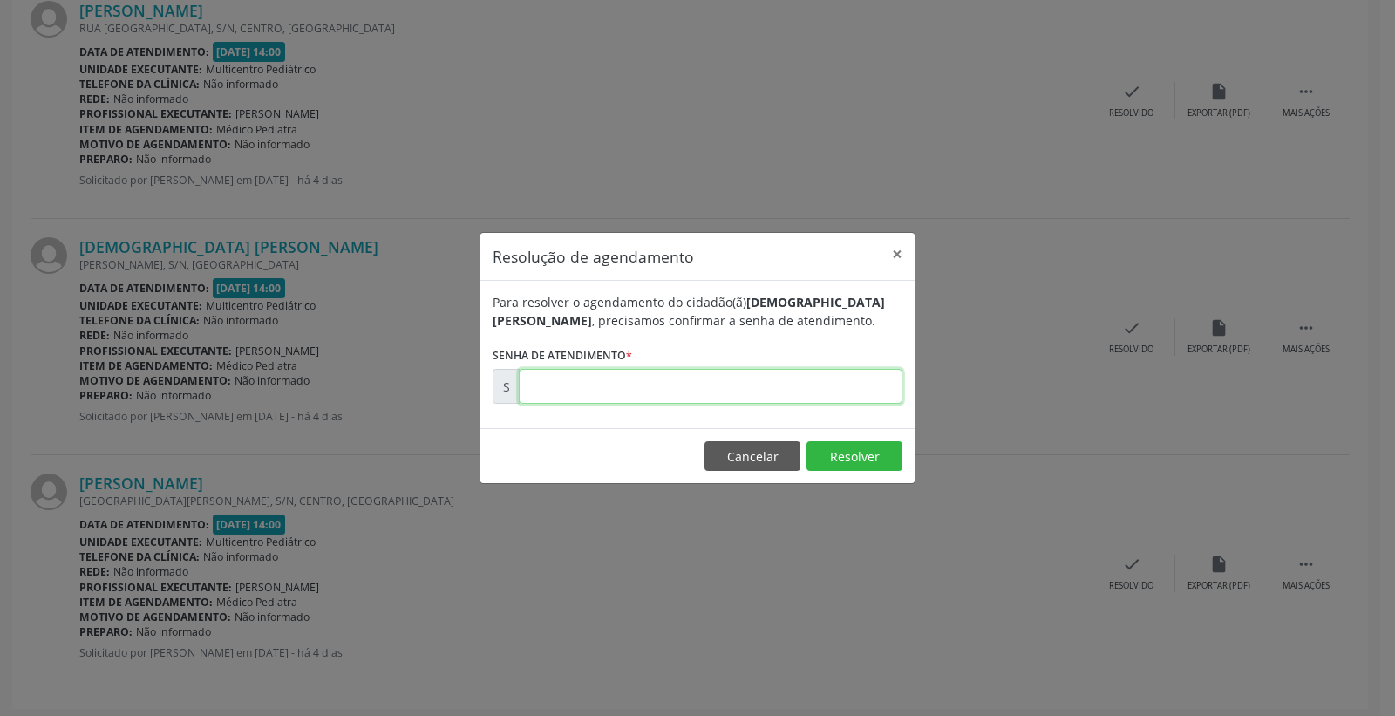
click at [851, 384] on input "text" at bounding box center [711, 386] width 384 height 35
type input "00171923"
click at [840, 464] on button "Resolver" at bounding box center [854, 456] width 96 height 30
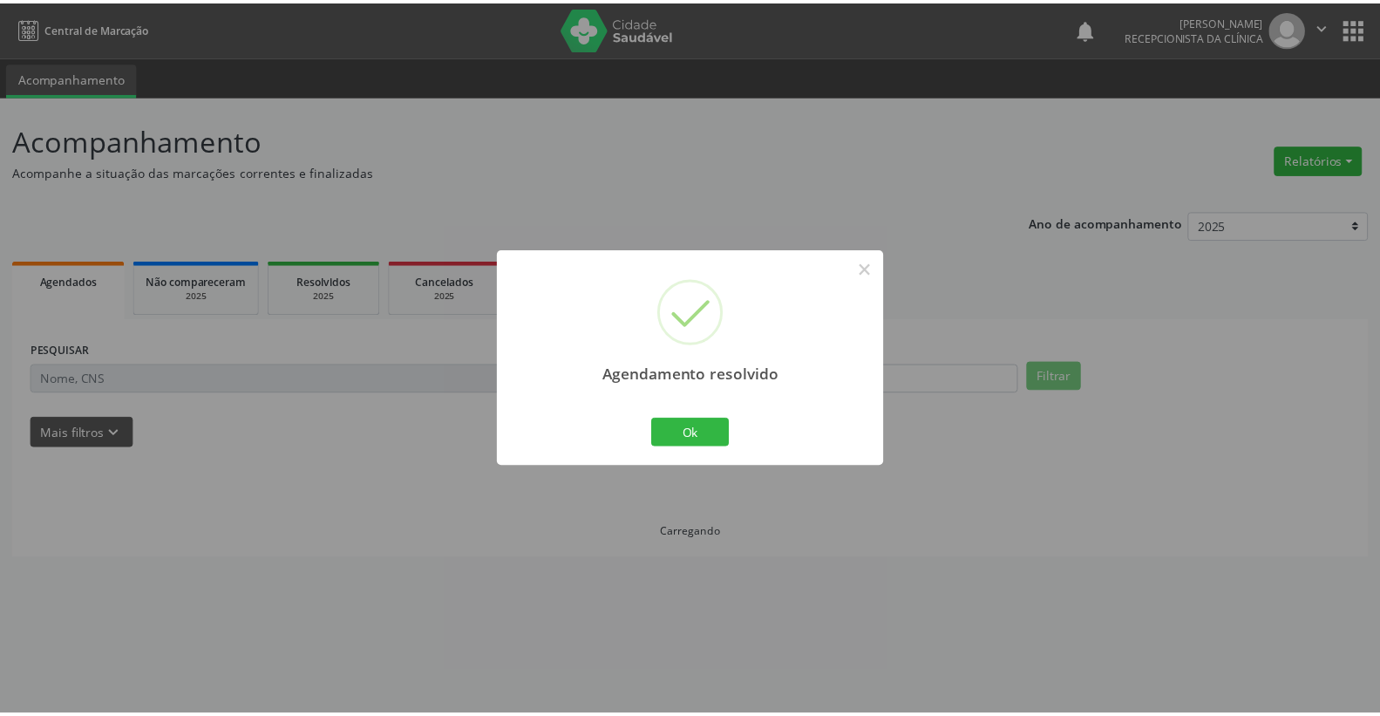
scroll to position [0, 0]
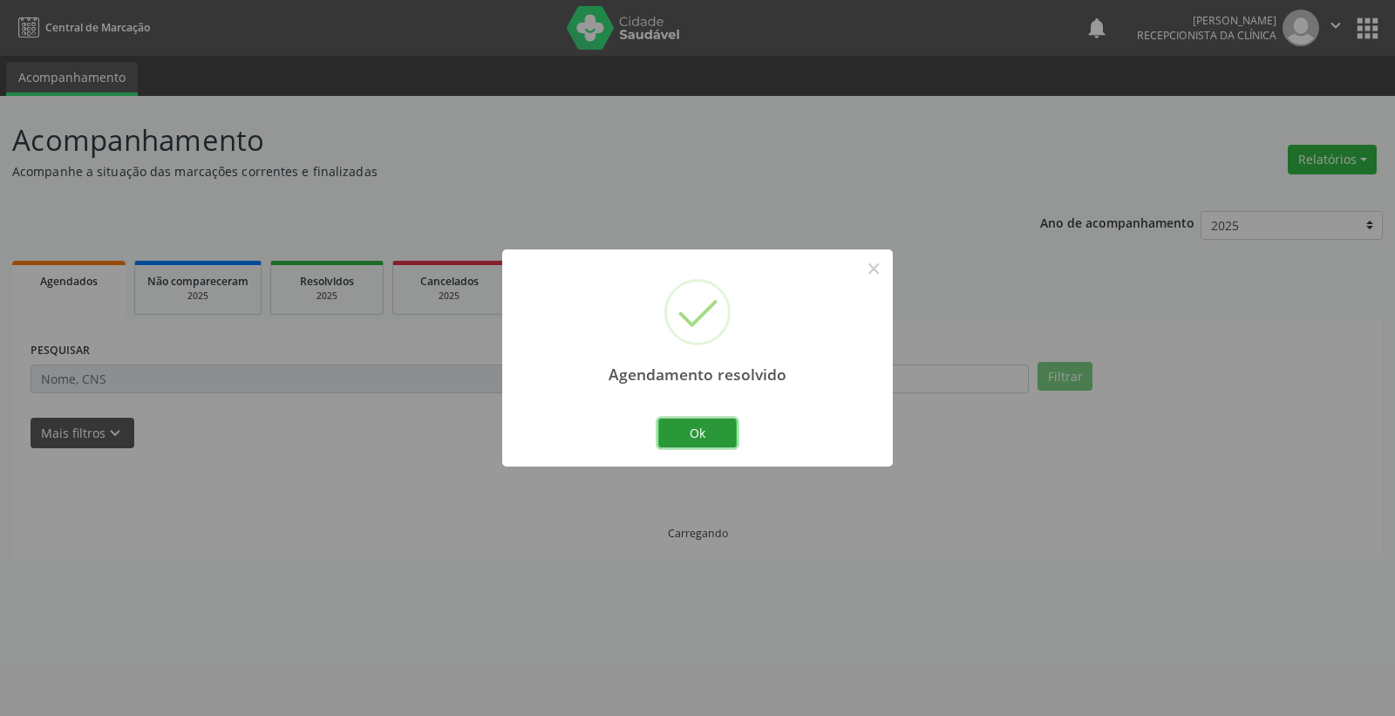
click at [732, 427] on button "Ok" at bounding box center [697, 433] width 78 height 30
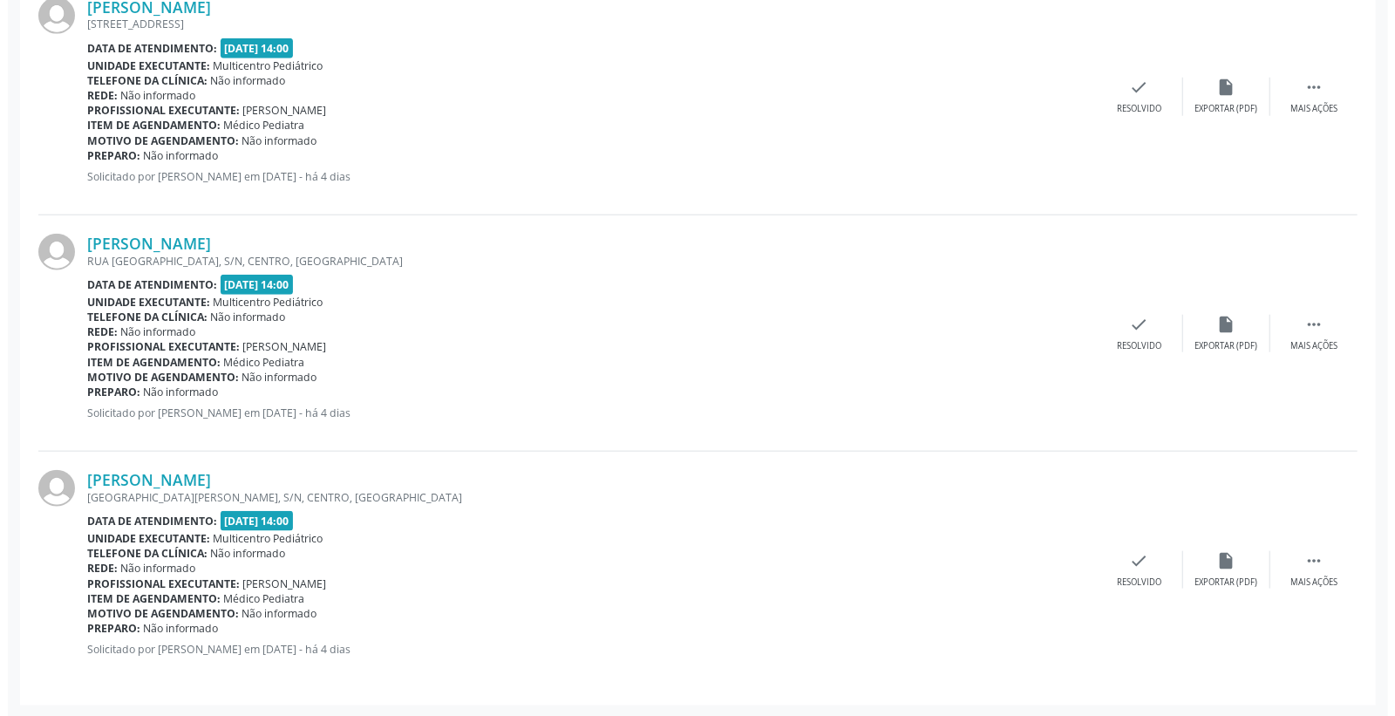
scroll to position [1027, 0]
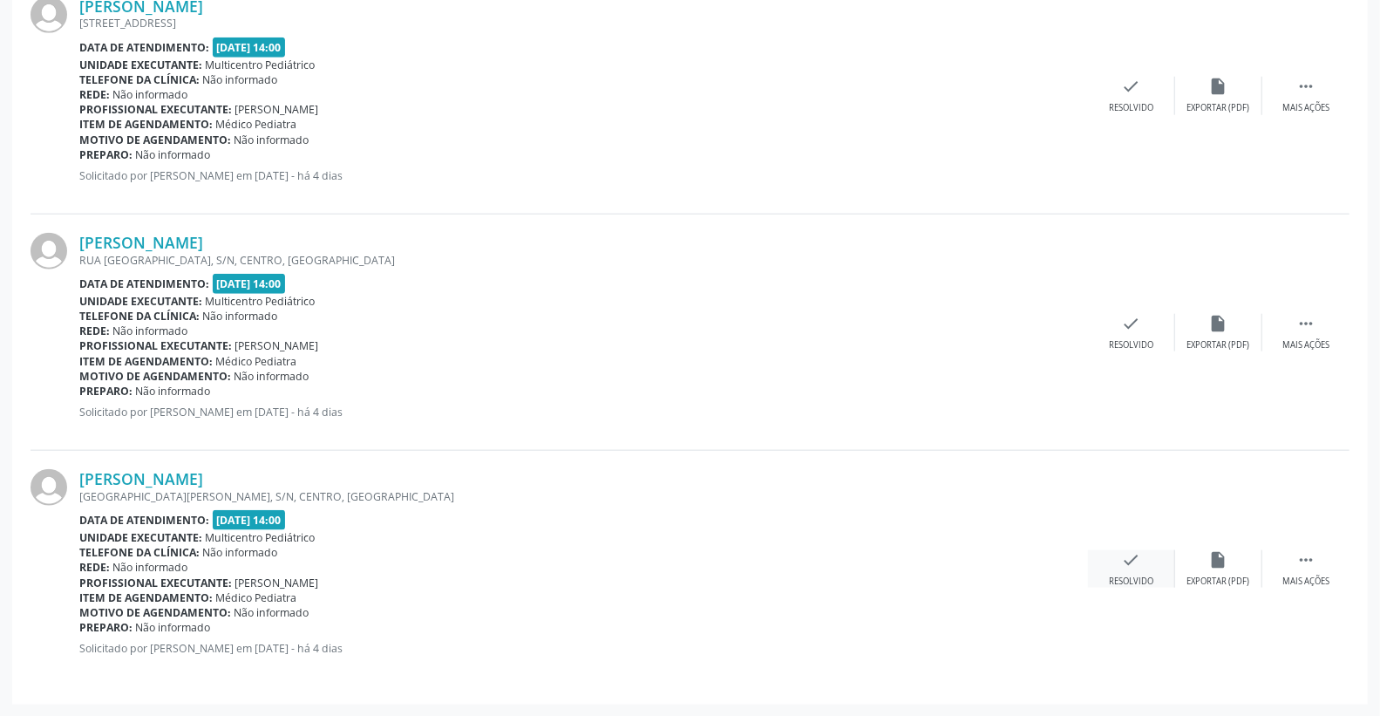
click at [1138, 564] on icon "check" at bounding box center [1131, 559] width 19 height 19
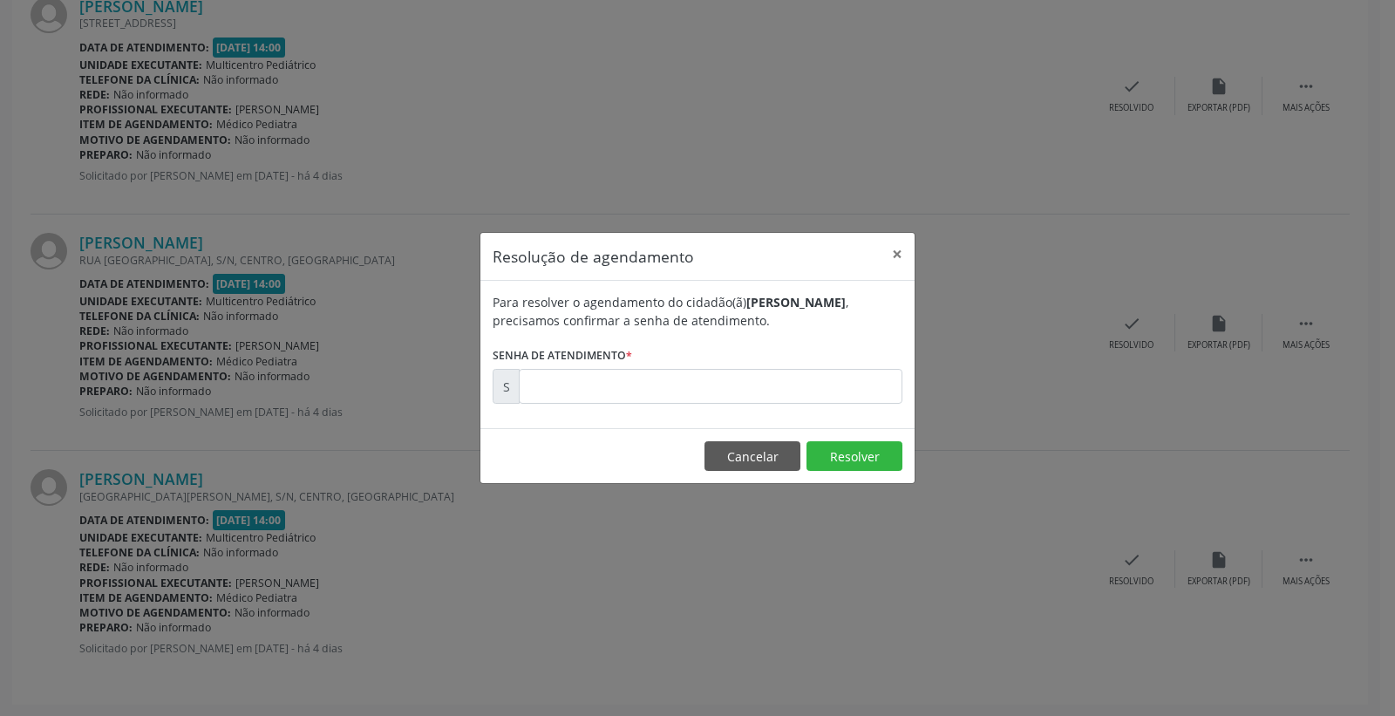
click at [798, 362] on form "Para resolver o agendamento do cidadão(ã) [PERSON_NAME] , precisamos confirmar …" at bounding box center [697, 348] width 410 height 111
click at [802, 377] on input "text" at bounding box center [711, 386] width 384 height 35
type input "00171984"
click at [839, 449] on button "Resolver" at bounding box center [854, 456] width 96 height 30
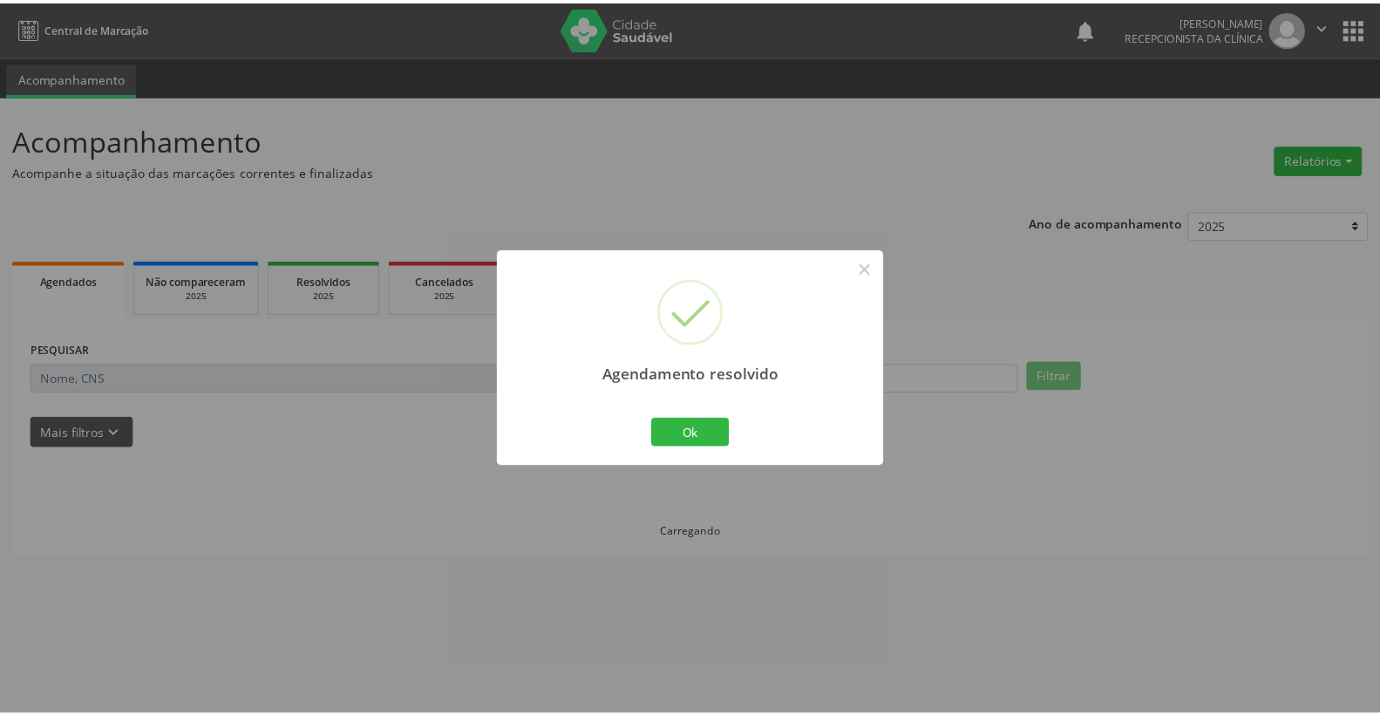
scroll to position [0, 0]
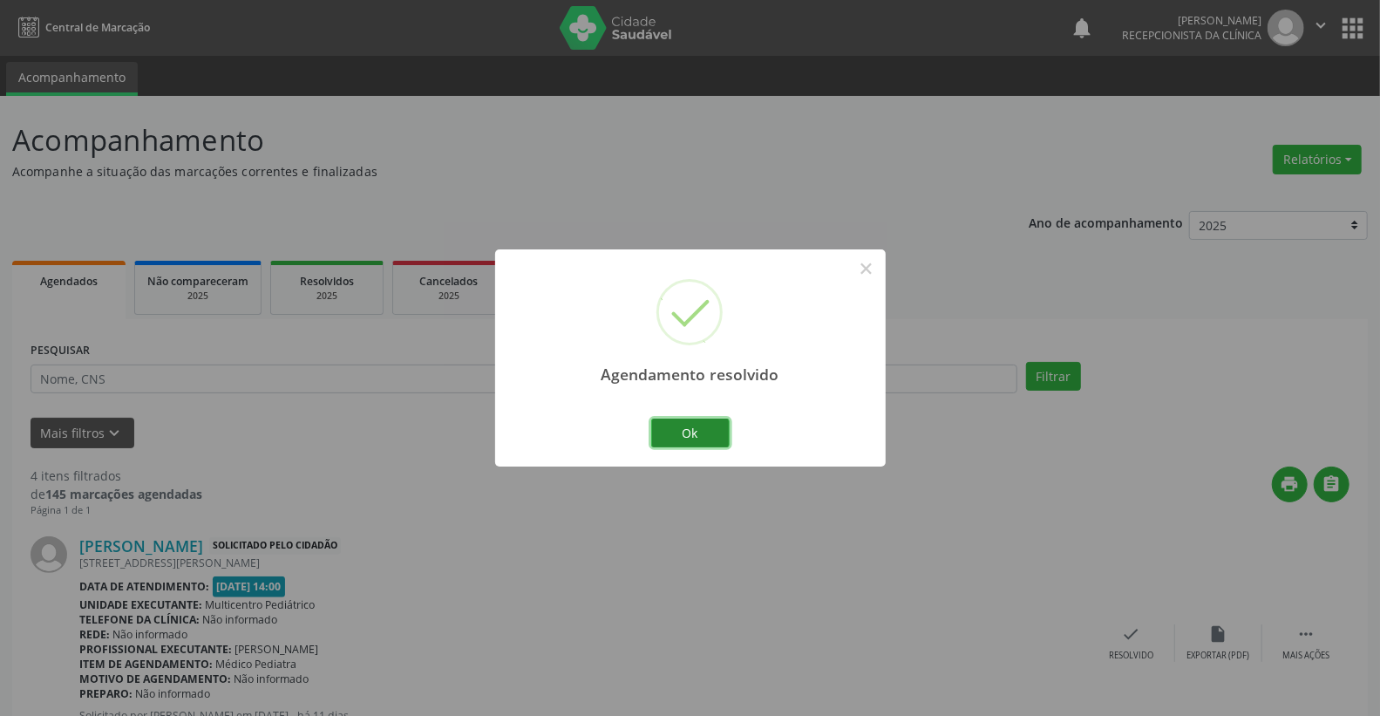
click at [708, 441] on button "Ok" at bounding box center [690, 433] width 78 height 30
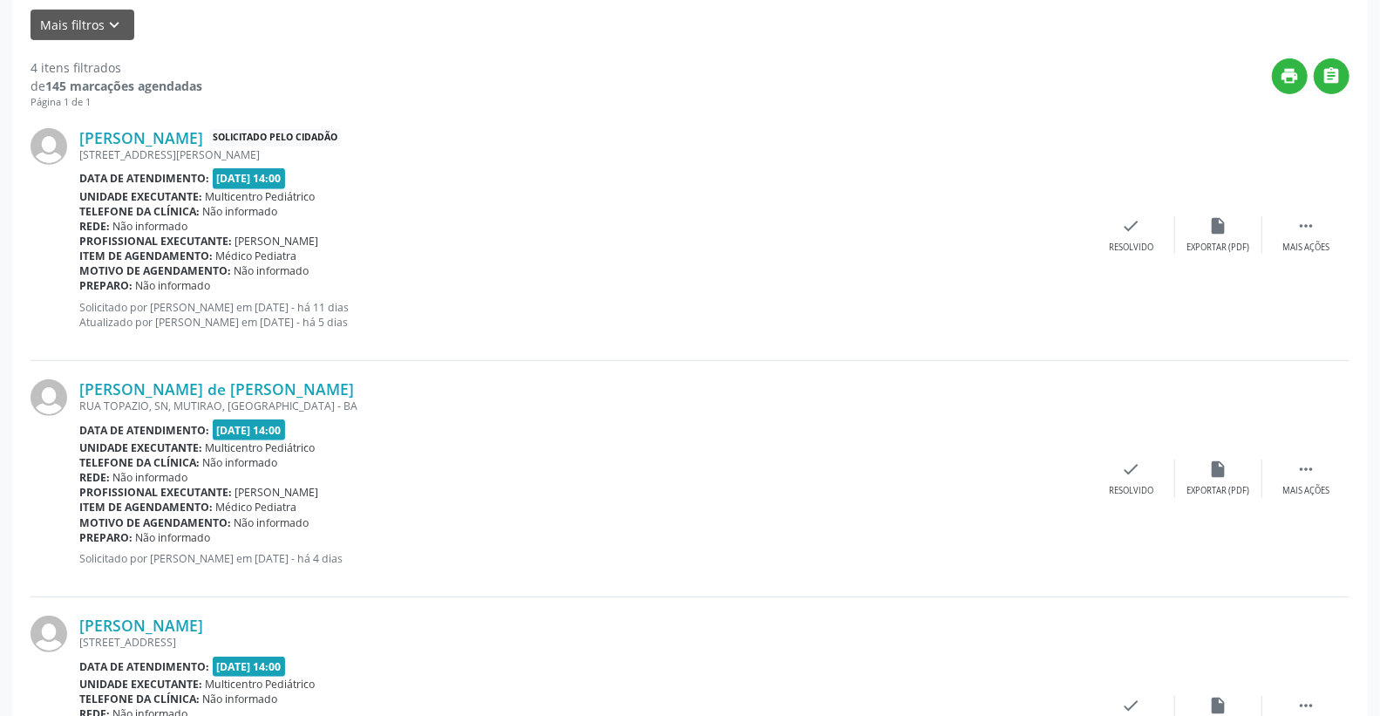
scroll to position [307, 0]
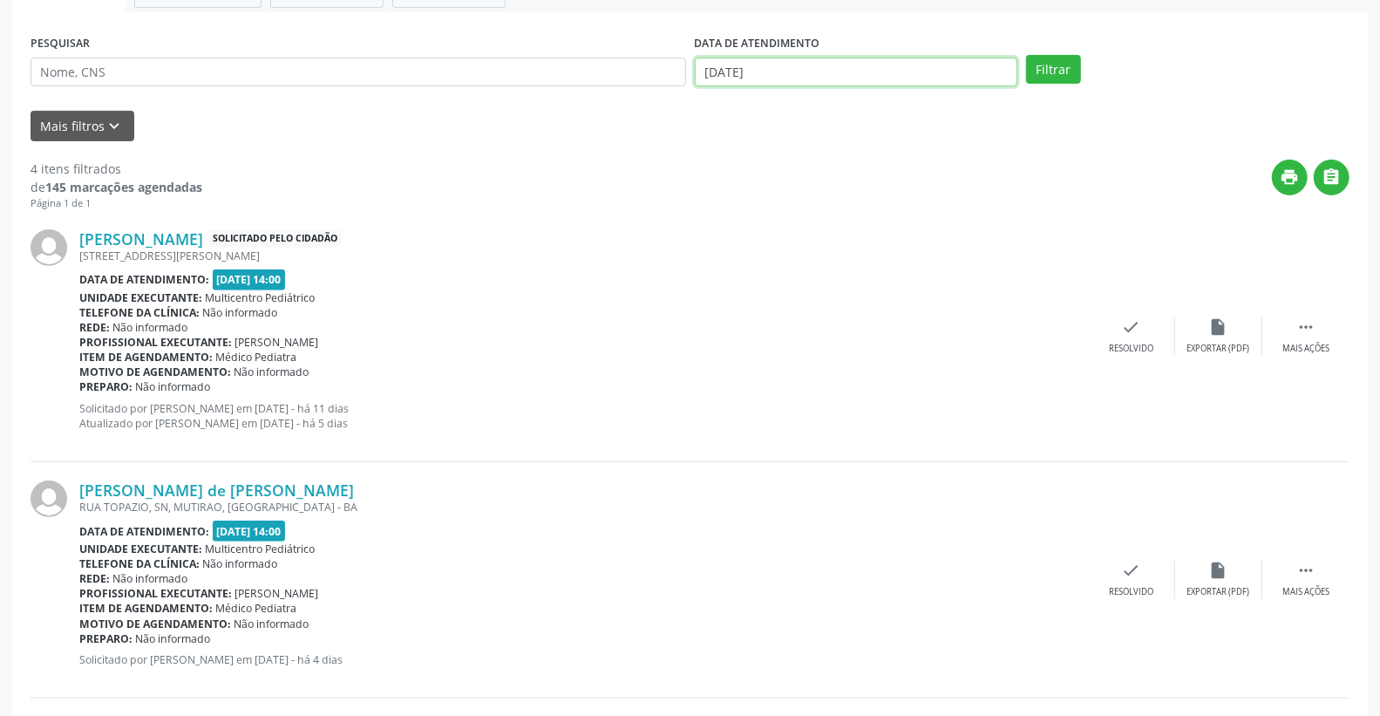
click at [825, 70] on input "[DATE]" at bounding box center [856, 73] width 323 height 30
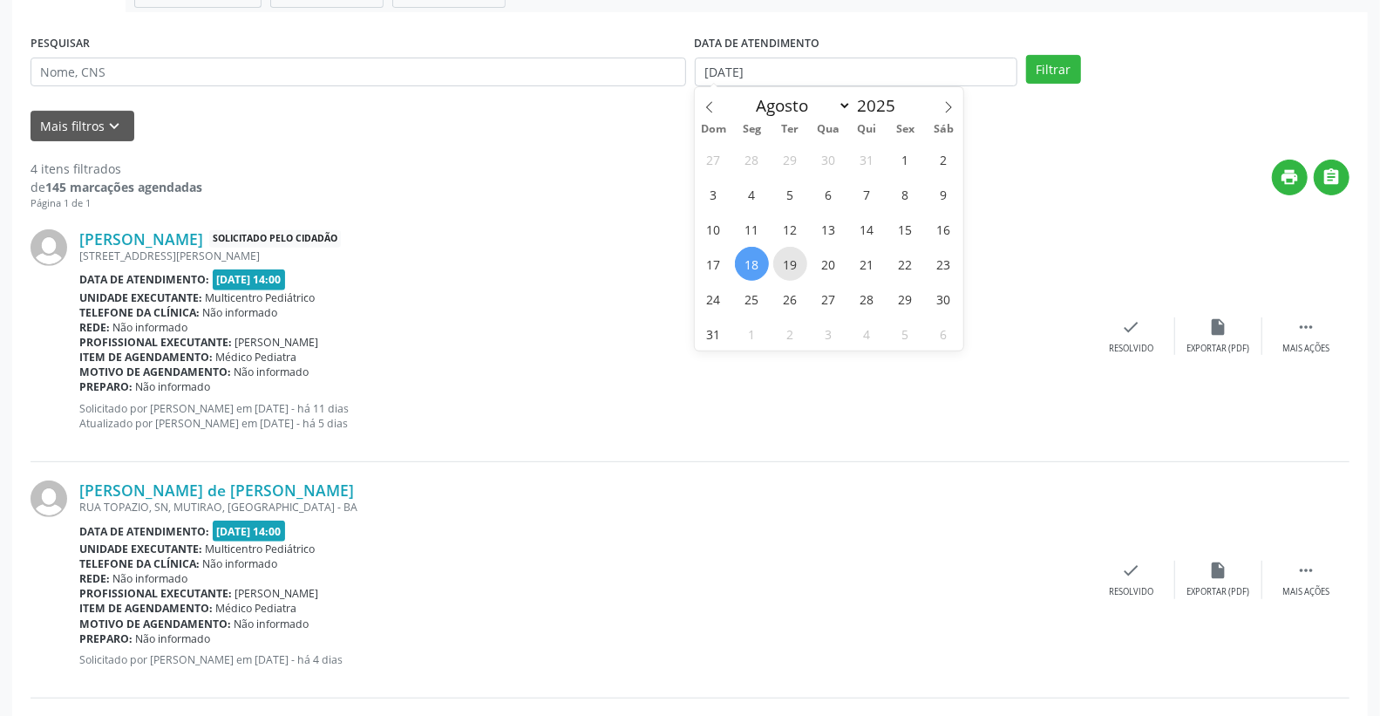
click at [791, 259] on span "19" at bounding box center [790, 264] width 34 height 34
type input "[DATE]"
click at [791, 259] on span "19" at bounding box center [790, 264] width 34 height 34
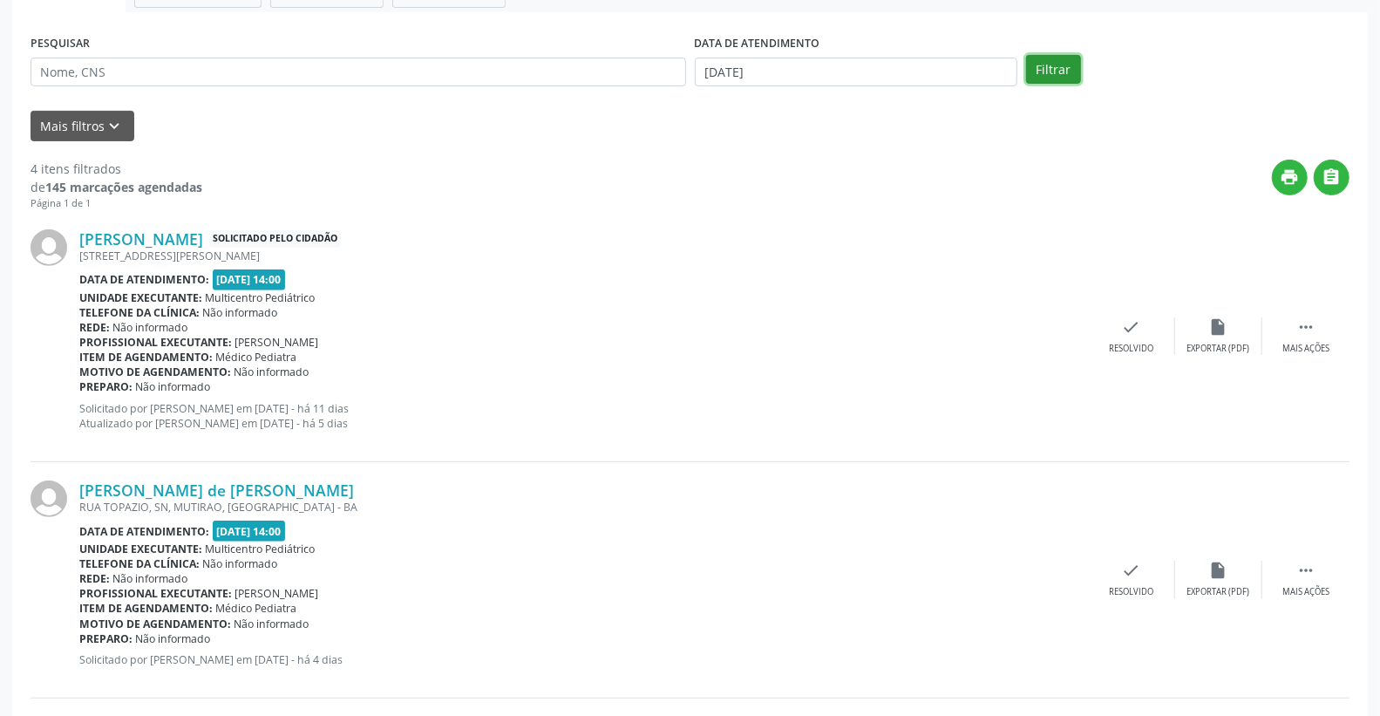
click at [1049, 58] on button "Filtrar" at bounding box center [1053, 70] width 55 height 30
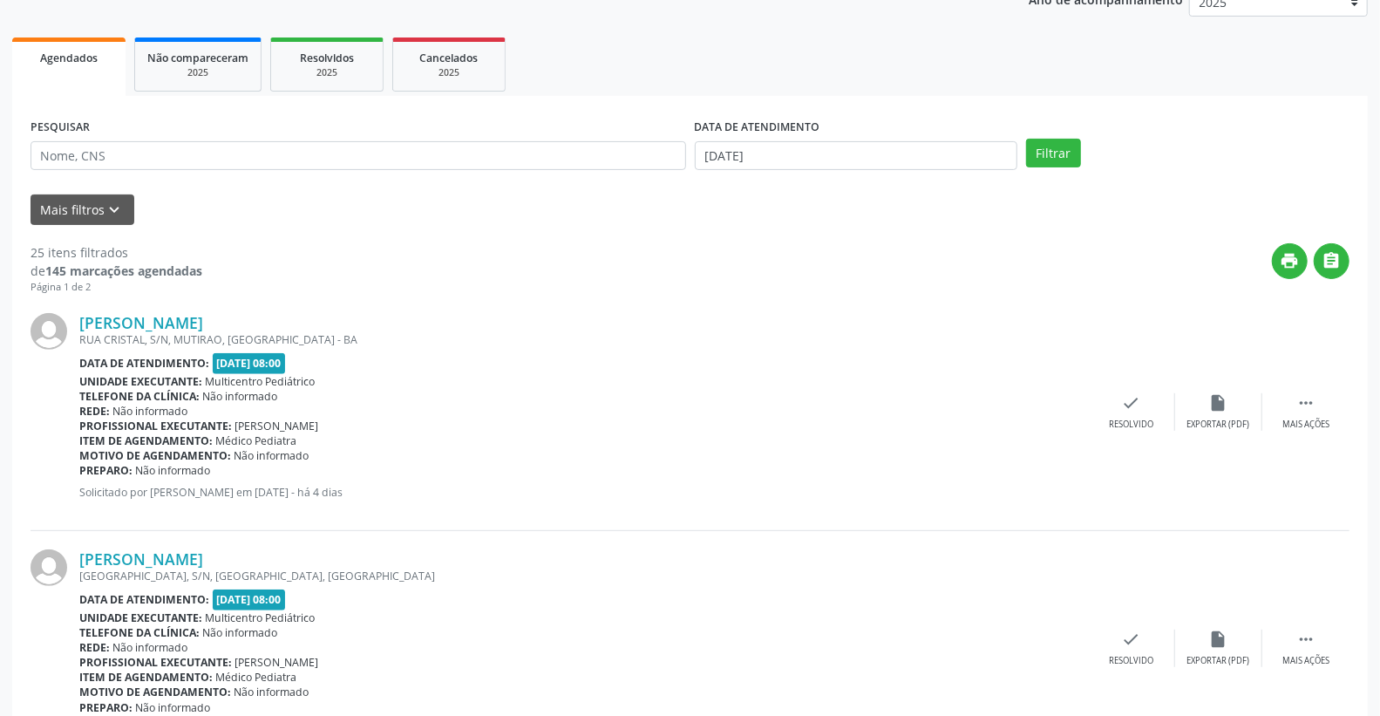
scroll to position [51, 0]
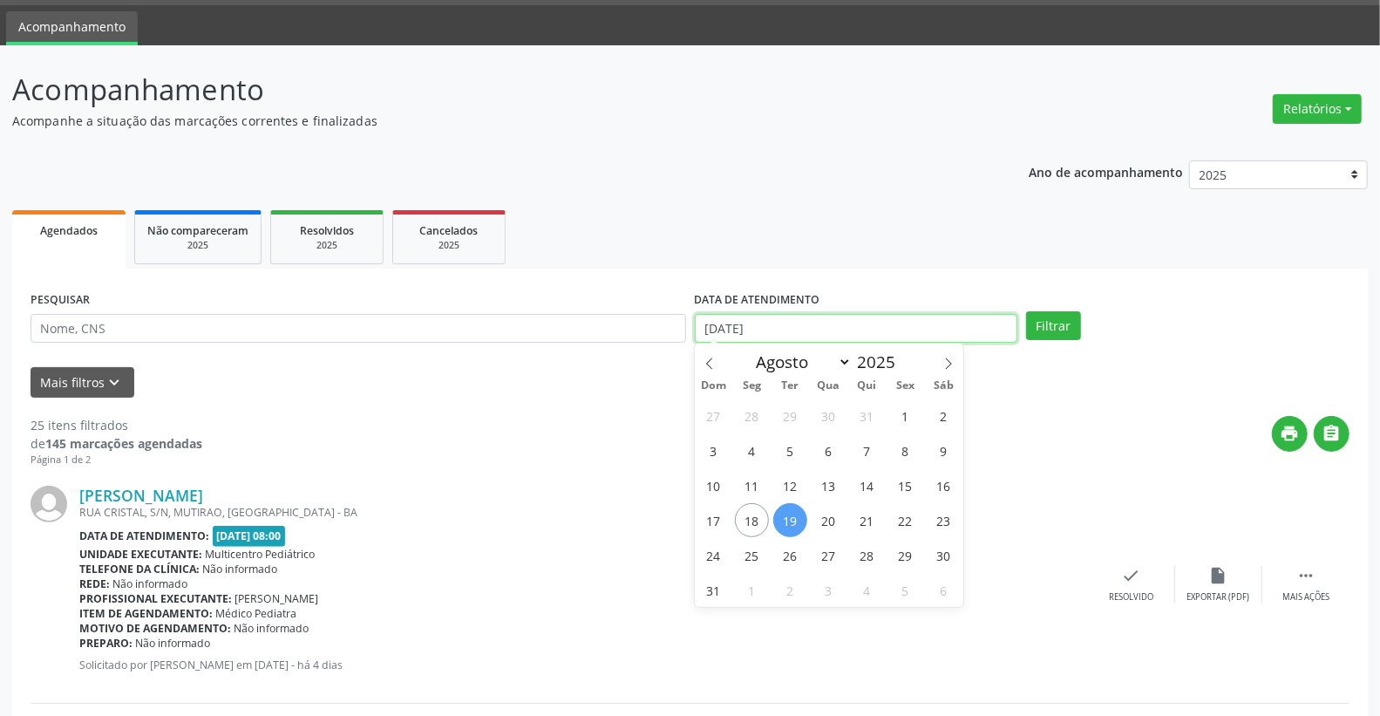
click at [790, 336] on input "[DATE]" at bounding box center [856, 329] width 323 height 30
click at [837, 519] on span "20" at bounding box center [828, 520] width 34 height 34
type input "[DATE]"
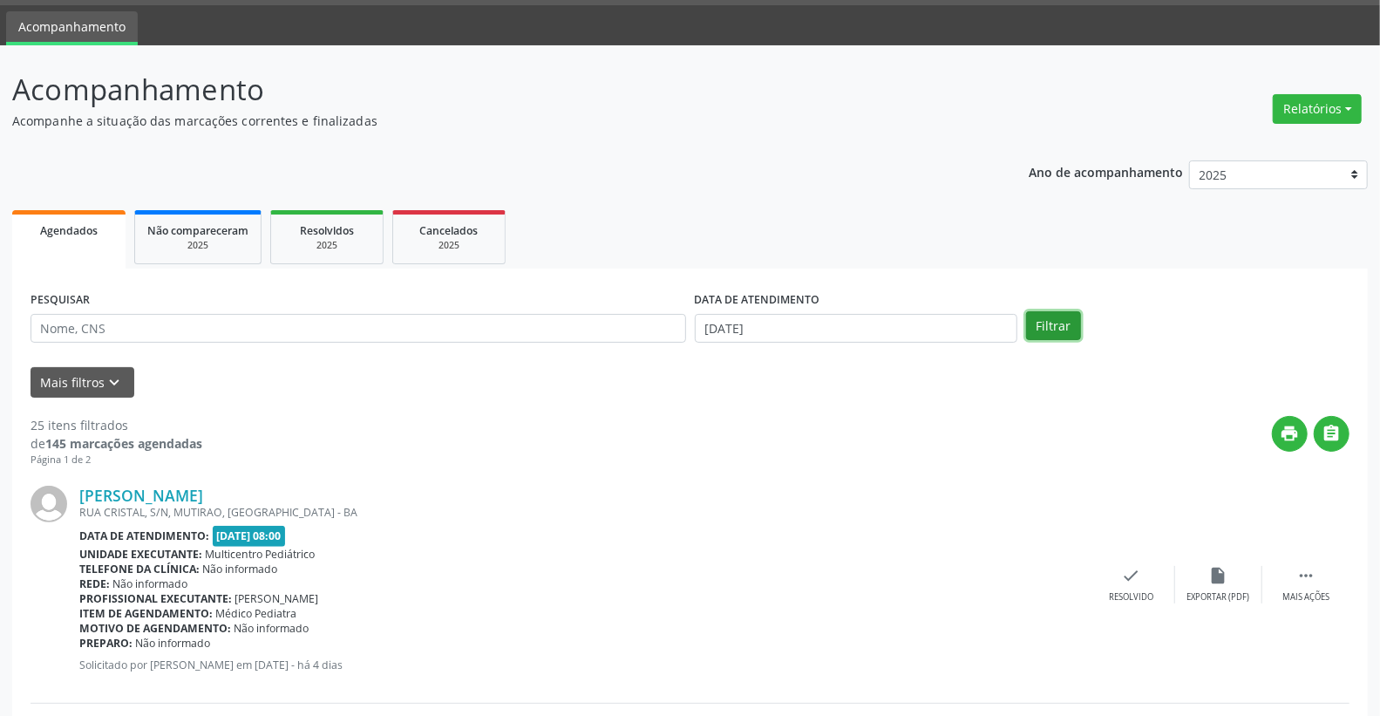
click at [1048, 336] on button "Filtrar" at bounding box center [1053, 326] width 55 height 30
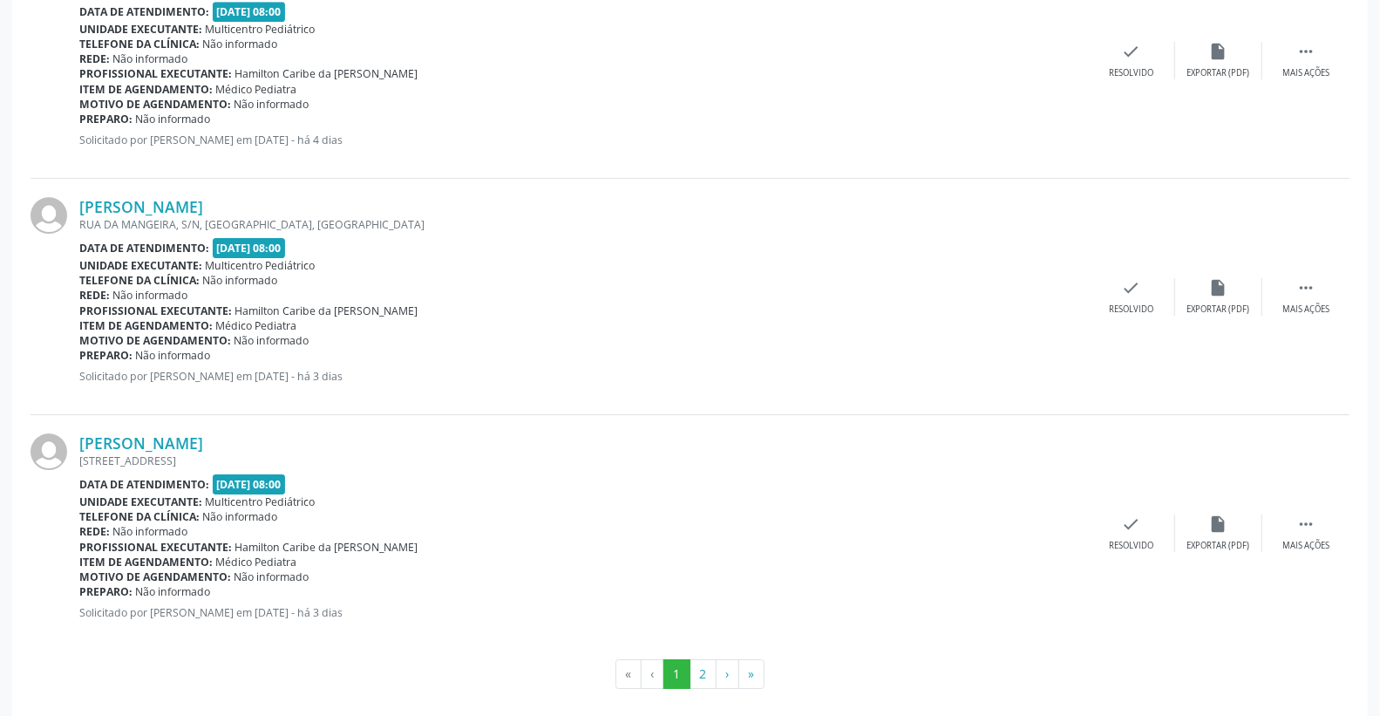
scroll to position [3455, 0]
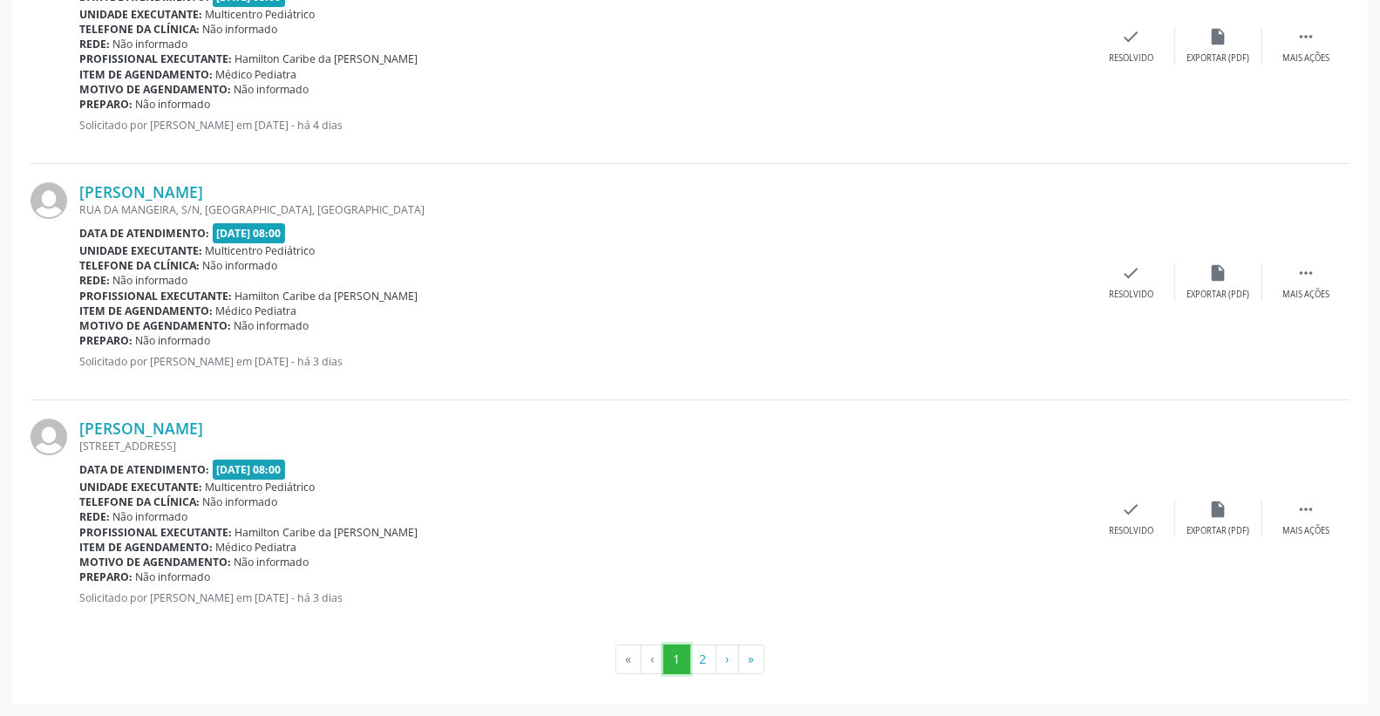
click at [689, 656] on button "1" at bounding box center [676, 659] width 27 height 30
click at [696, 656] on button "2" at bounding box center [702, 659] width 27 height 30
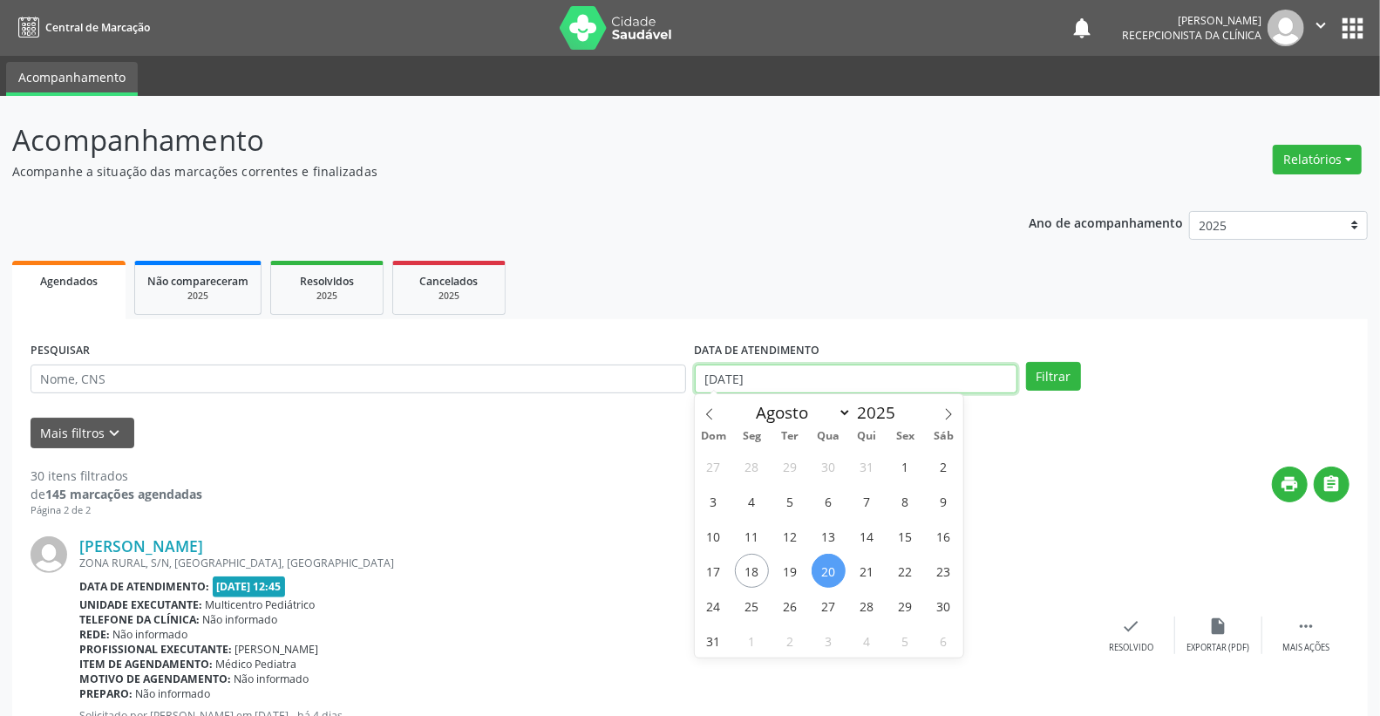
click at [754, 385] on input "[DATE]" at bounding box center [856, 379] width 323 height 30
click at [869, 567] on span "21" at bounding box center [867, 570] width 34 height 34
type input "[DATE]"
click at [869, 567] on span "21" at bounding box center [867, 570] width 34 height 34
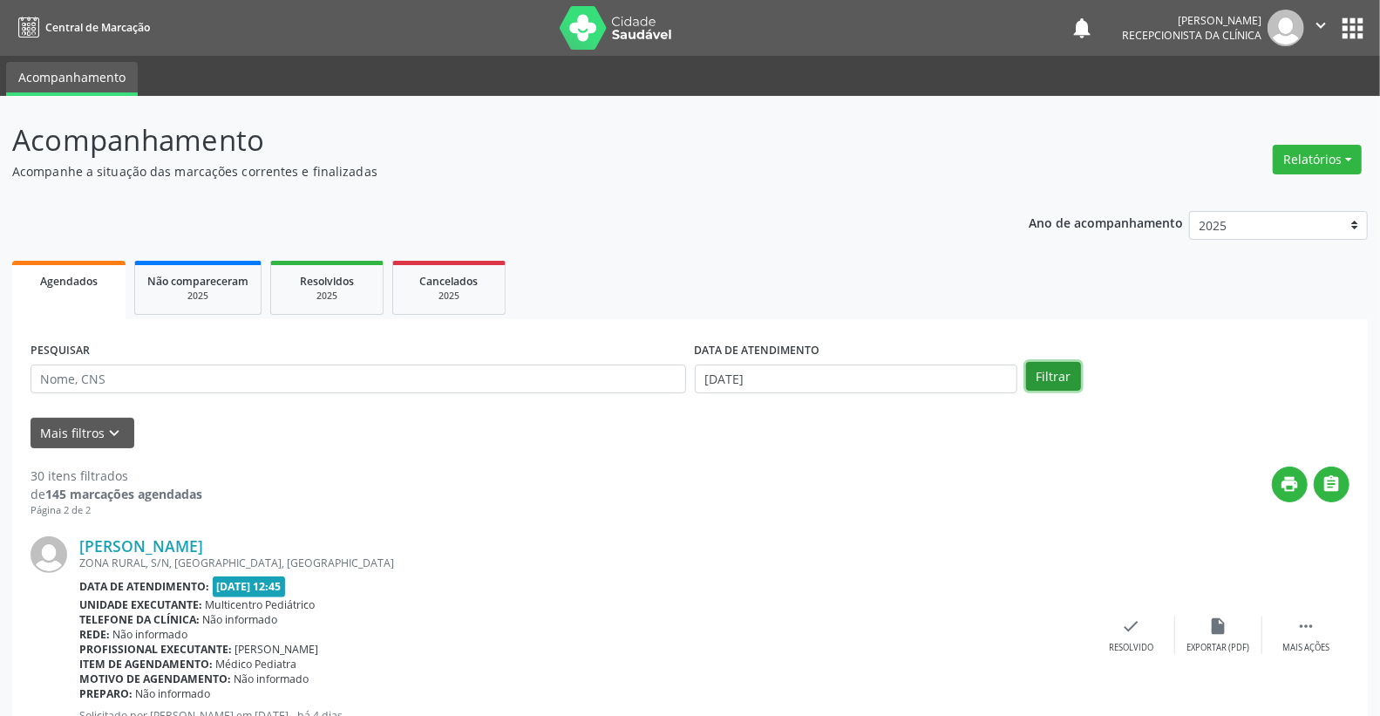
click at [1064, 386] on button "Filtrar" at bounding box center [1053, 377] width 55 height 30
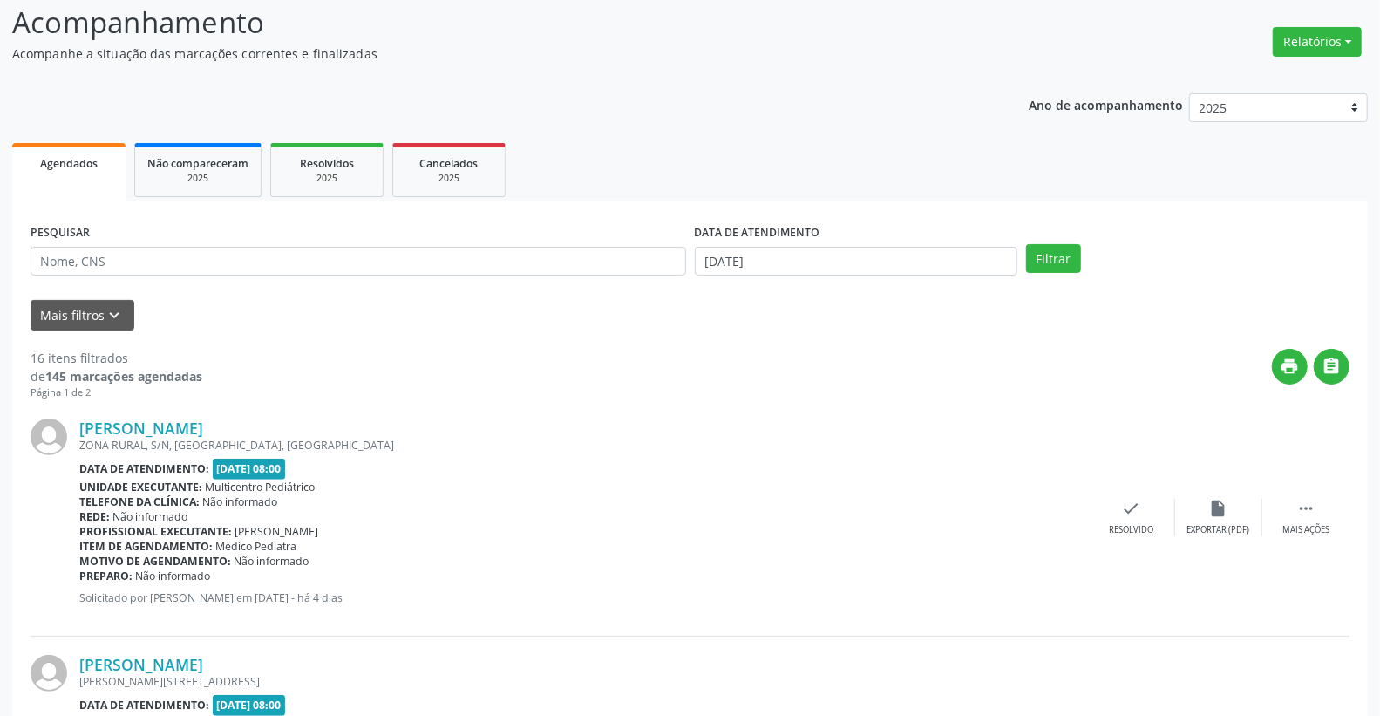
scroll to position [97, 0]
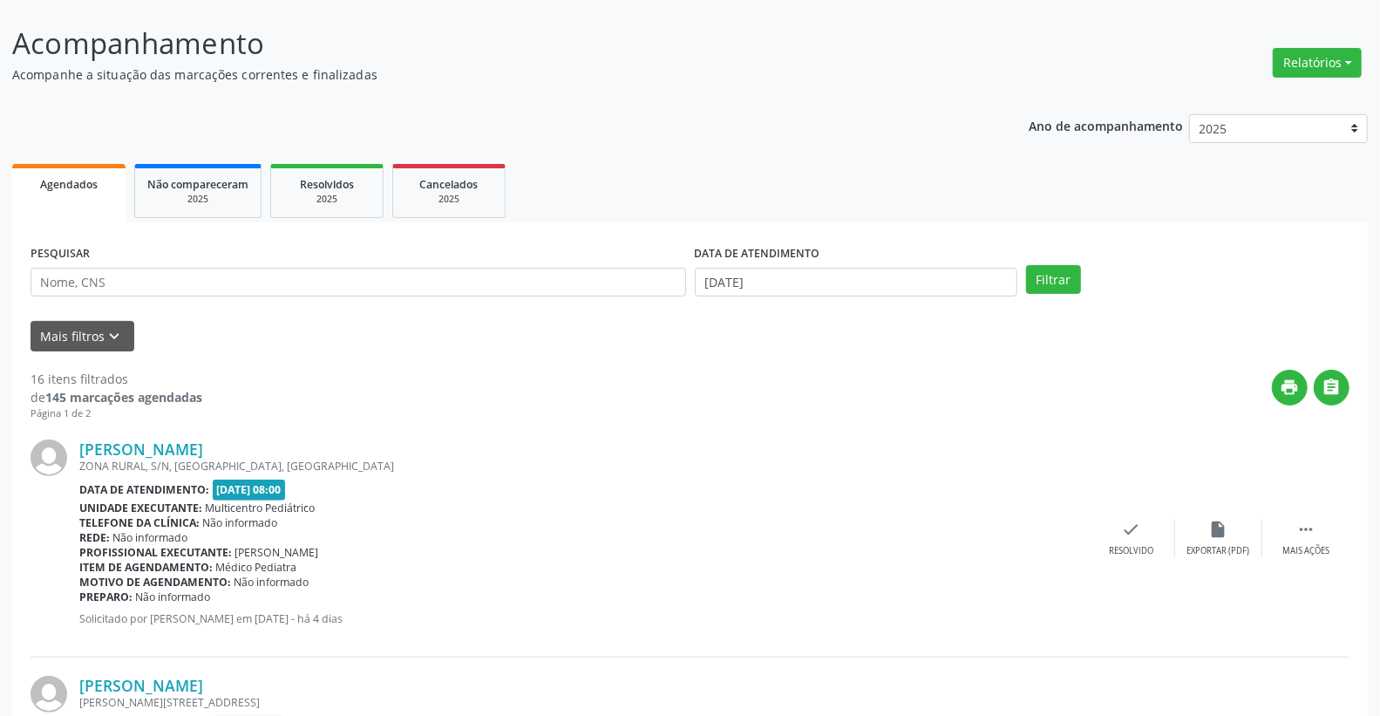
click at [816, 299] on div "DATA DE ATENDIMENTO [DATE]" at bounding box center [856, 275] width 332 height 68
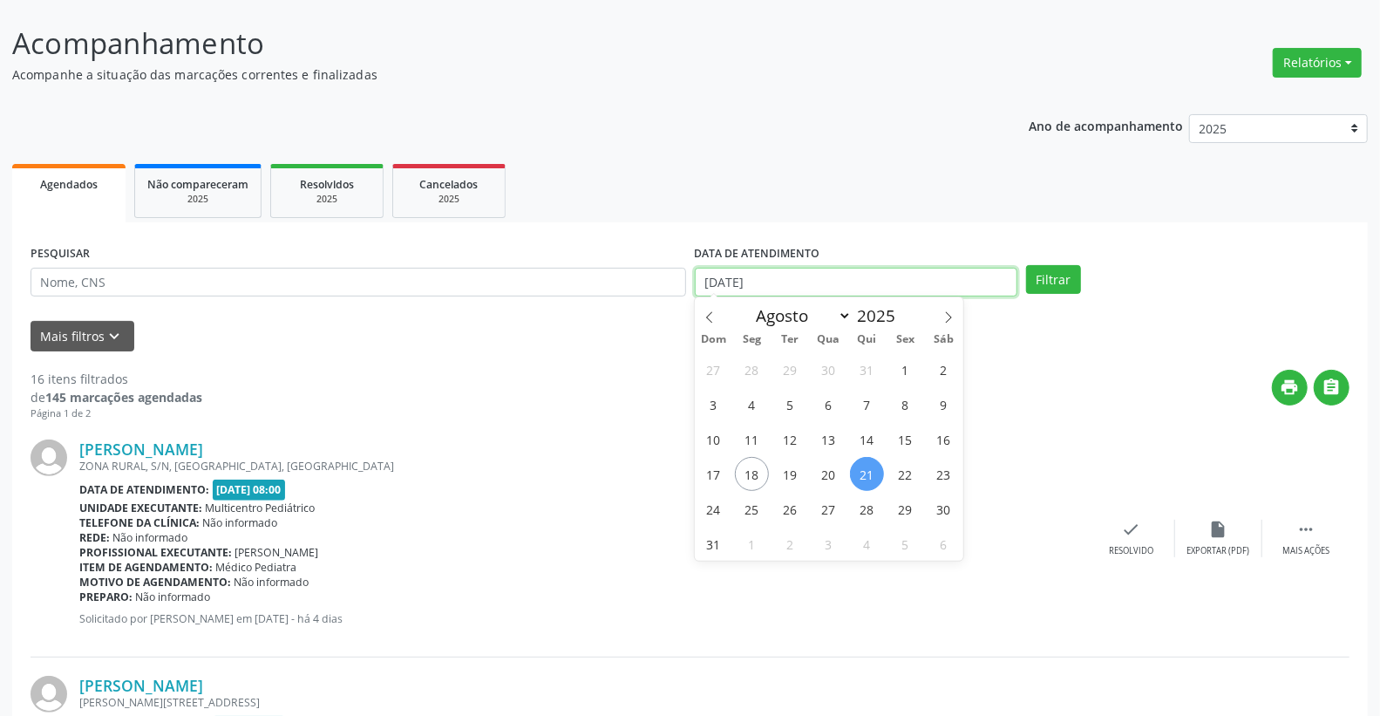
click at [842, 276] on input "[DATE]" at bounding box center [856, 283] width 323 height 30
click at [900, 475] on span "22" at bounding box center [905, 474] width 34 height 34
type input "[DATE]"
click at [900, 475] on span "22" at bounding box center [905, 474] width 34 height 34
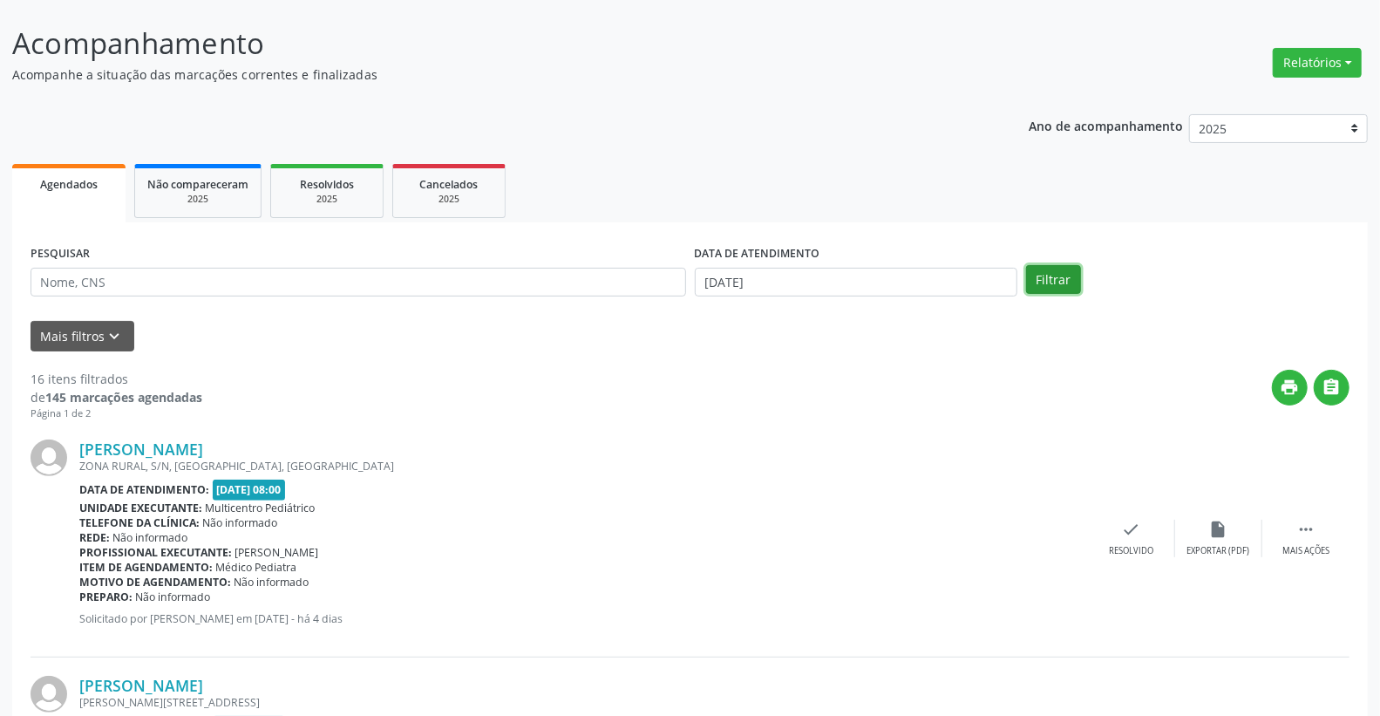
click at [1060, 289] on button "Filtrar" at bounding box center [1053, 280] width 55 height 30
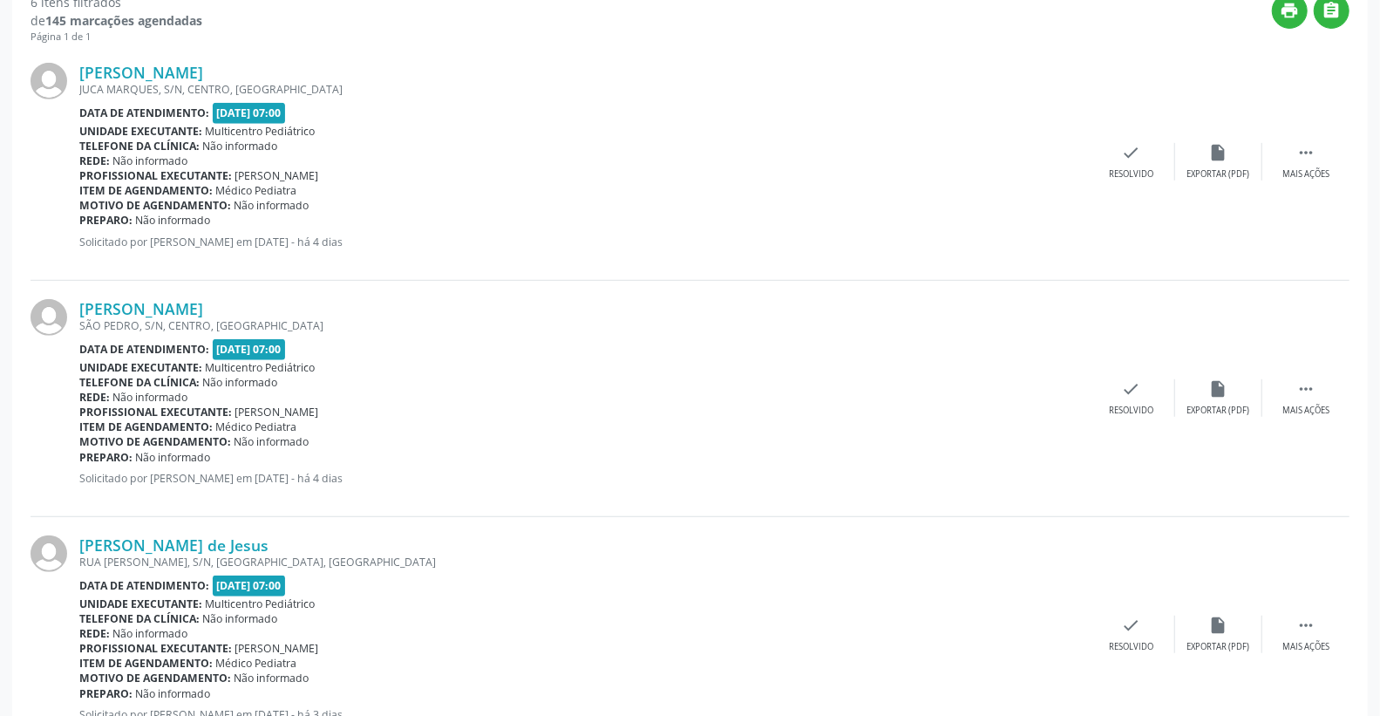
scroll to position [0, 0]
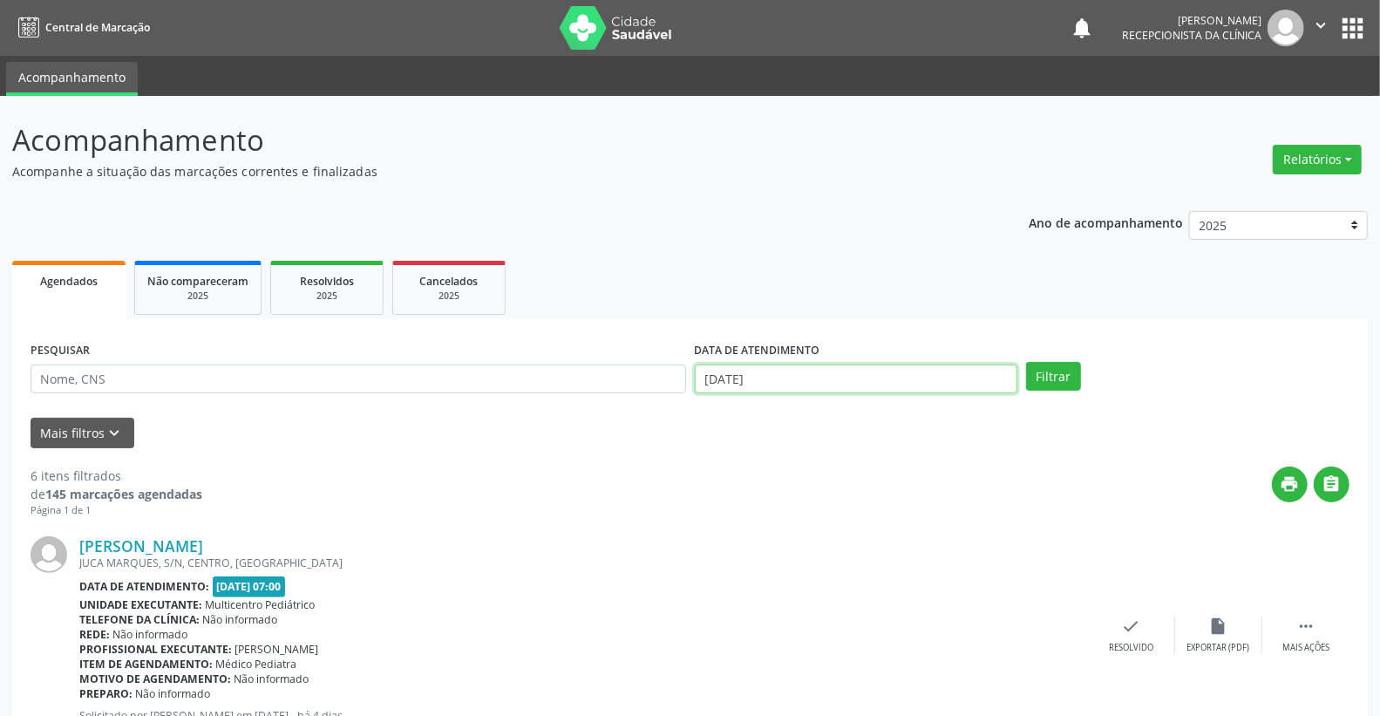
click at [811, 381] on input "[DATE]" at bounding box center [856, 379] width 323 height 30
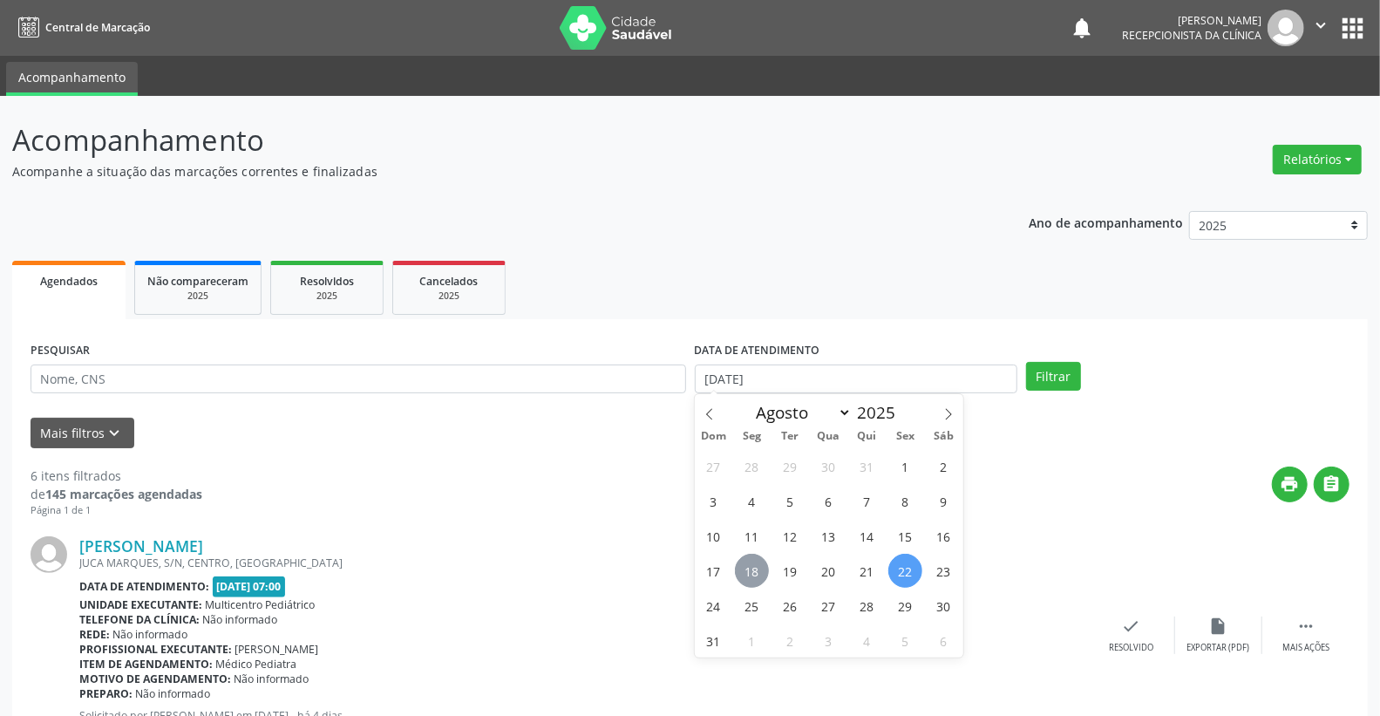
click at [755, 573] on span "18" at bounding box center [752, 570] width 34 height 34
type input "[DATE]"
click at [755, 573] on span "18" at bounding box center [752, 570] width 34 height 34
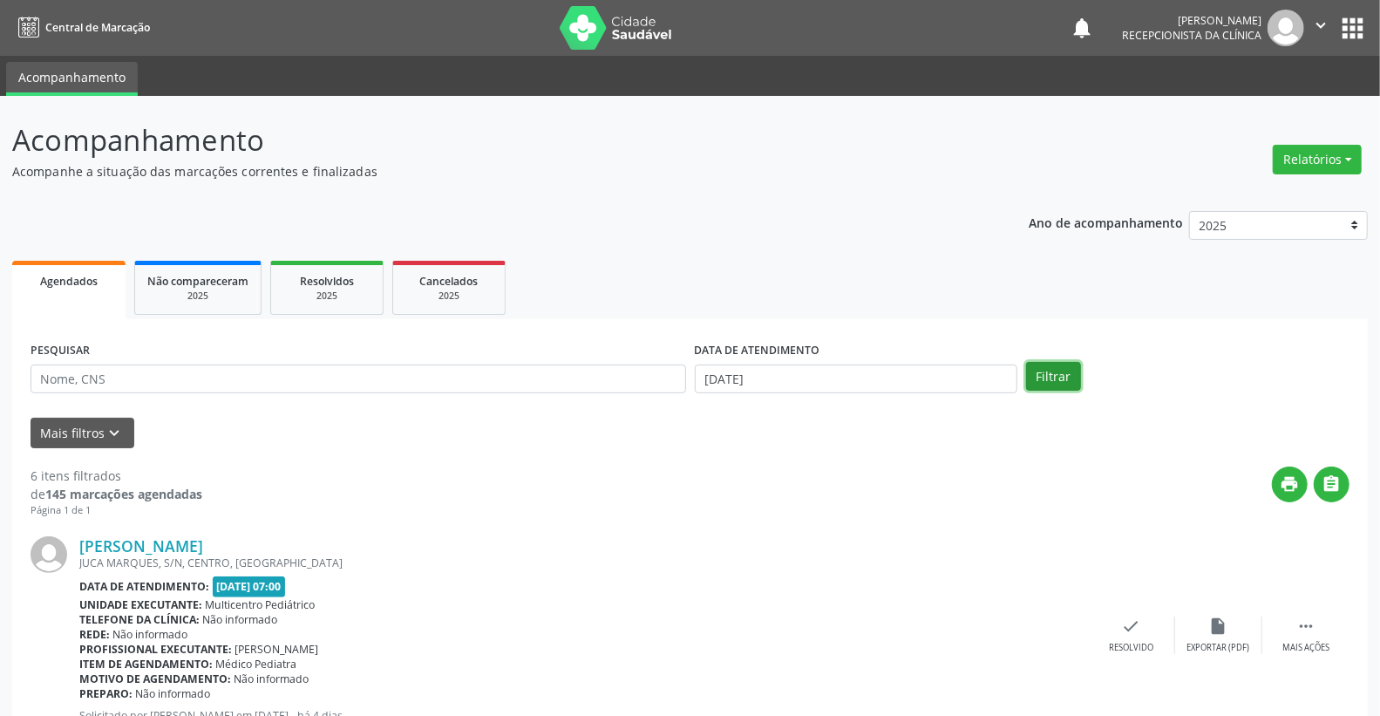
click at [1046, 385] on button "Filtrar" at bounding box center [1053, 377] width 55 height 30
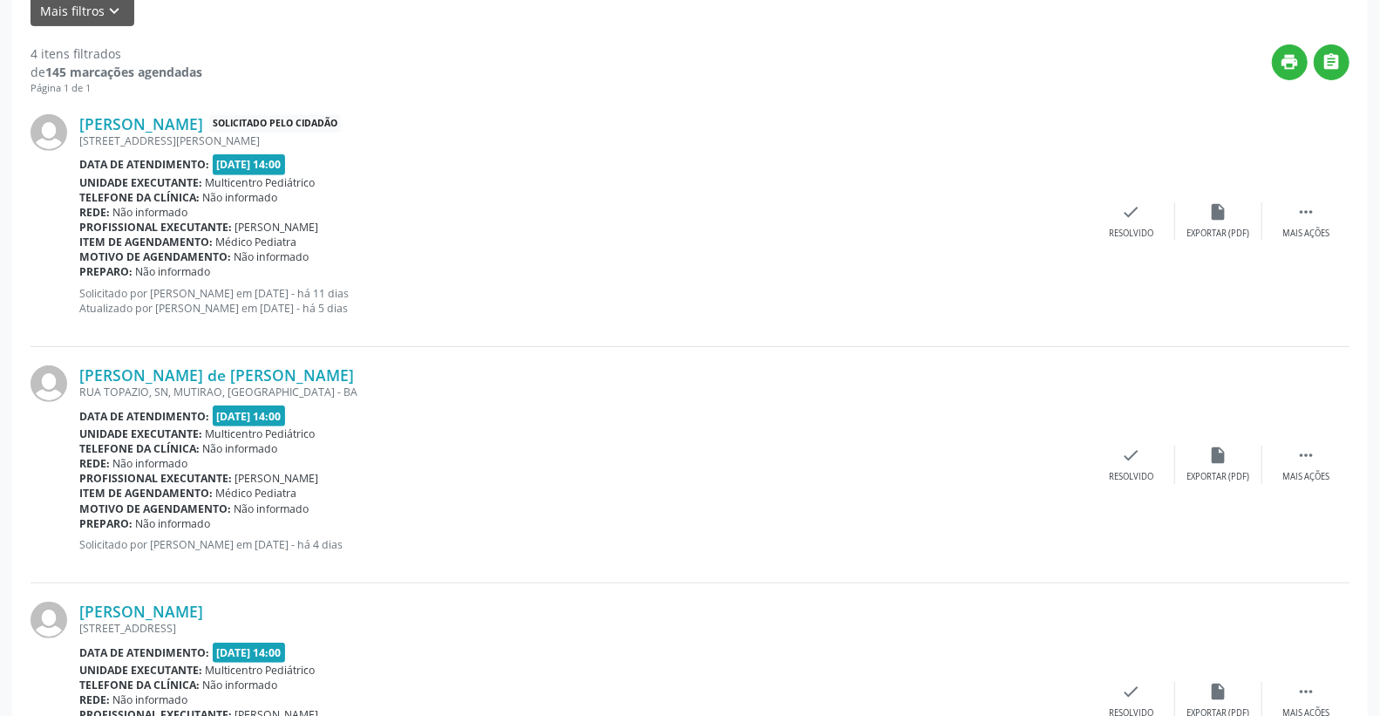
scroll to position [387, 0]
